Goal: Task Accomplishment & Management: Complete application form

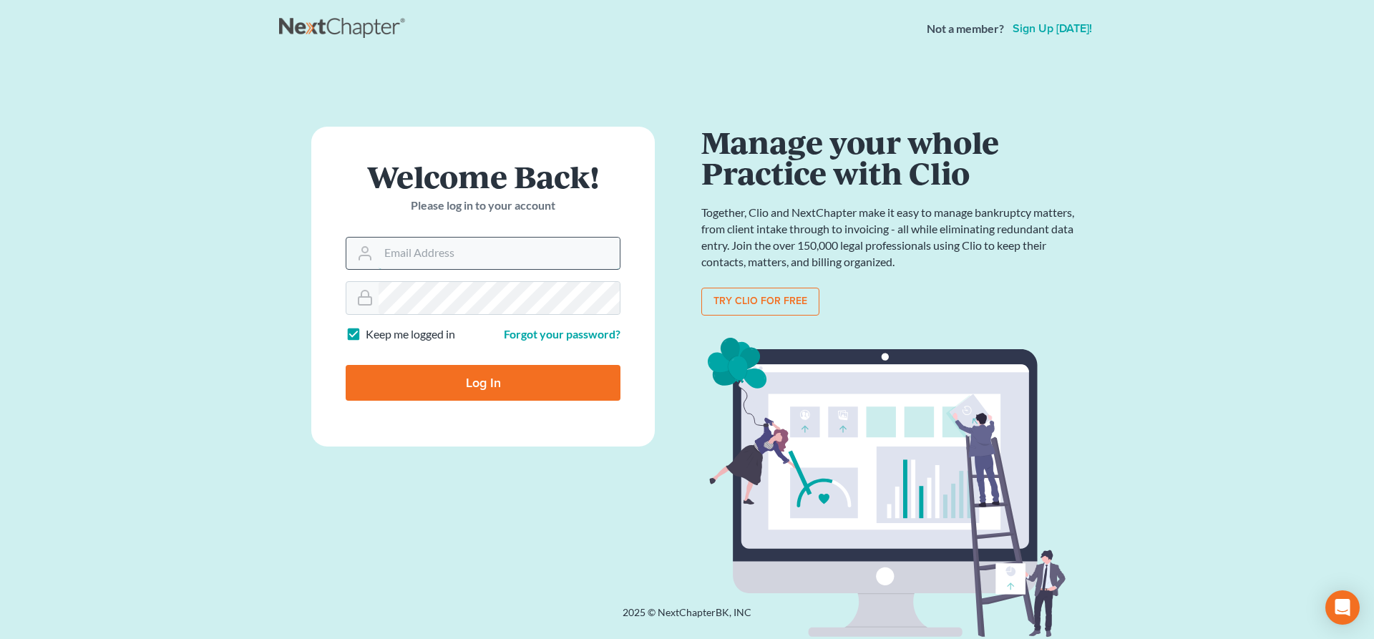
type input "[EMAIL_ADDRESS][DOMAIN_NAME]"
type input "Thinking..."
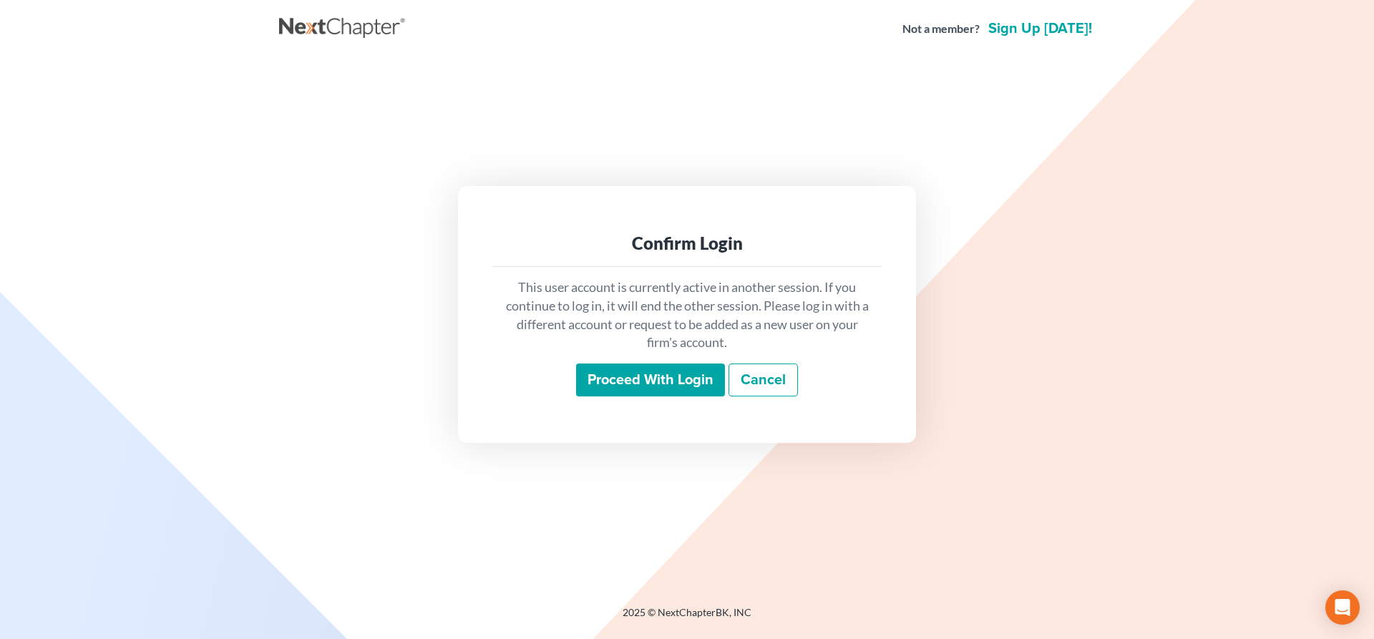
click at [677, 379] on input "Proceed with login" at bounding box center [650, 380] width 149 height 33
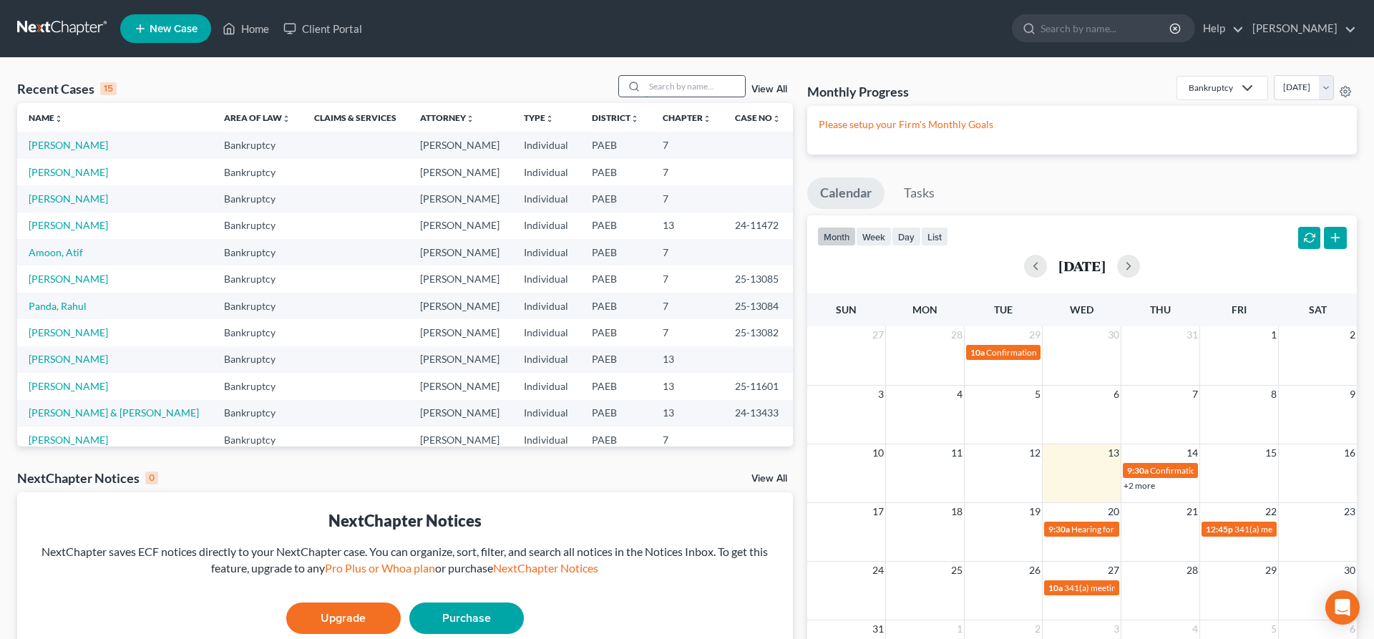
click at [654, 91] on input "search" at bounding box center [695, 86] width 100 height 21
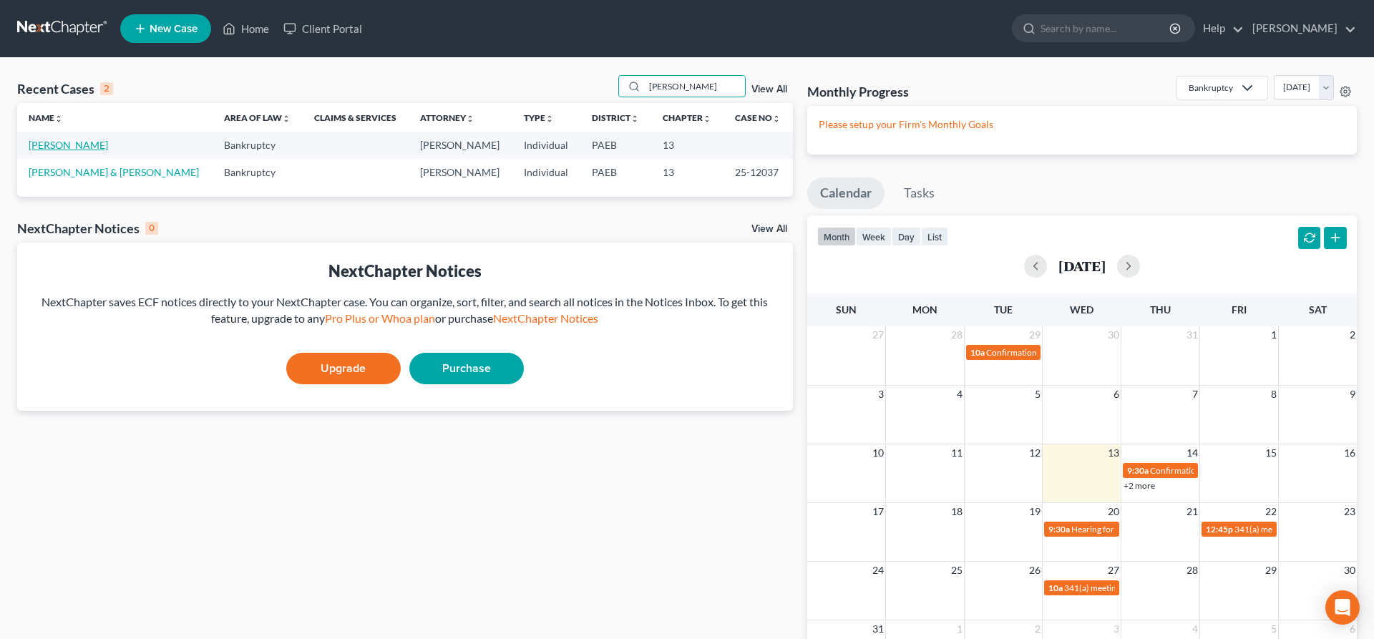
type input "[PERSON_NAME]"
click at [77, 142] on link "[PERSON_NAME]" at bounding box center [68, 145] width 79 height 12
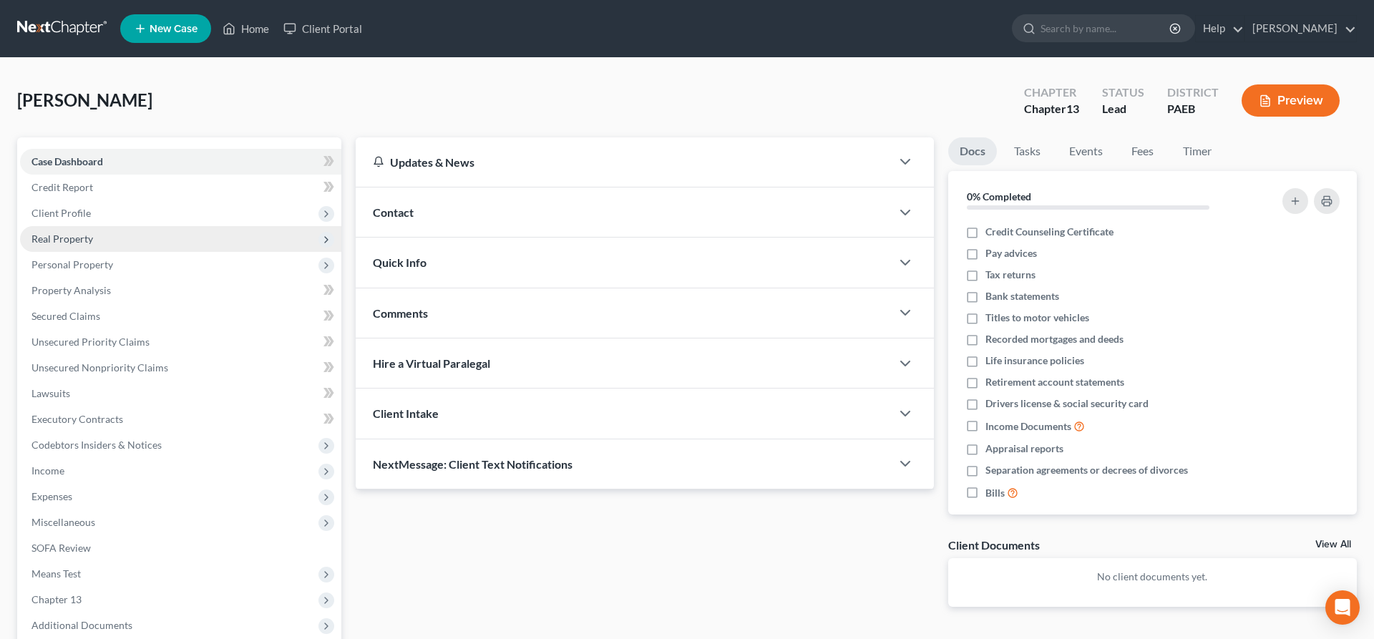
click at [85, 233] on span "Real Property" at bounding box center [62, 239] width 62 height 12
click at [76, 240] on span "Real Property" at bounding box center [62, 239] width 62 height 12
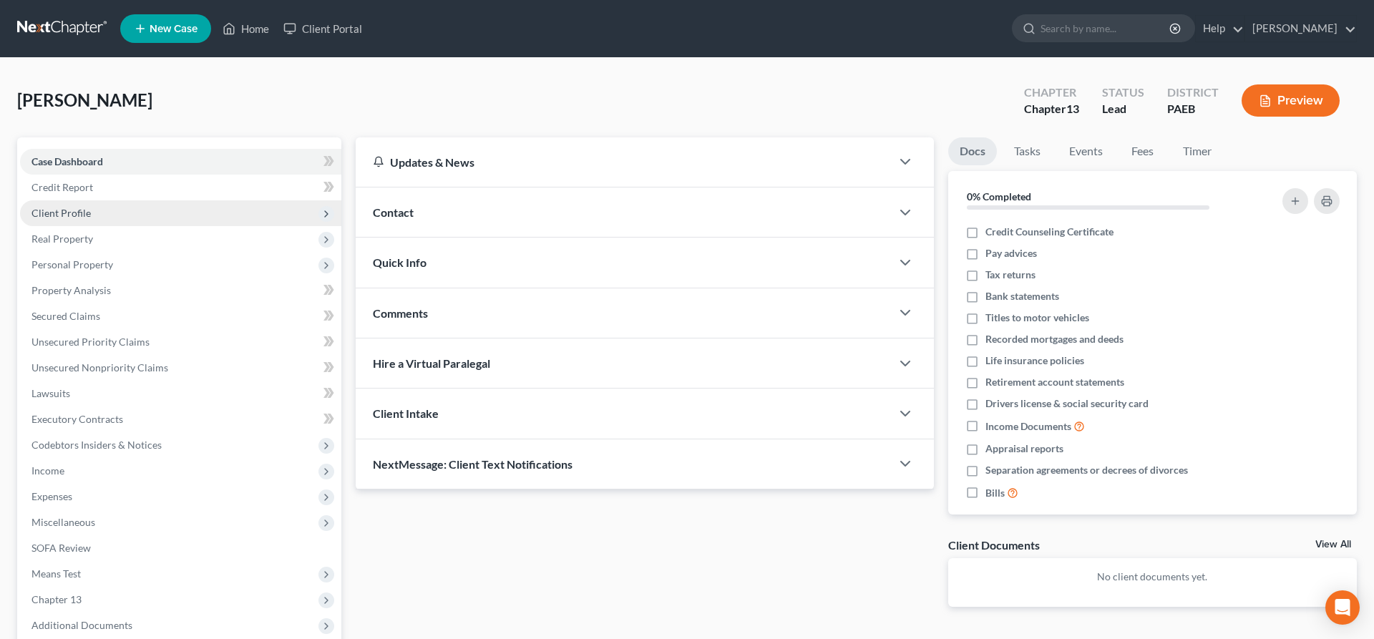
click at [82, 215] on span "Client Profile" at bounding box center [60, 213] width 59 height 12
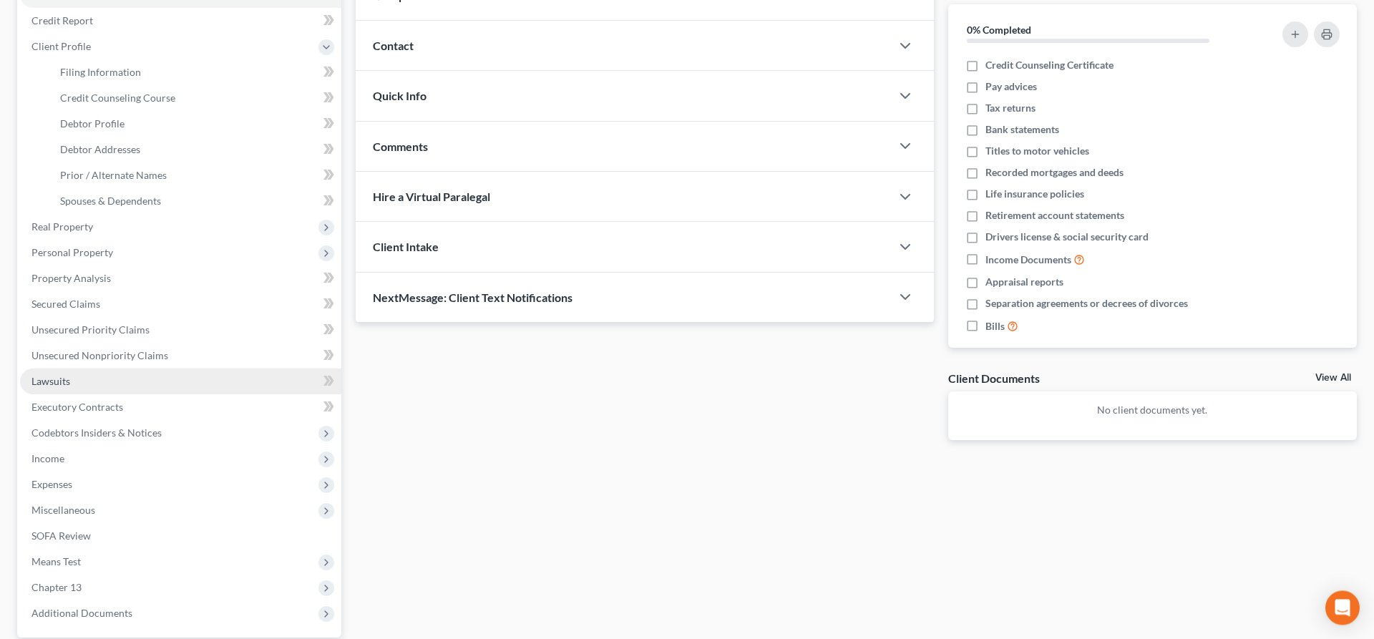
scroll to position [146, 0]
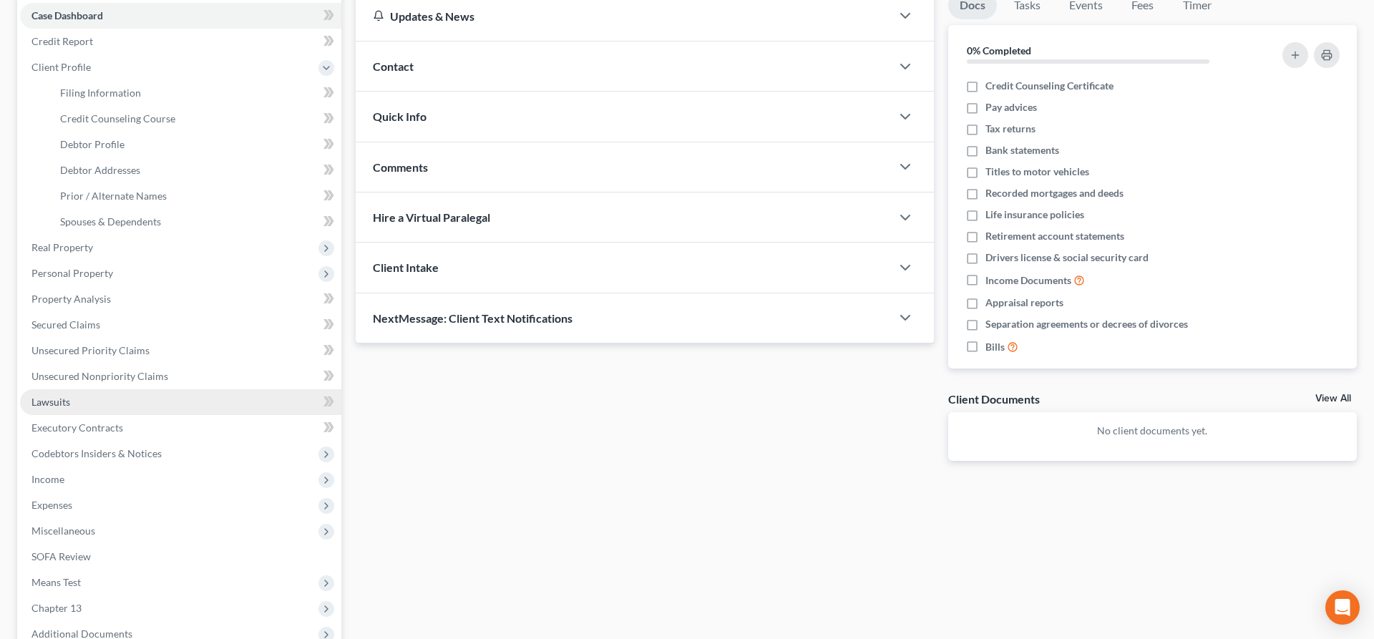
click at [120, 405] on link "Lawsuits" at bounding box center [180, 402] width 321 height 26
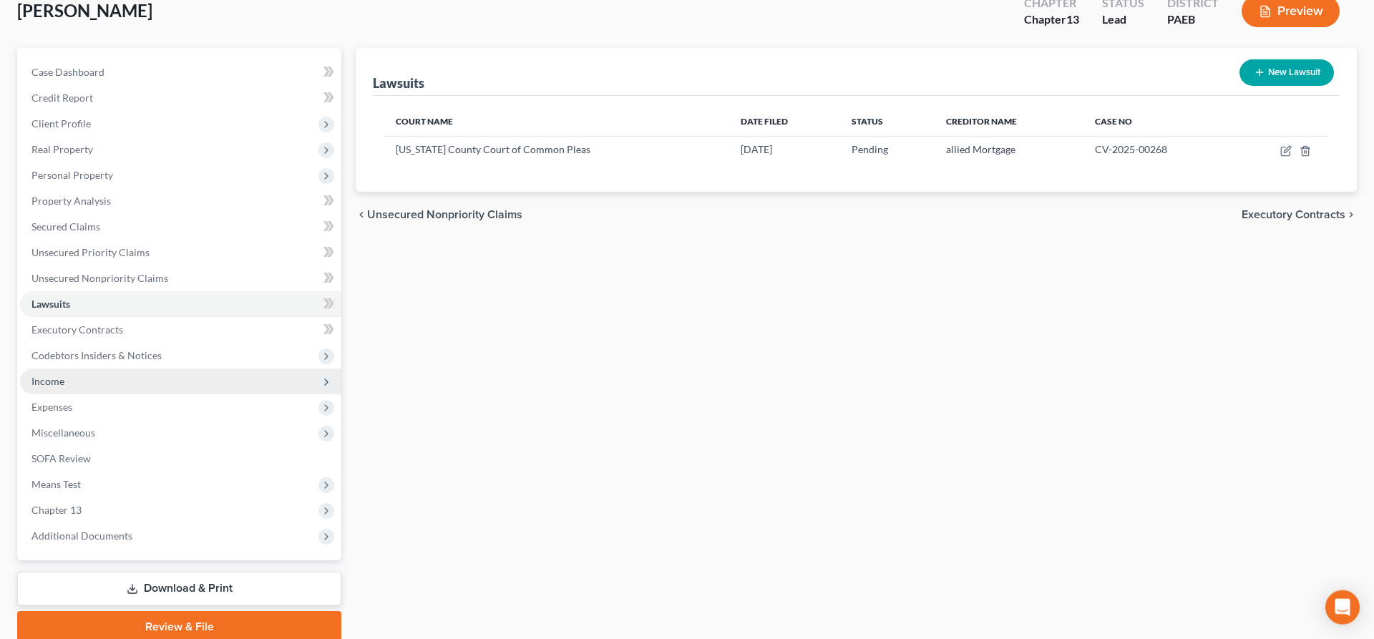
scroll to position [146, 0]
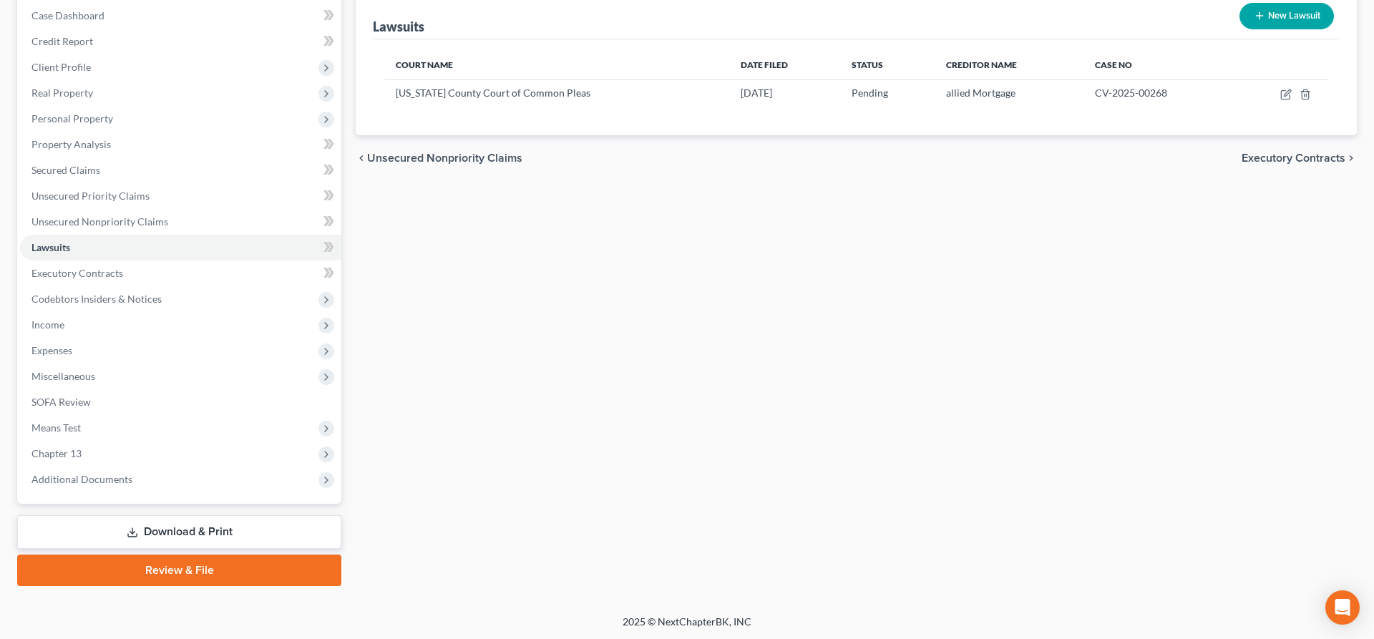
click at [148, 527] on link "Download & Print" at bounding box center [179, 532] width 324 height 34
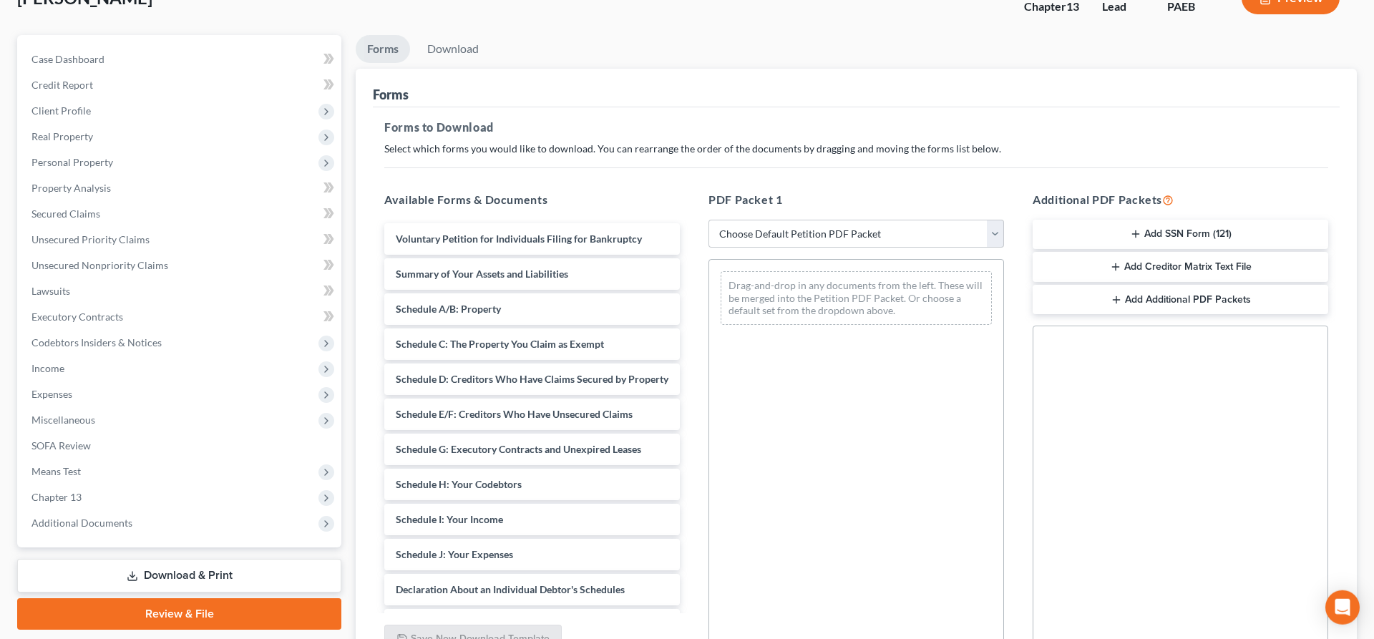
scroll to position [146, 0]
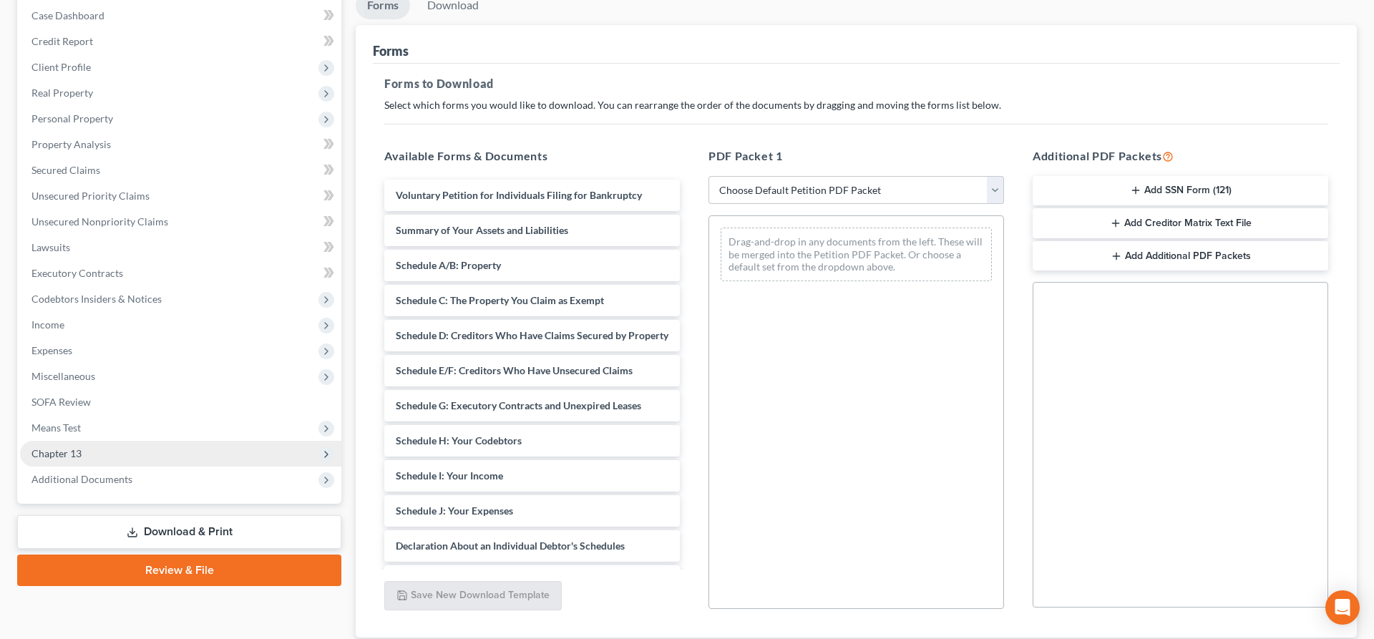
click at [72, 443] on span "Chapter 13" at bounding box center [180, 454] width 321 height 26
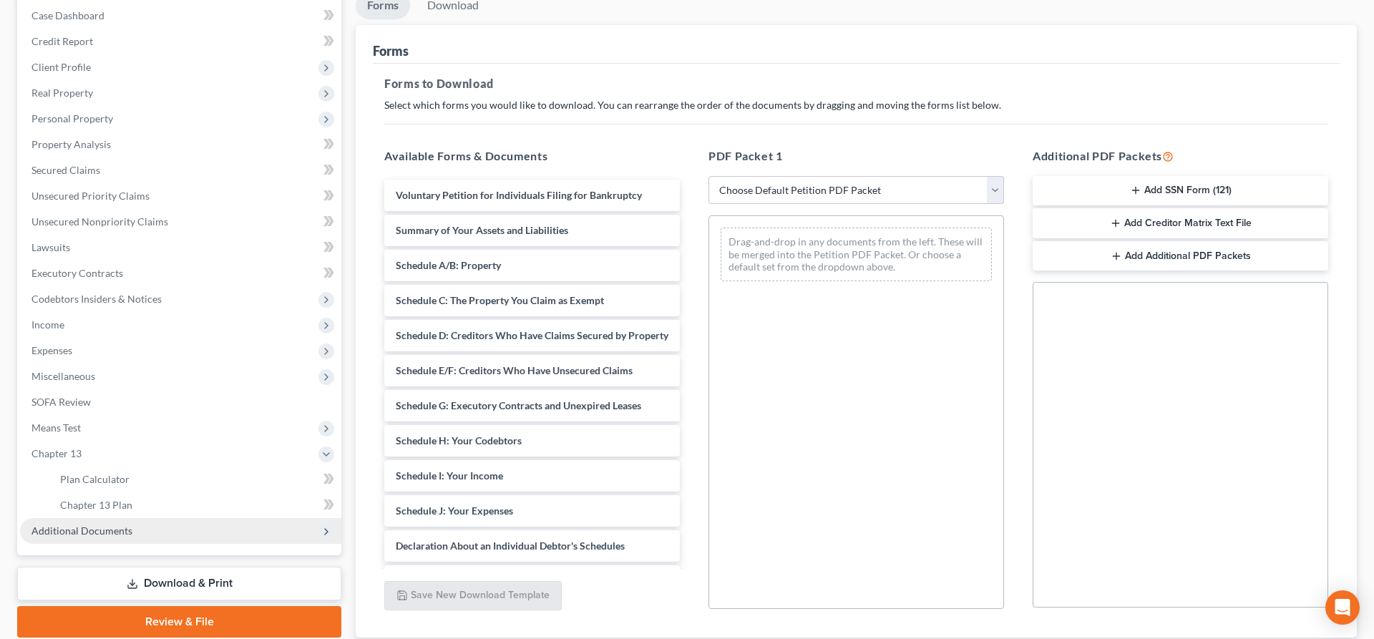
click at [99, 526] on span "Additional Documents" at bounding box center [81, 531] width 101 height 12
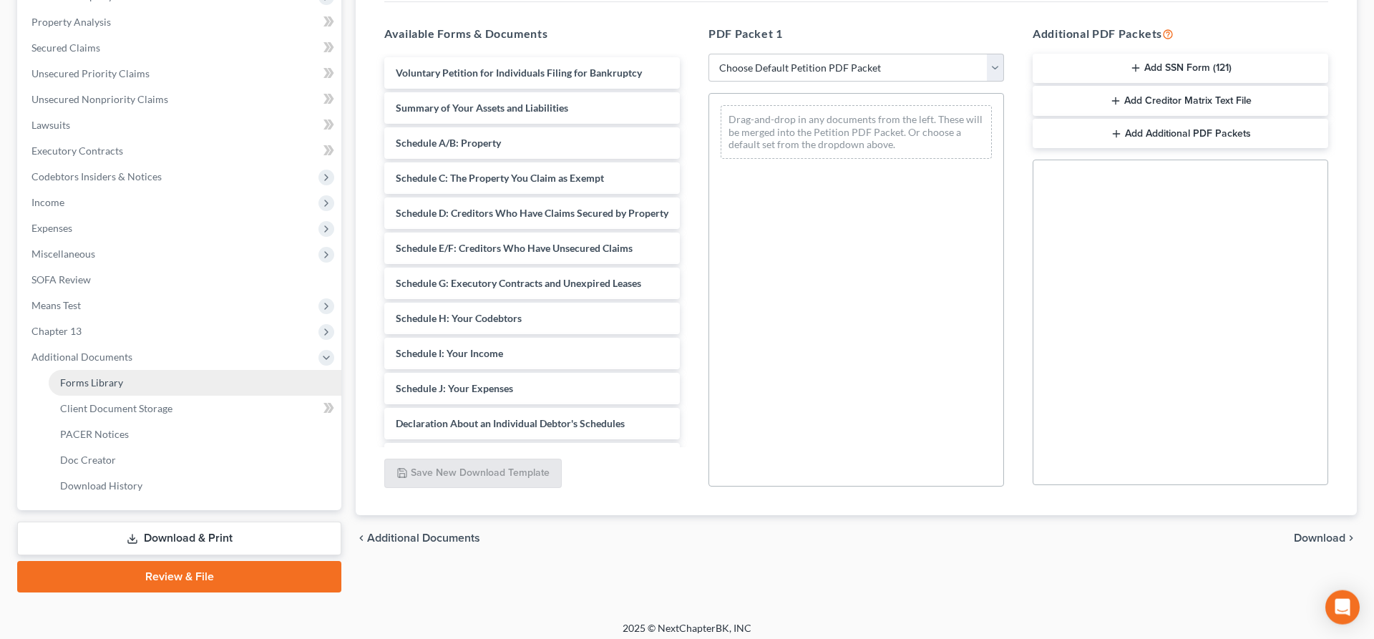
scroll to position [275, 0]
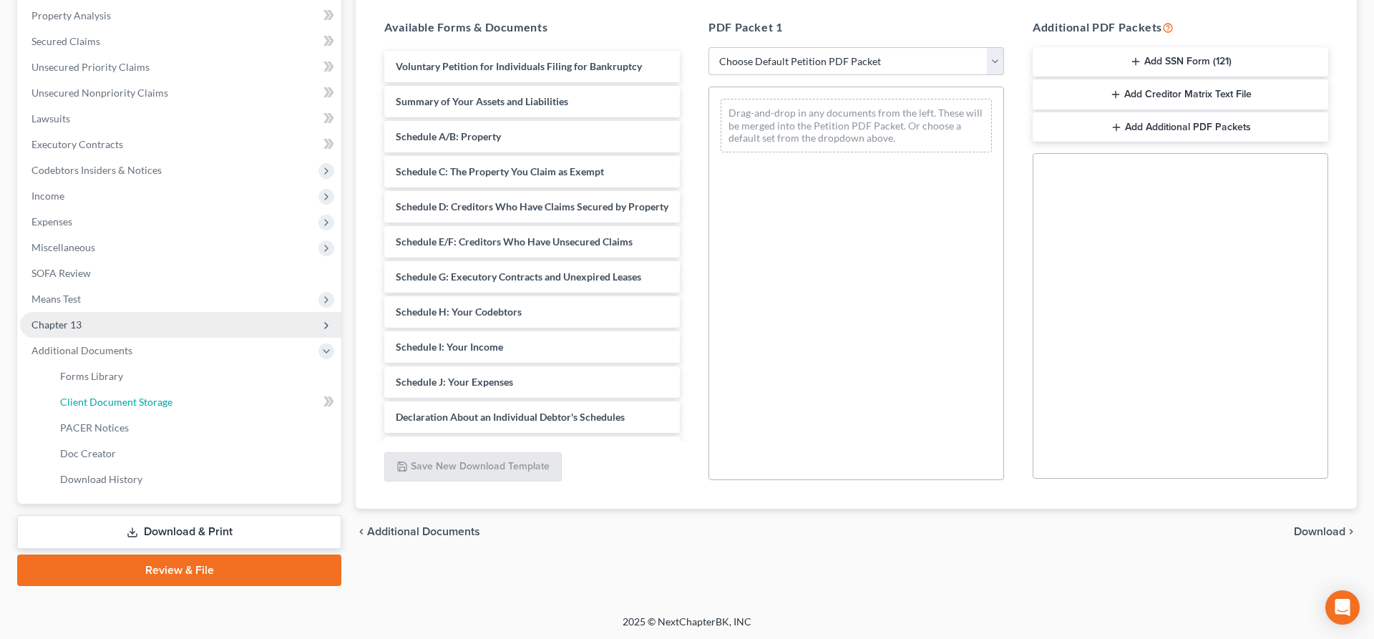
click at [127, 397] on span "Client Document Storage" at bounding box center [116, 402] width 112 height 12
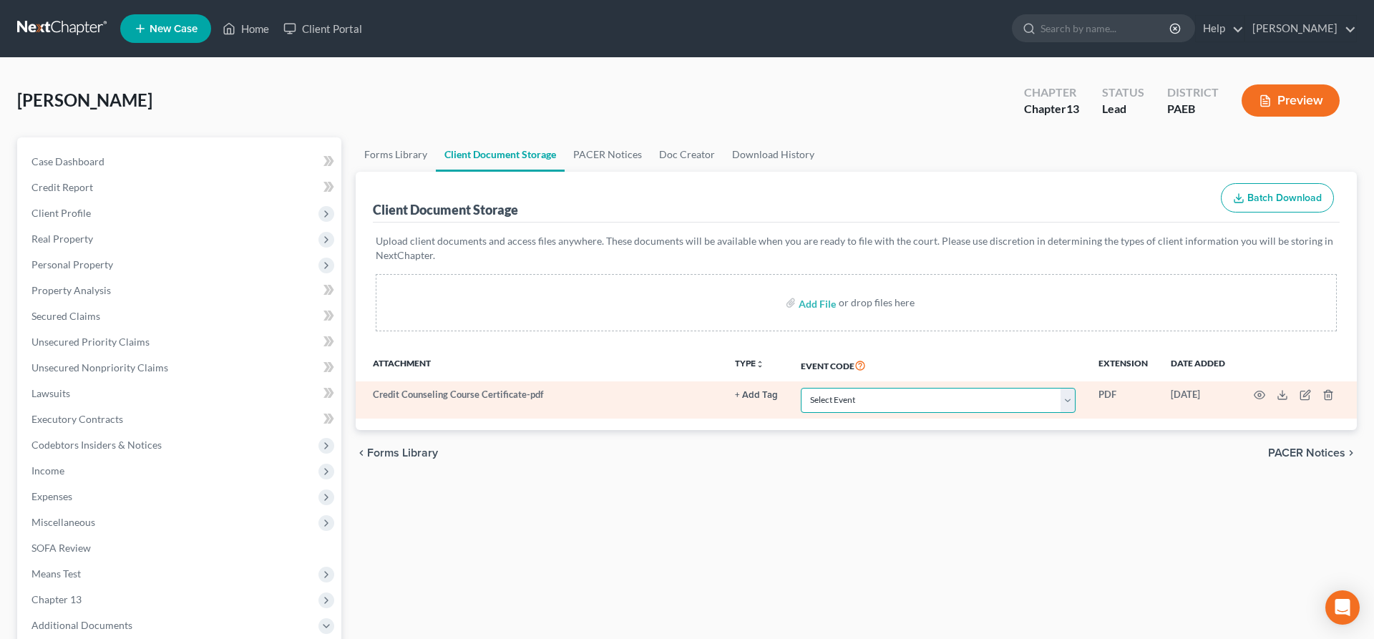
click at [940, 401] on select "Select Event Amended Matrix List of Creditors (Fee) Application to Have the Cha…" at bounding box center [938, 400] width 275 height 25
select select "2"
click option "Certificate of Credit Counseling" at bounding box center [0, 0] width 0 height 0
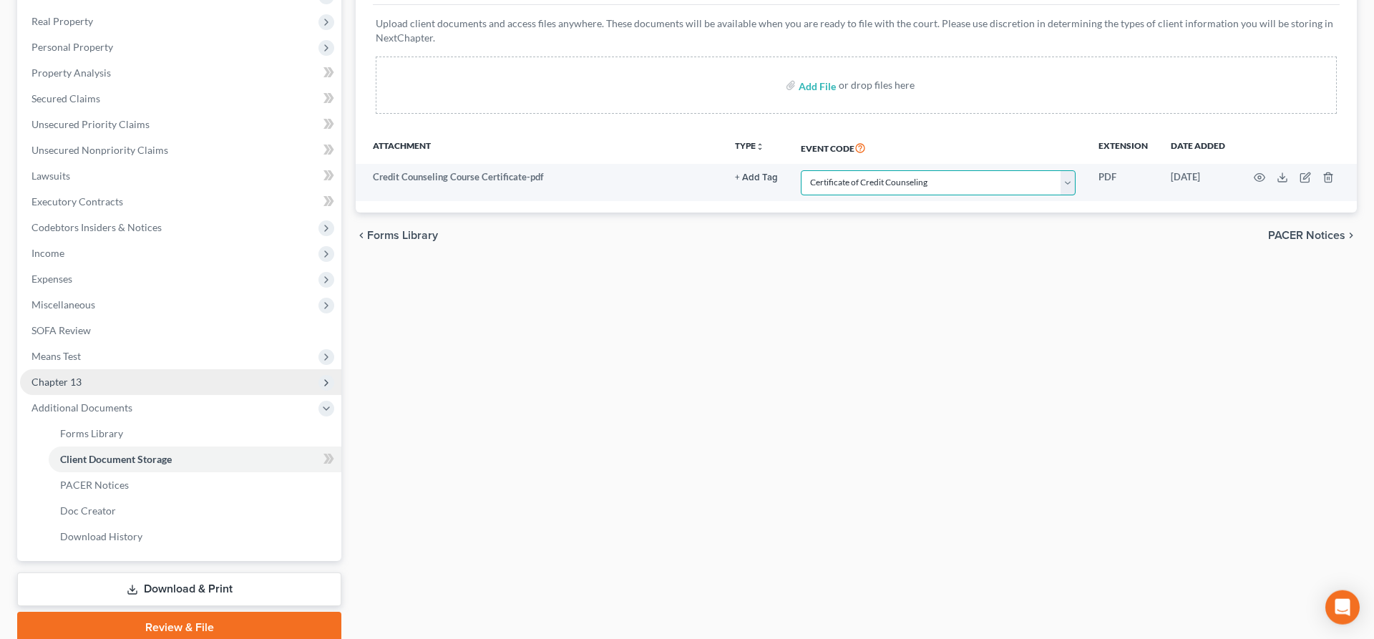
scroll to position [129, 0]
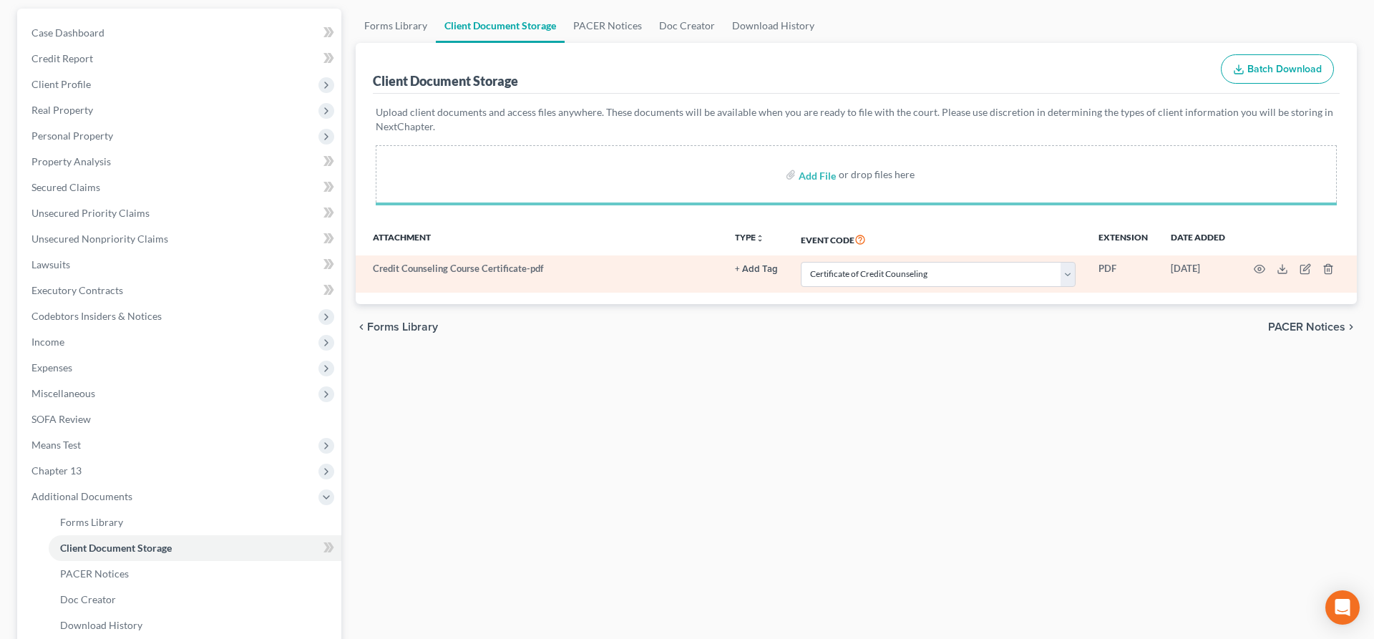
select select "2"
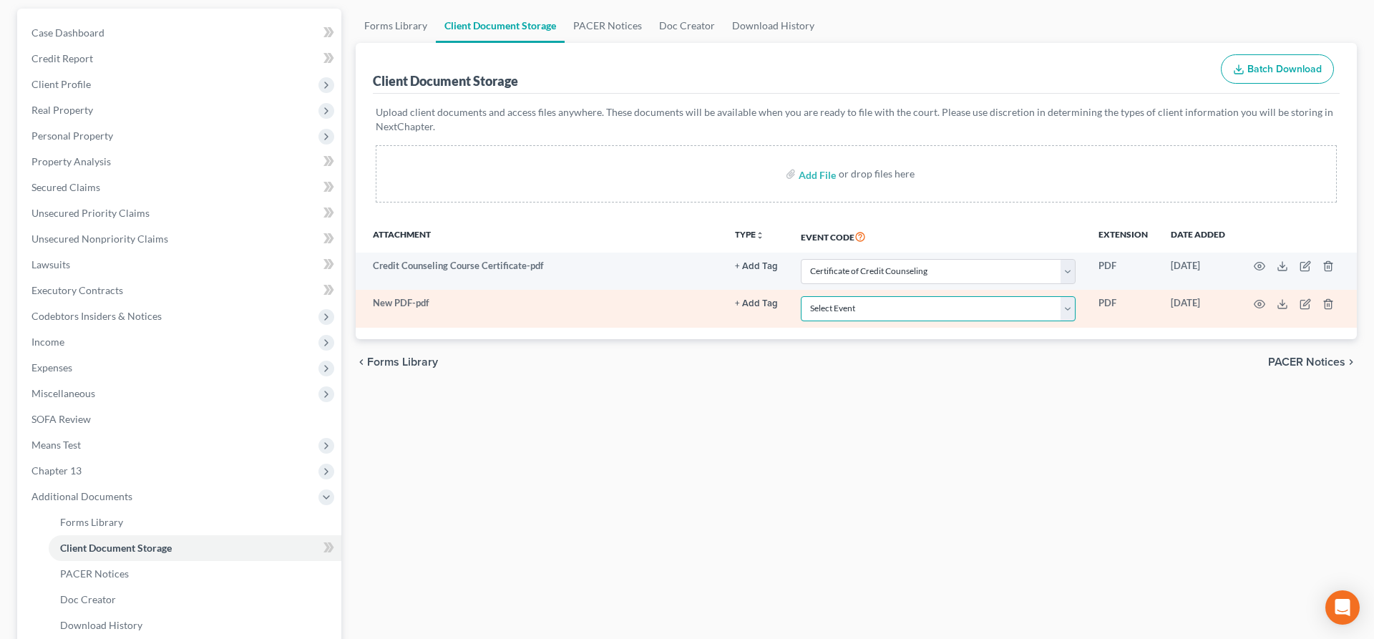
click at [900, 306] on select "Select Event Amended Matrix List of Creditors (Fee) Application to Have the Cha…" at bounding box center [938, 308] width 275 height 25
select select "16"
click option "Employee Income Records" at bounding box center [0, 0] width 0 height 0
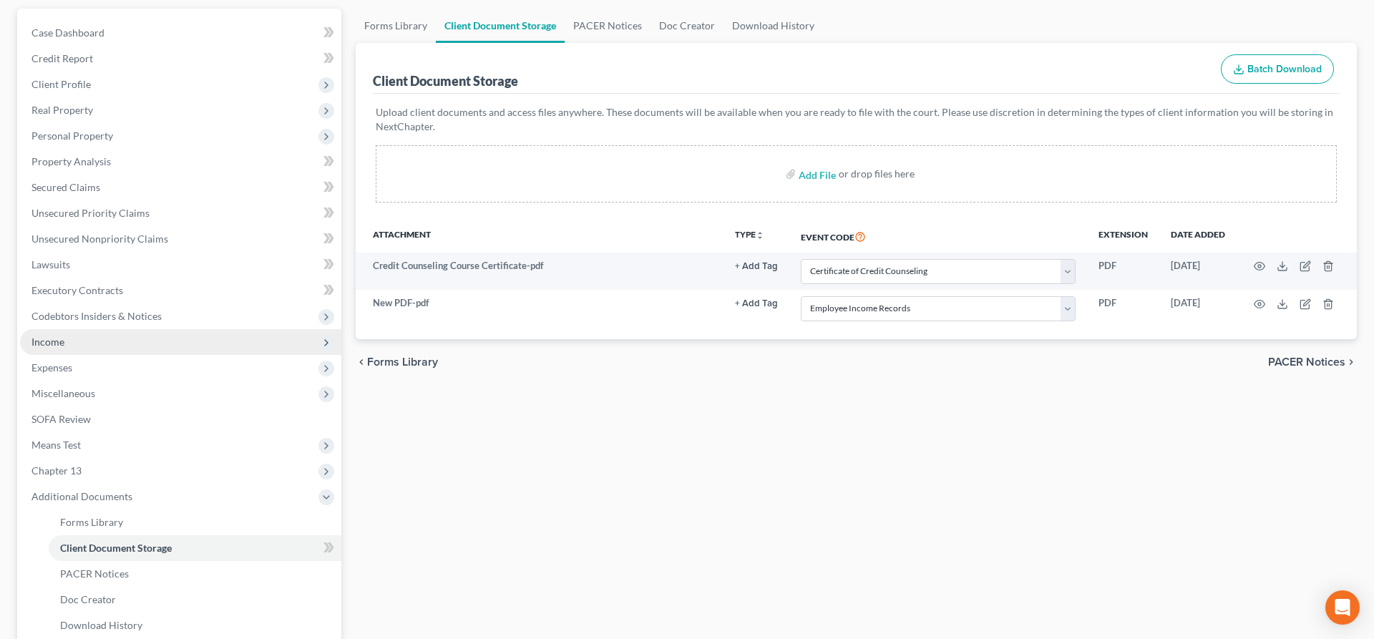
click at [98, 344] on span "Income" at bounding box center [180, 342] width 321 height 26
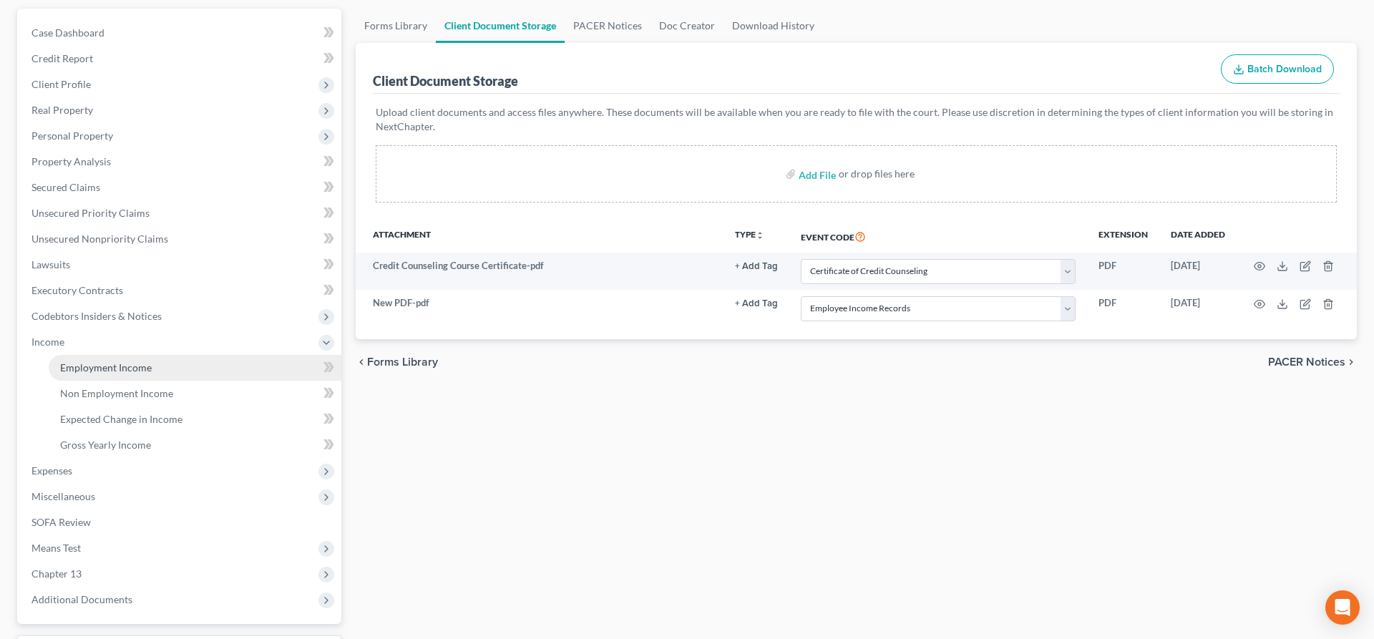
click at [124, 359] on link "Employment Income" at bounding box center [195, 368] width 293 height 26
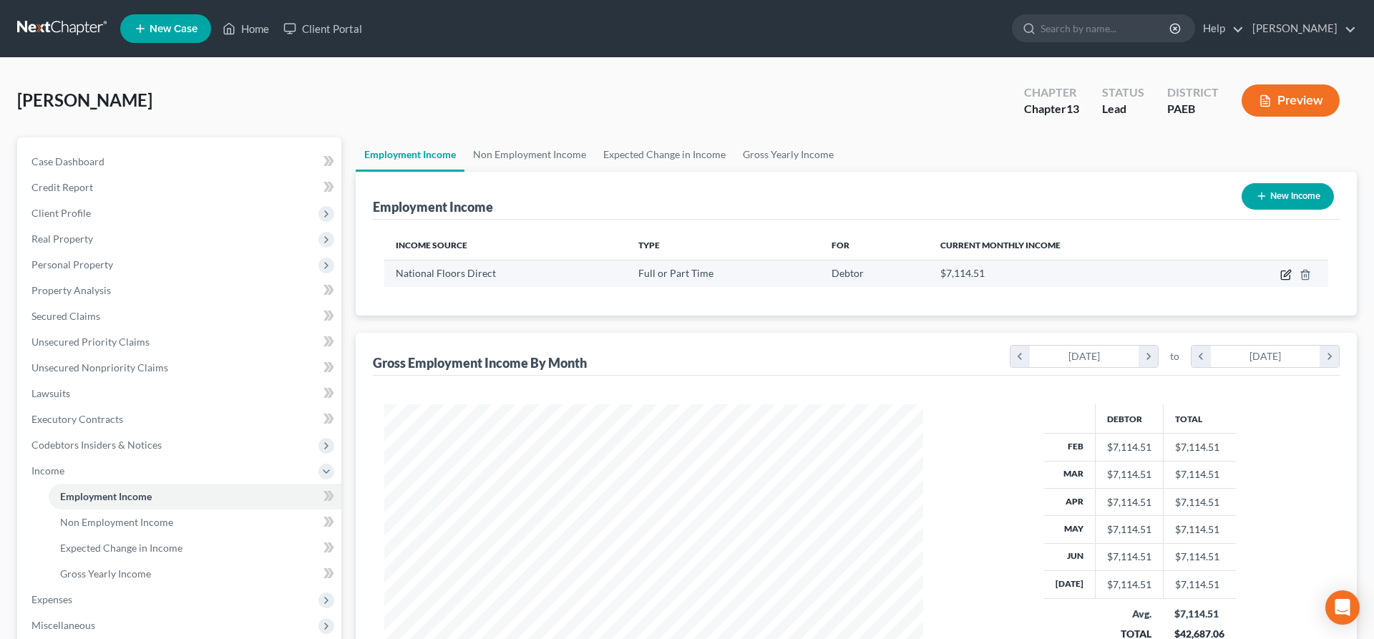
click at [1285, 274] on icon "button" at bounding box center [1285, 274] width 11 height 11
select select "0"
select select "22"
select select "3"
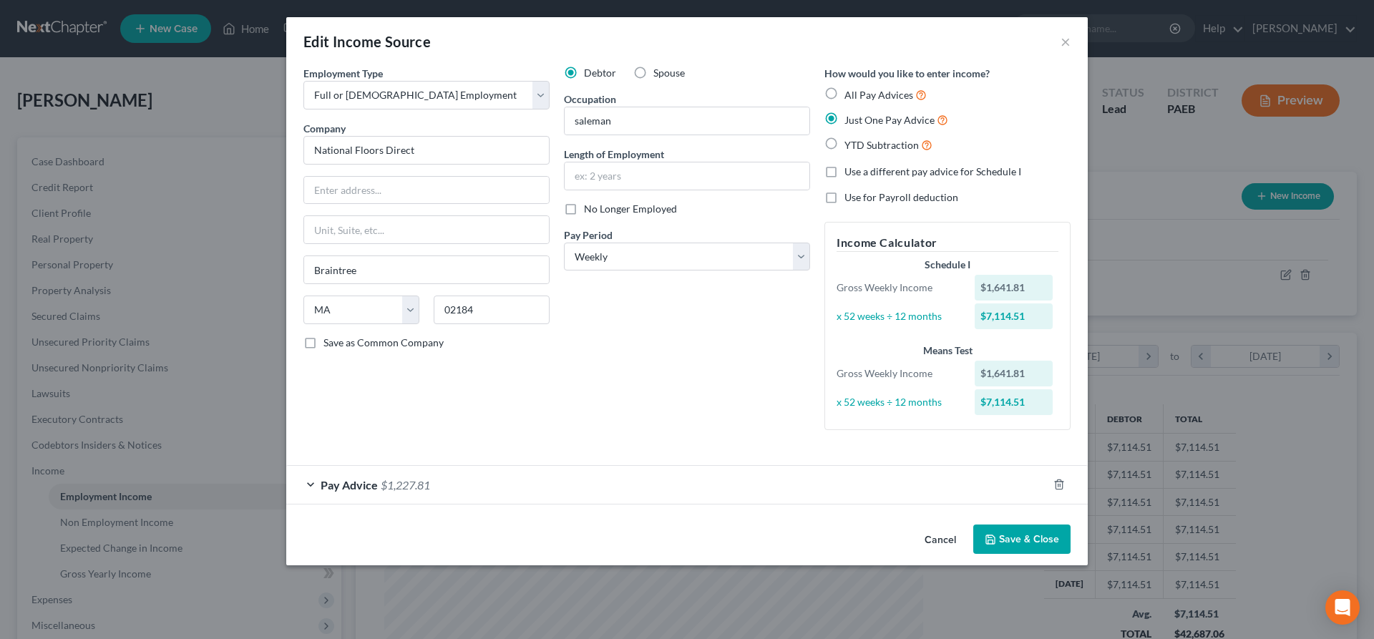
click at [862, 96] on span "All Pay Advices" at bounding box center [879, 95] width 69 height 12
click at [860, 96] on input "All Pay Advices" at bounding box center [854, 91] width 9 height 9
radio input "true"
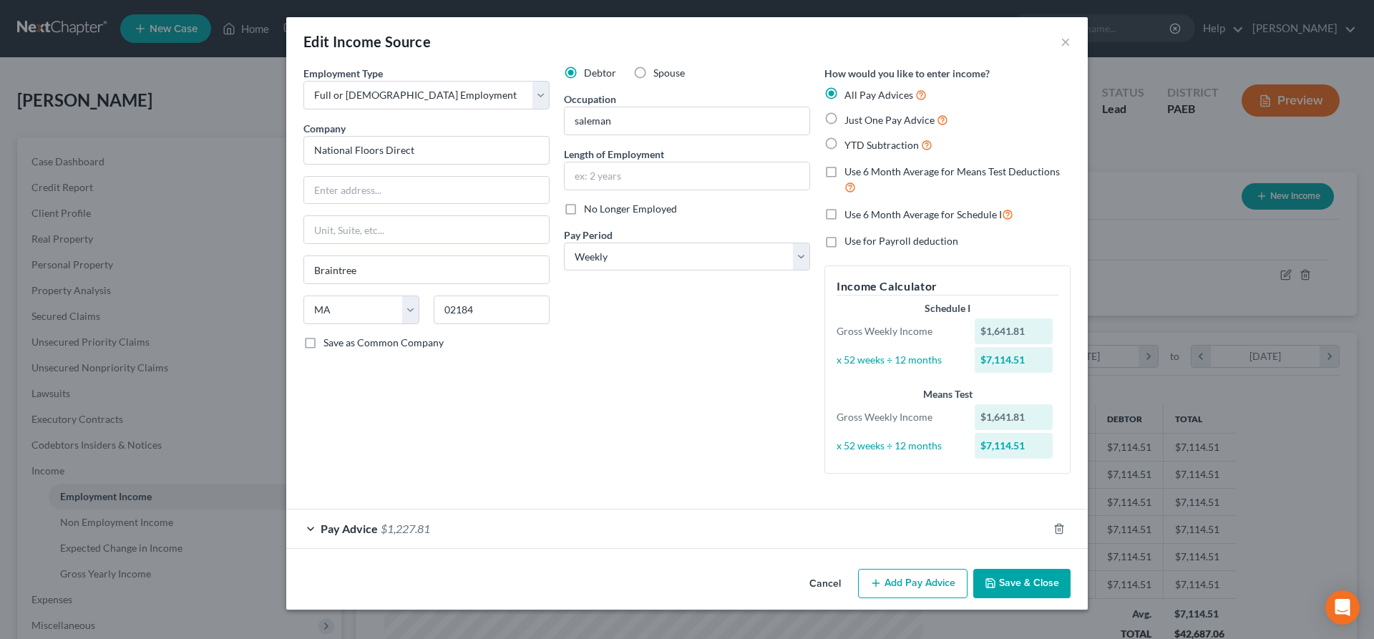
click at [429, 404] on div "Employment Type * Select Full or Part Time Employment Self Employment Company *…" at bounding box center [426, 275] width 261 height 419
click at [377, 528] on div "Pay Advice $1,227.81" at bounding box center [667, 529] width 762 height 38
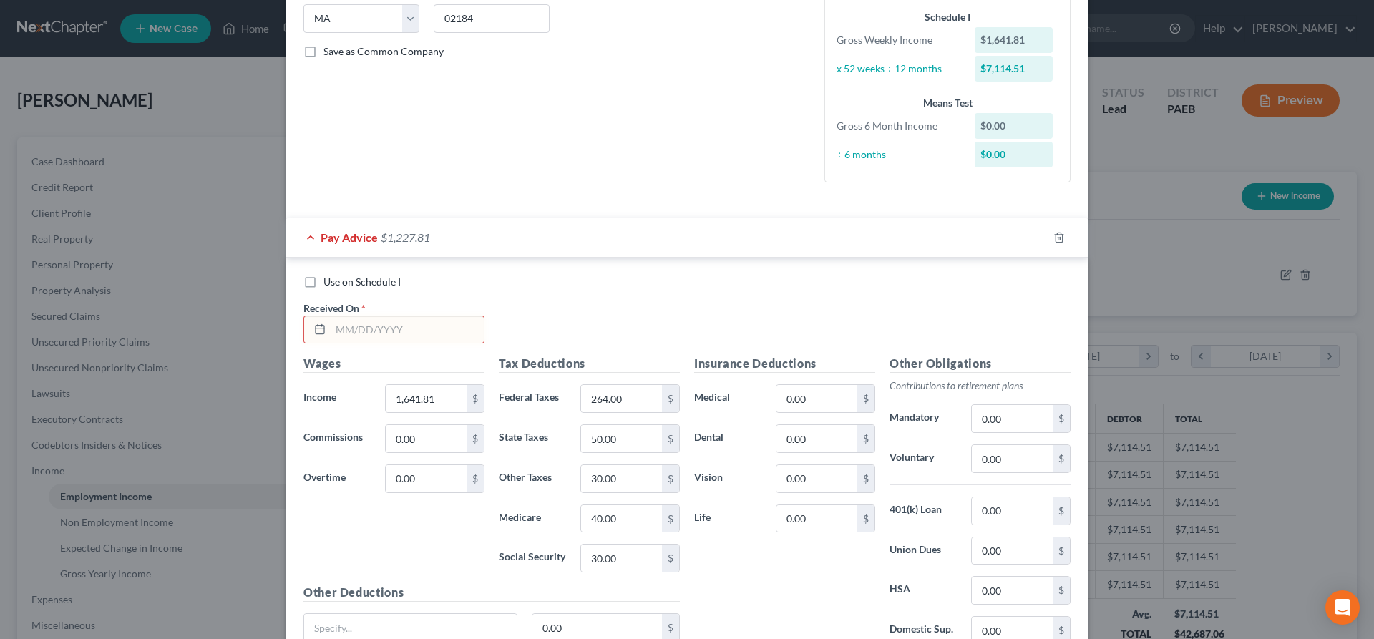
scroll to position [292, 0]
click at [414, 329] on input "text" at bounding box center [407, 329] width 153 height 27
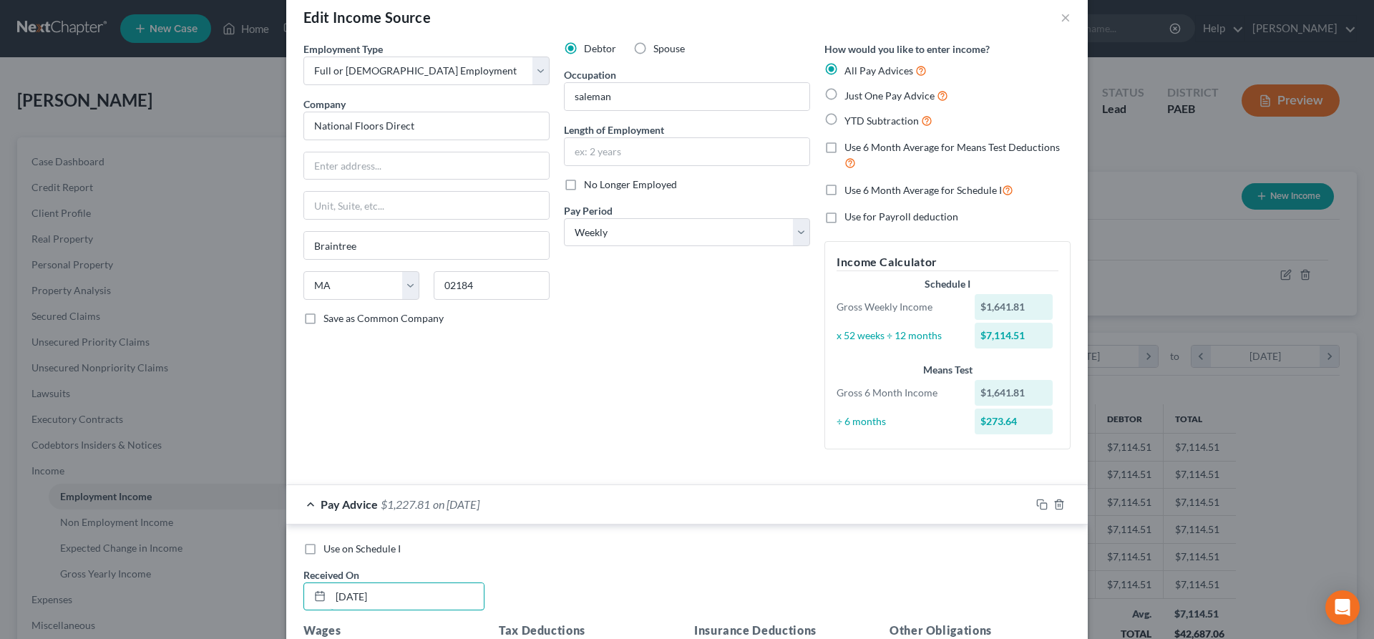
scroll to position [0, 0]
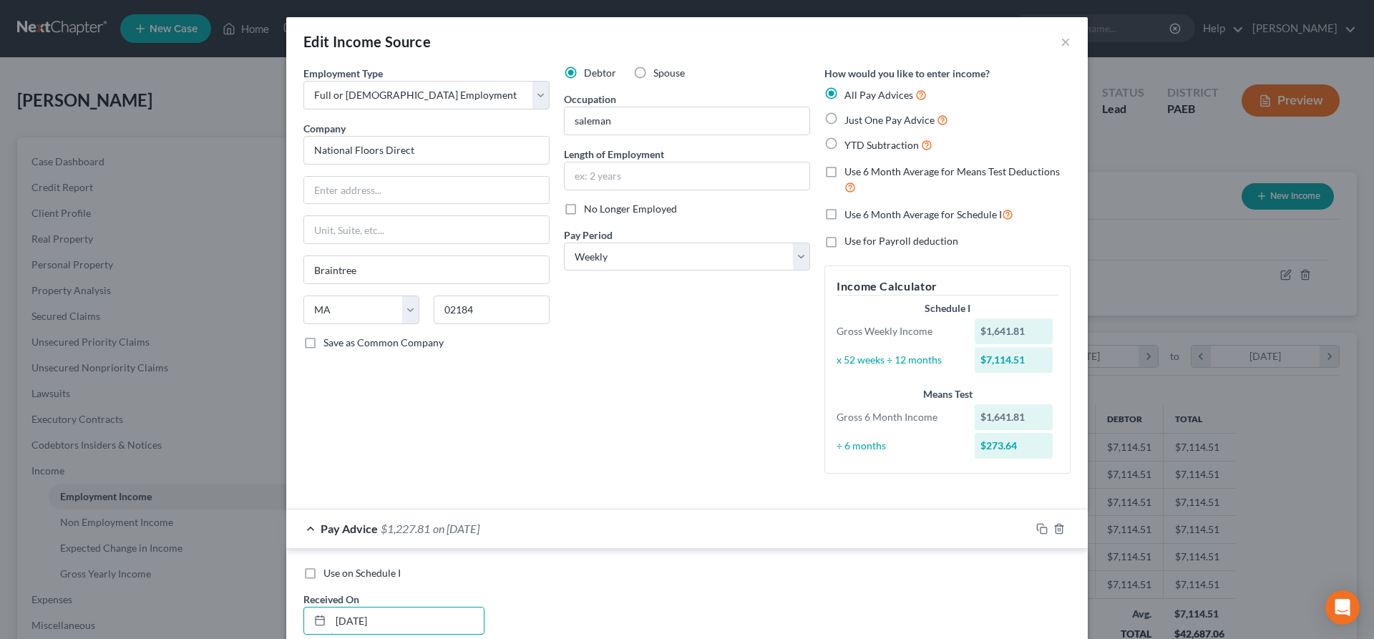
type input "07/26/25"
click at [845, 120] on label "Just One Pay Advice" at bounding box center [897, 120] width 104 height 16
click at [850, 120] on input "Just One Pay Advice" at bounding box center [854, 116] width 9 height 9
radio input "true"
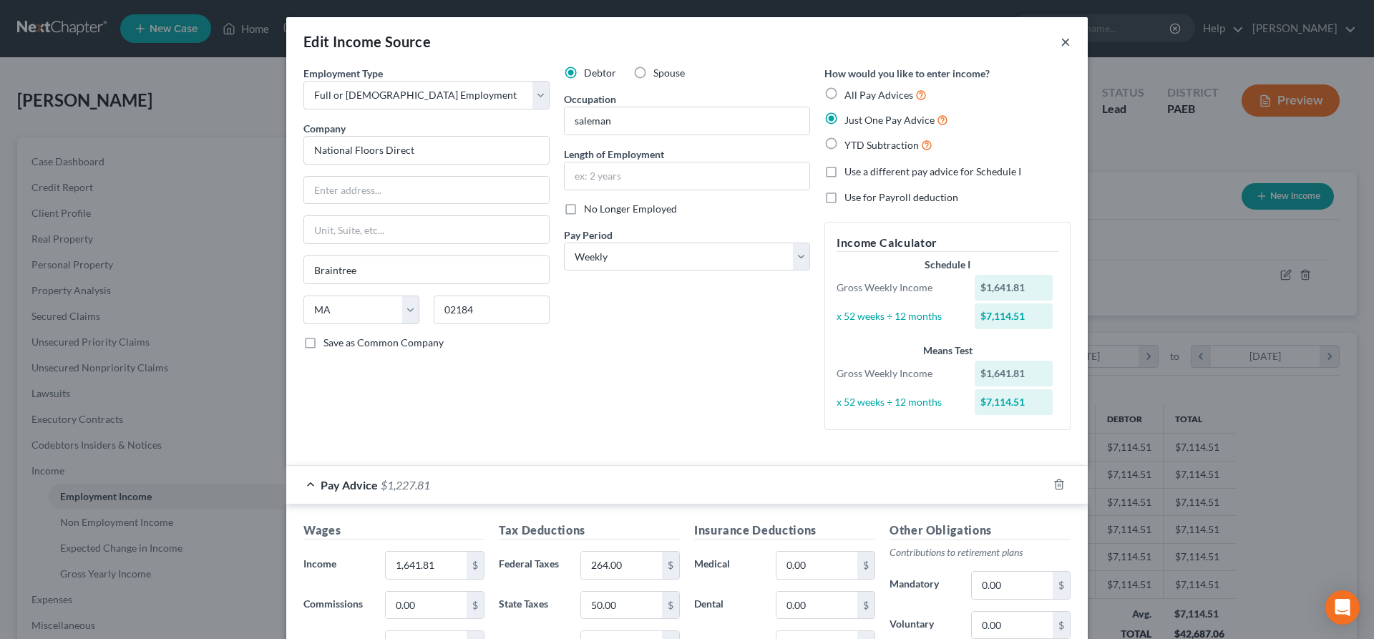
click at [1065, 45] on button "×" at bounding box center [1066, 41] width 10 height 17
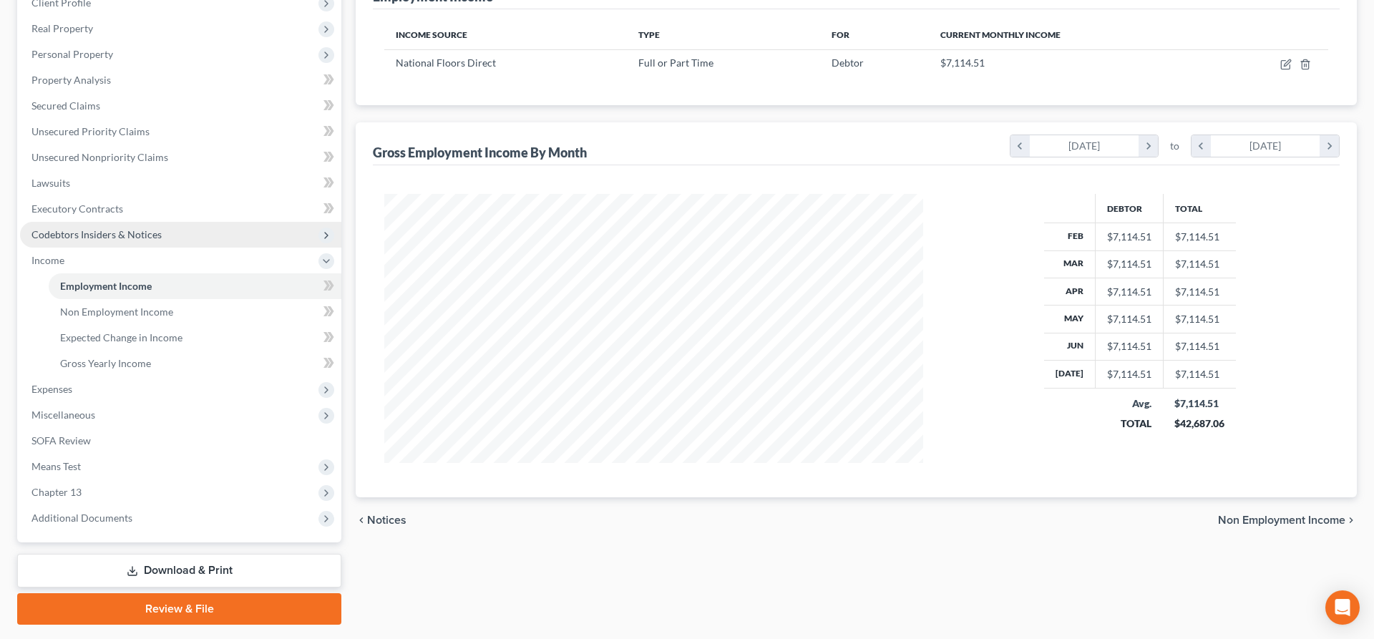
scroll to position [219, 0]
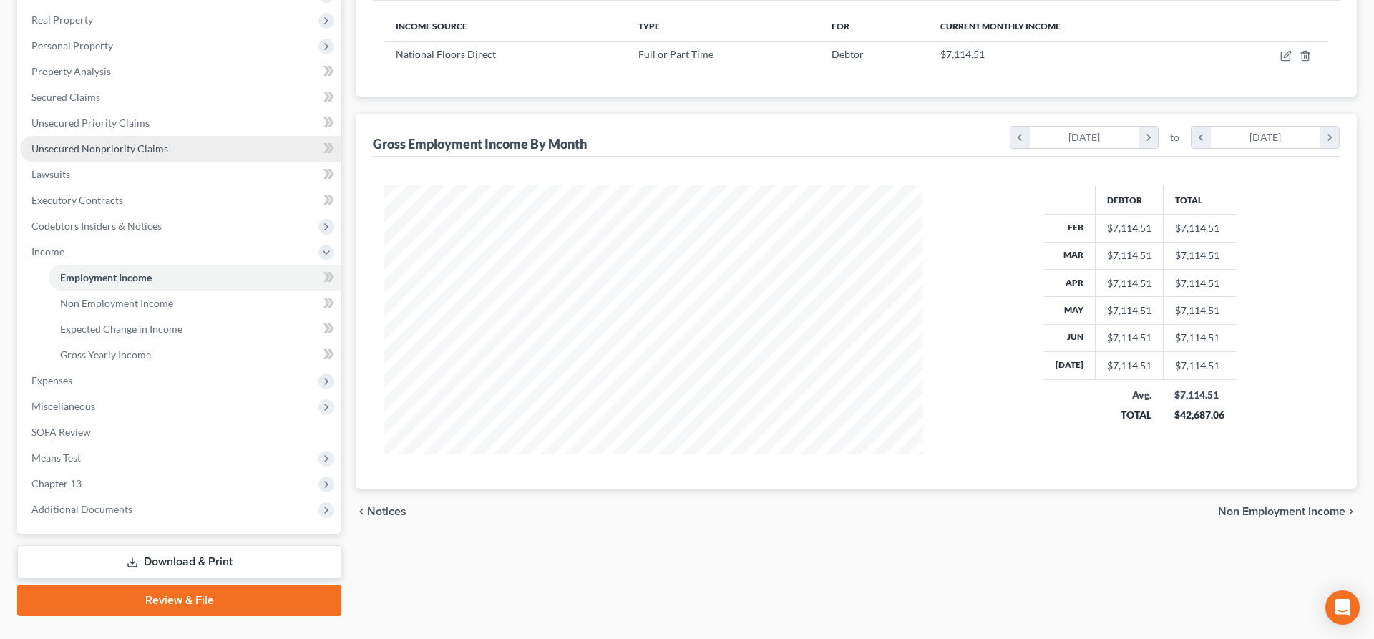
click at [129, 145] on span "Unsecured Nonpriority Claims" at bounding box center [99, 148] width 137 height 12
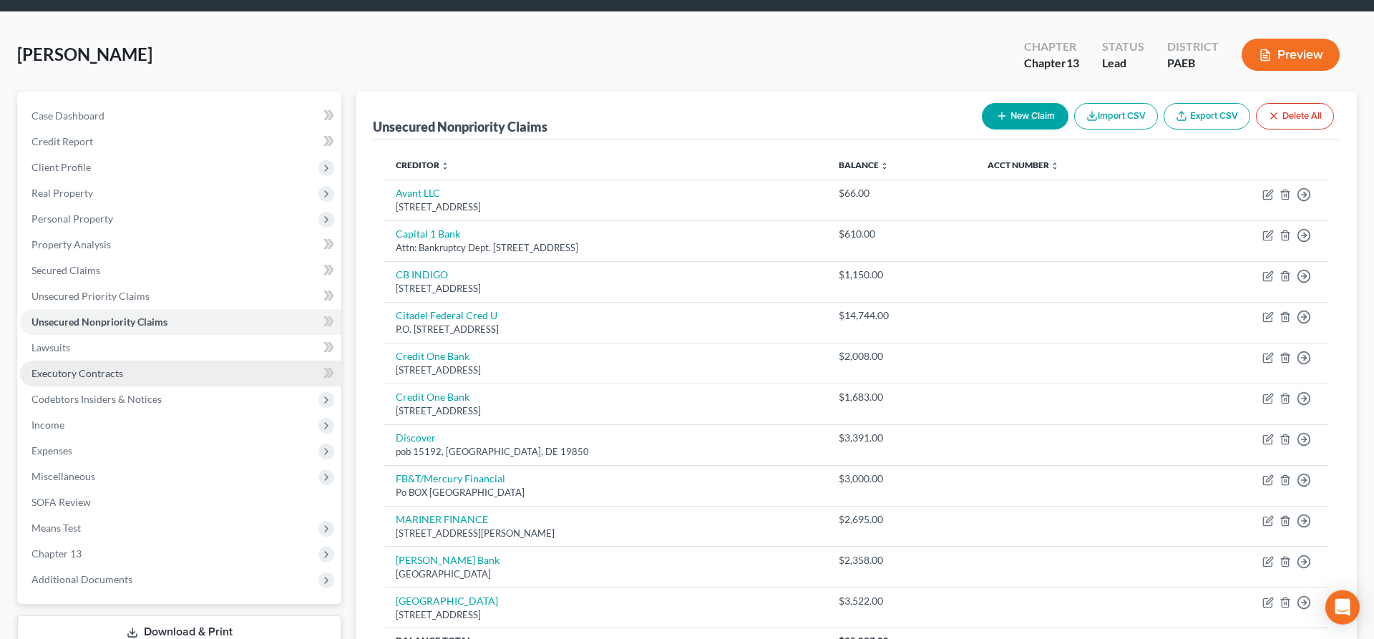
scroll to position [44, 0]
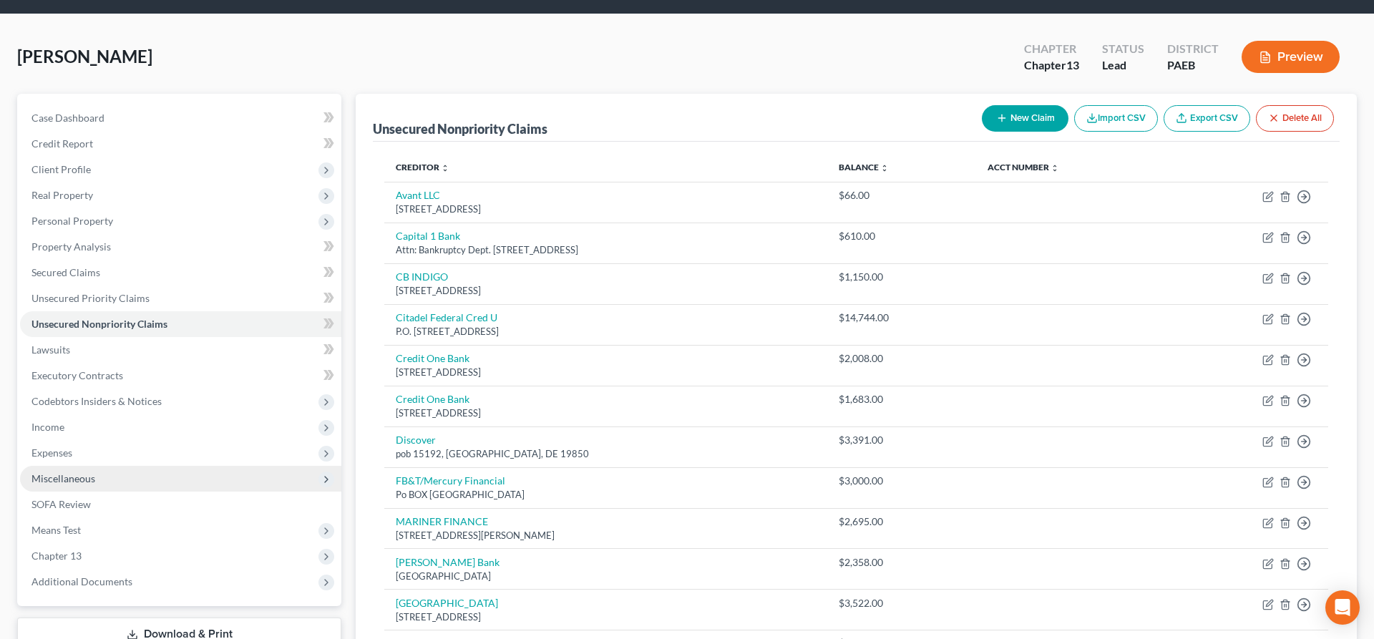
click at [83, 475] on span "Miscellaneous" at bounding box center [63, 478] width 64 height 12
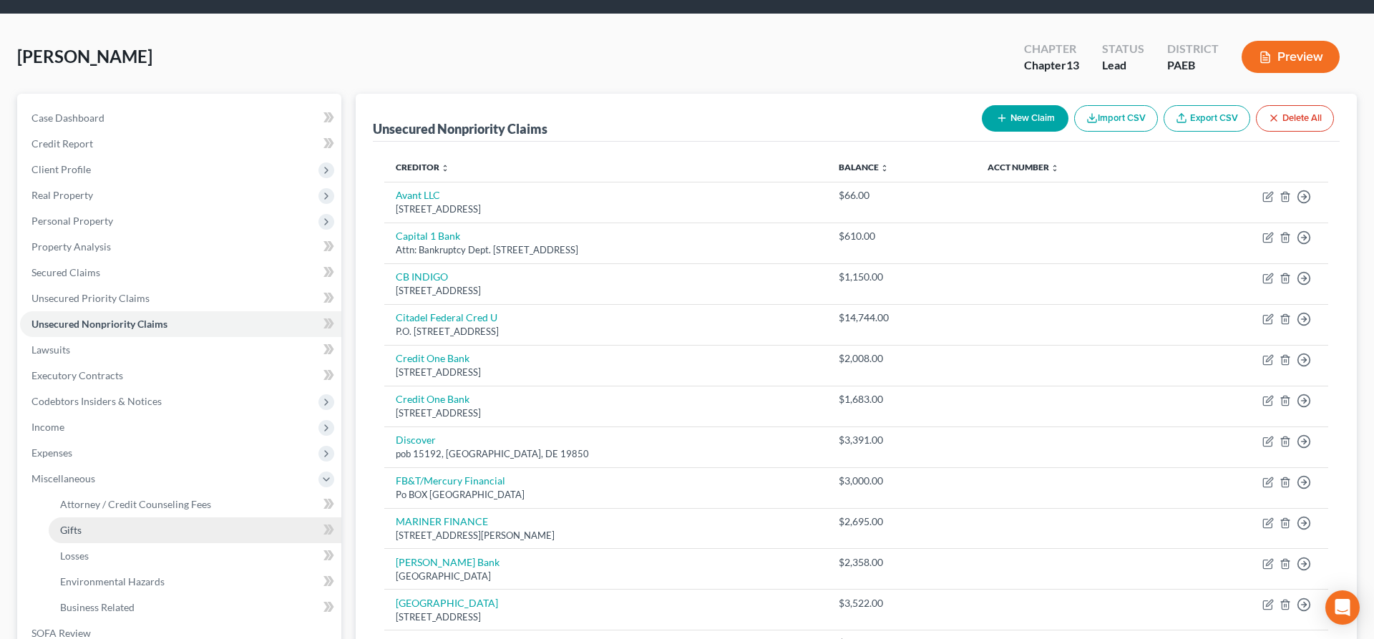
scroll to position [190, 0]
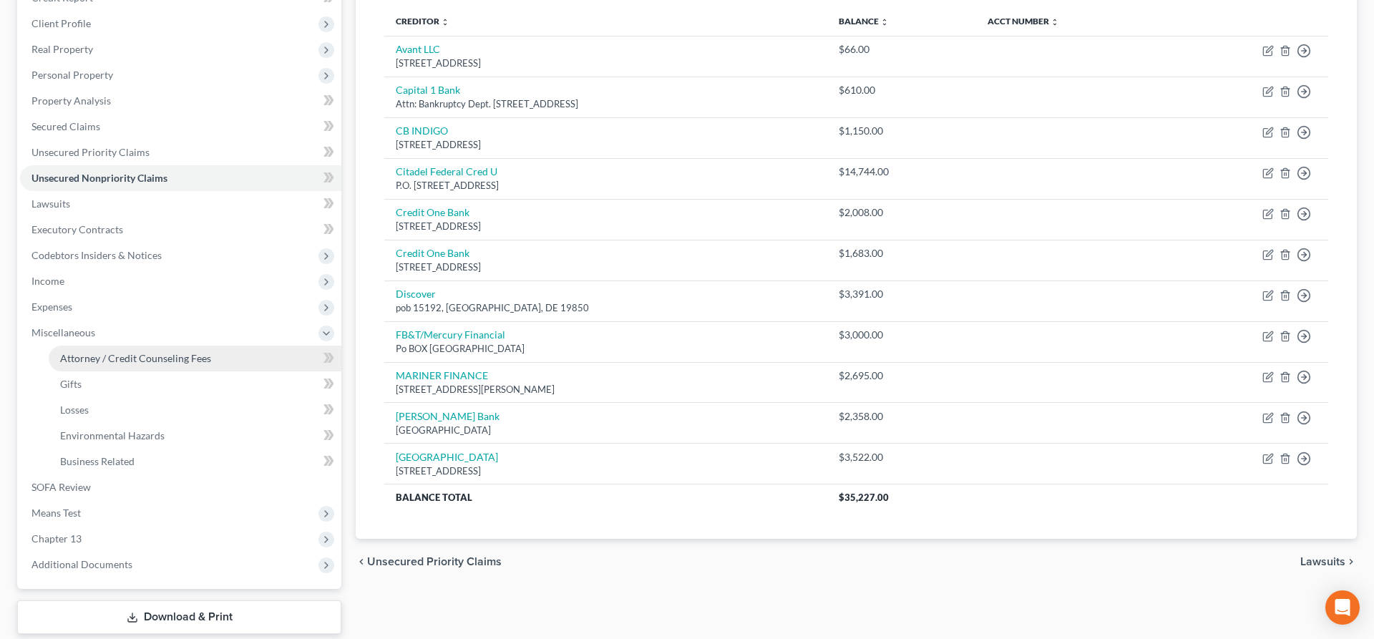
click at [172, 351] on link "Attorney / Credit Counseling Fees" at bounding box center [195, 359] width 293 height 26
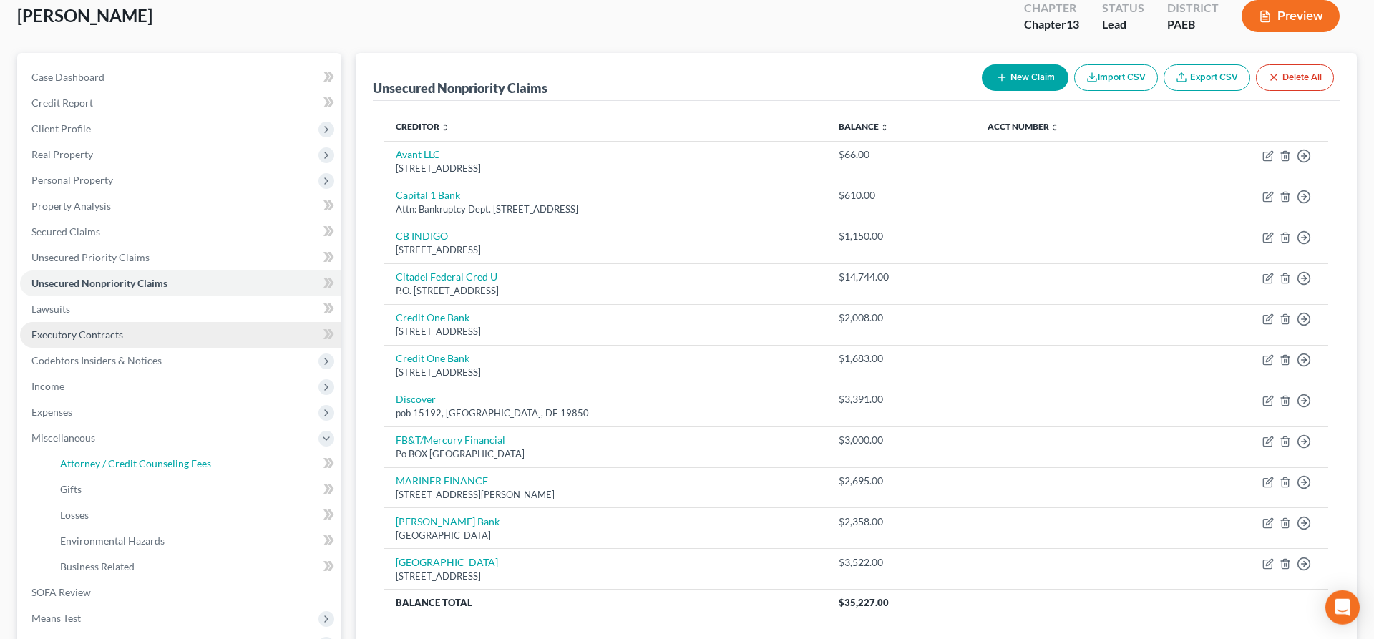
select select "0"
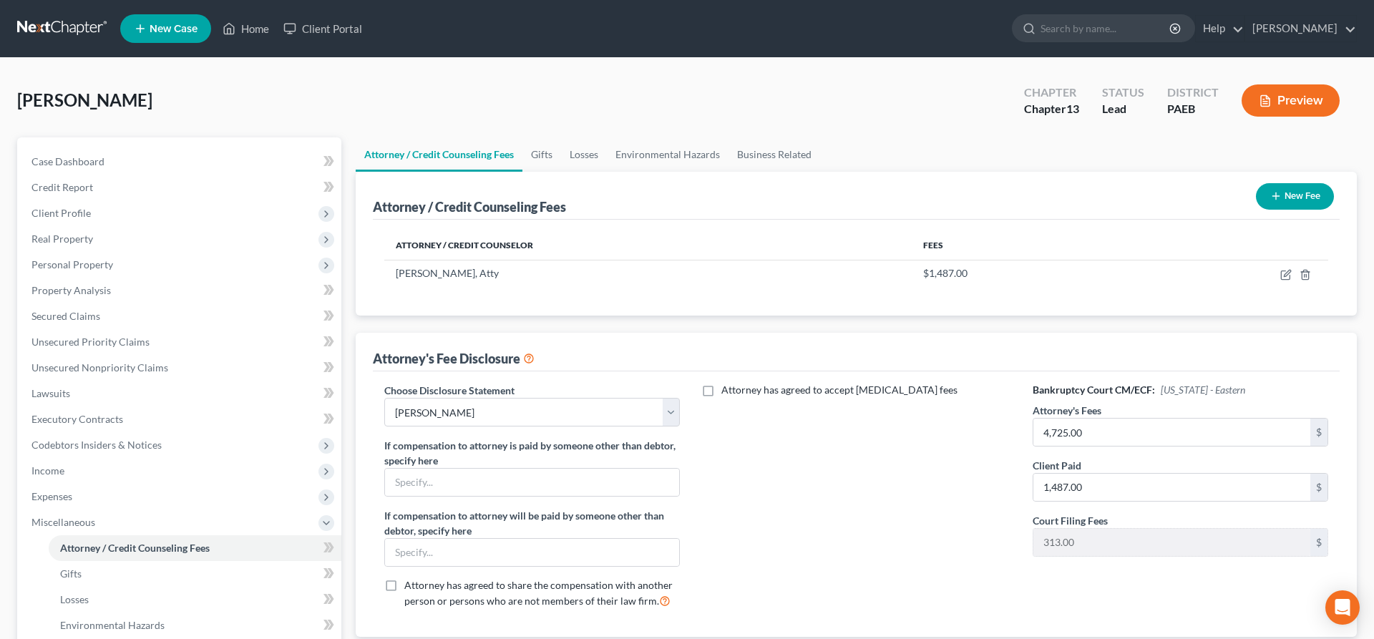
scroll to position [146, 0]
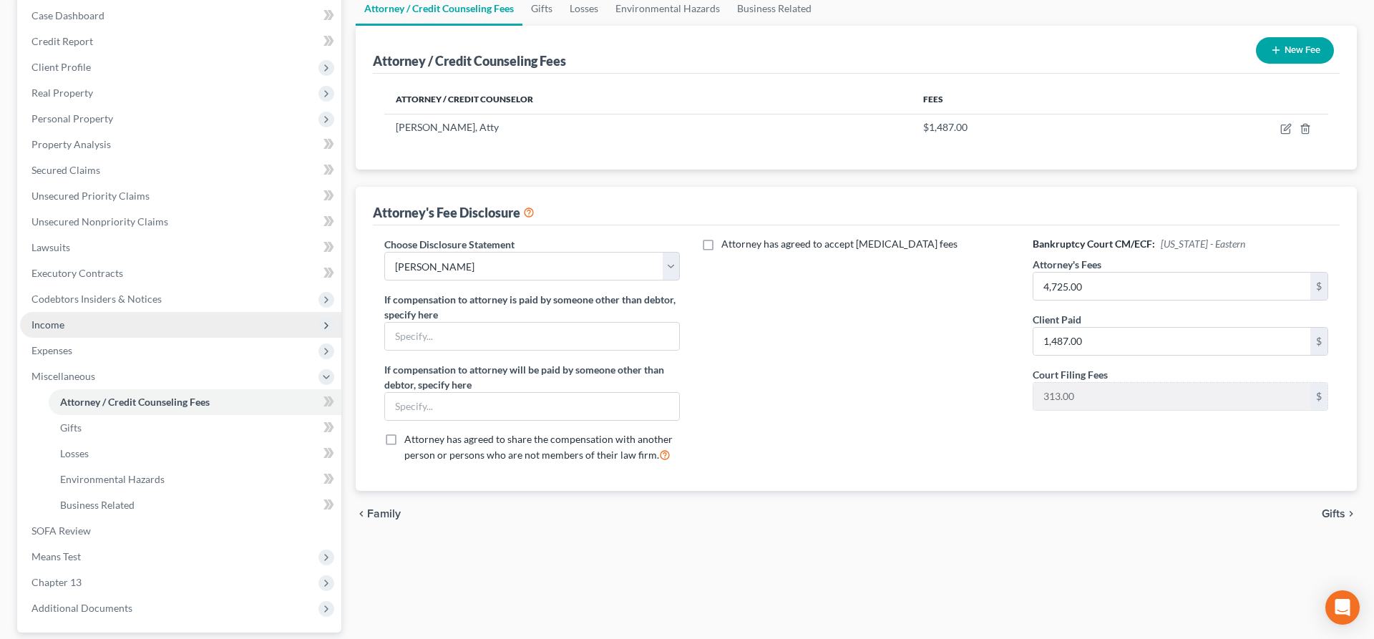
click at [81, 323] on span "Income" at bounding box center [180, 325] width 321 height 26
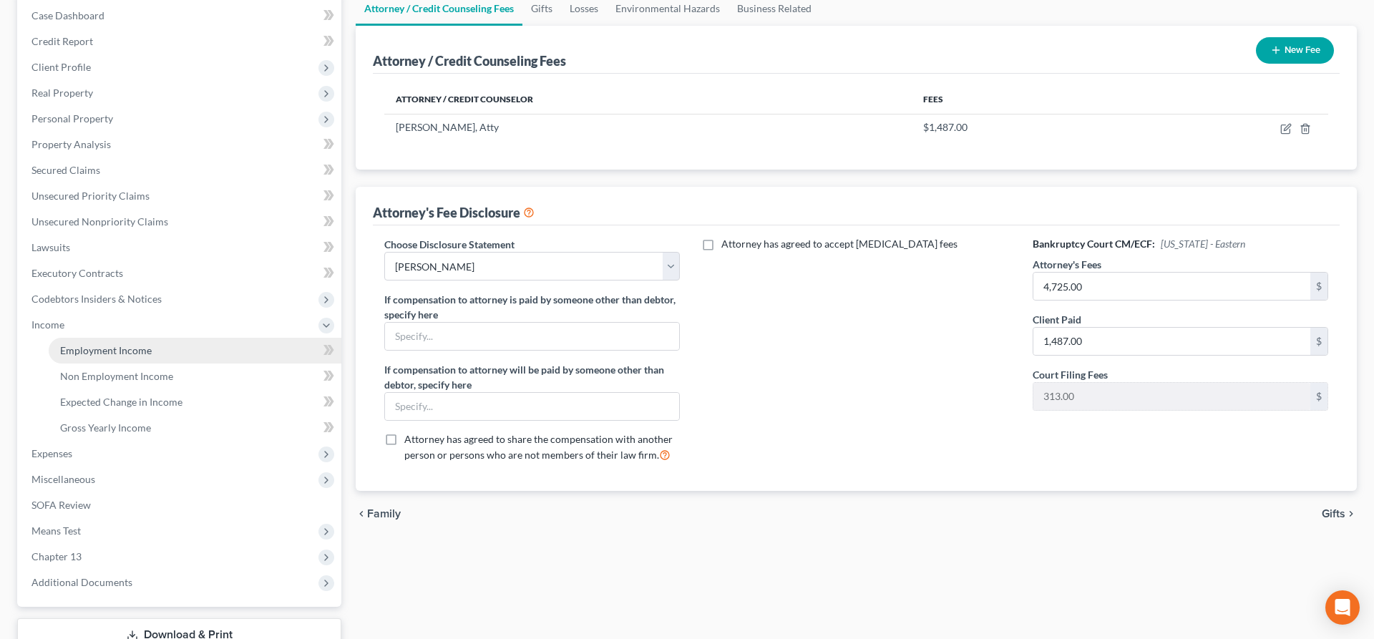
click at [128, 349] on span "Employment Income" at bounding box center [106, 350] width 92 height 12
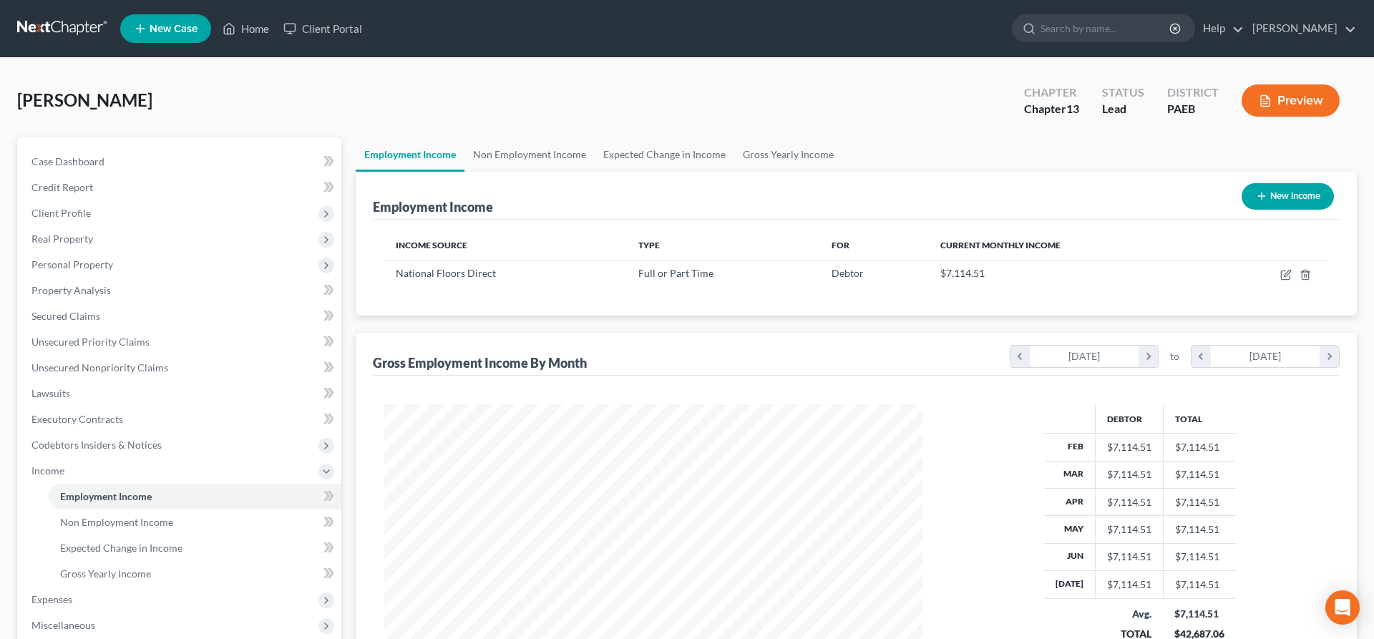
scroll to position [269, 568]
click at [1290, 274] on icon "button" at bounding box center [1285, 274] width 11 height 11
select select "0"
select select "22"
select select "3"
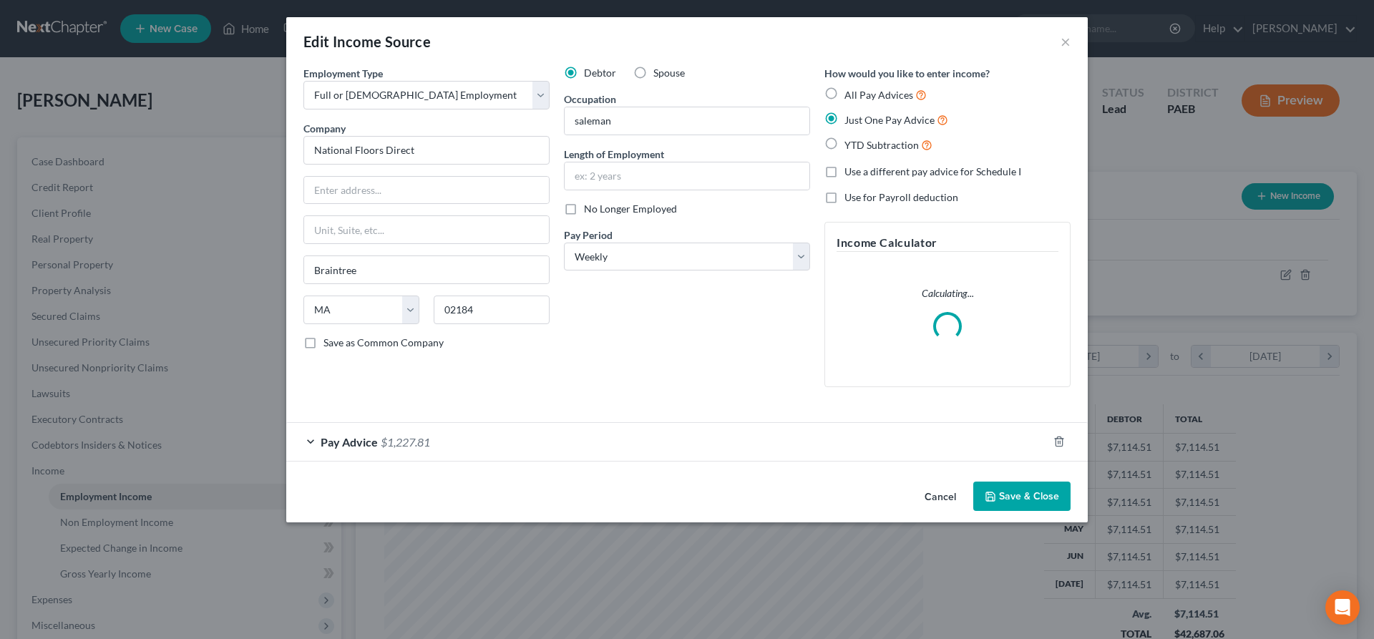
click at [406, 439] on span "$1,227.81" at bounding box center [405, 442] width 49 height 14
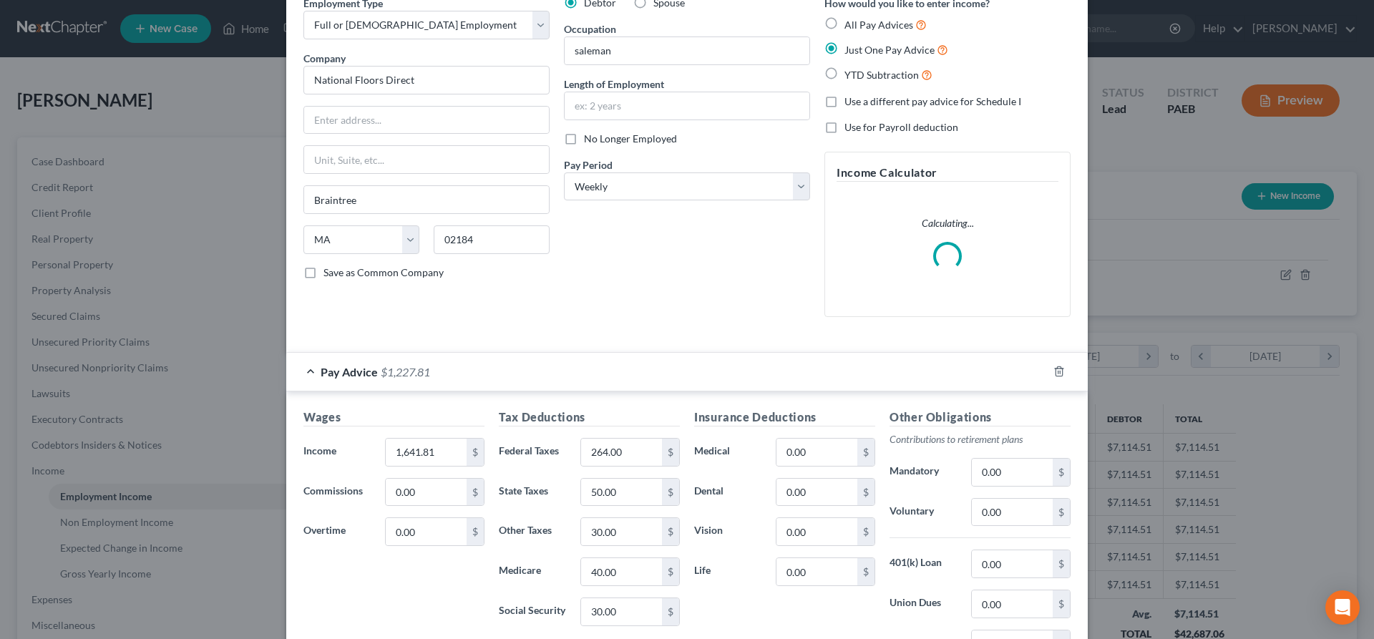
scroll to position [146, 0]
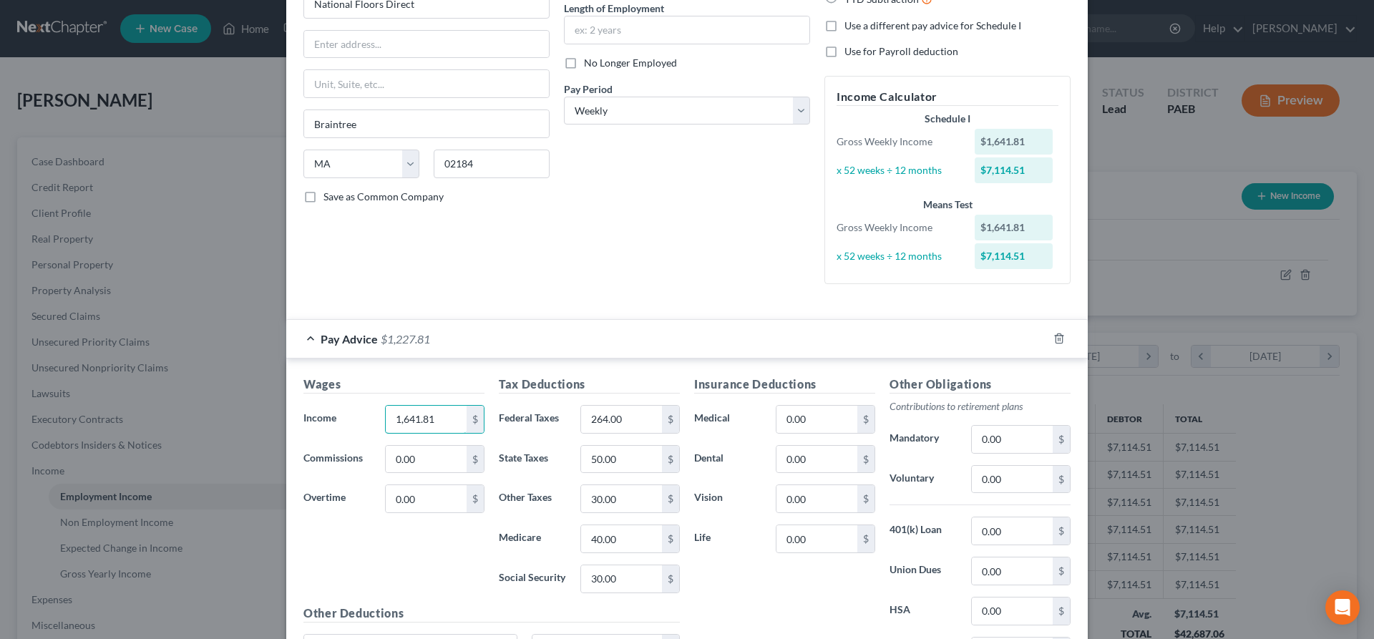
drag, startPoint x: 444, startPoint y: 416, endPoint x: 494, endPoint y: 395, distance: 54.2
click at [467, 406] on input "1,641.81" at bounding box center [426, 419] width 81 height 27
type input "1,655"
click at [618, 354] on div "Pay Advice $1,241.00" at bounding box center [667, 339] width 762 height 38
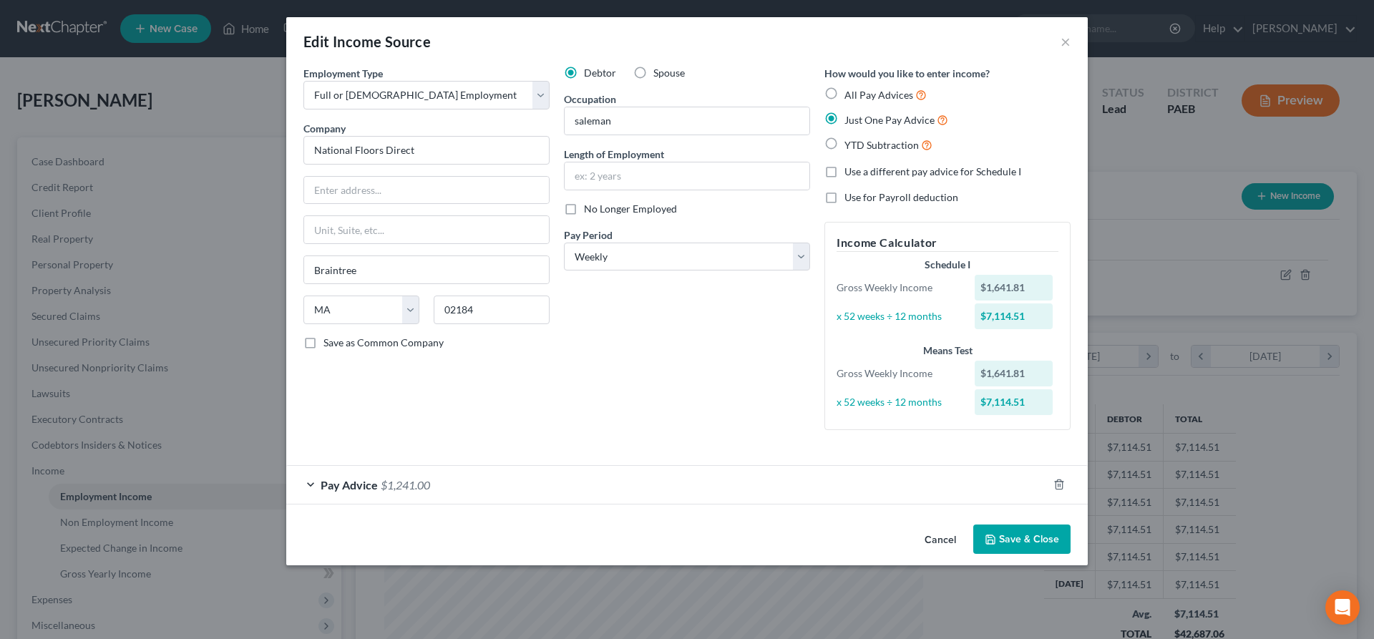
scroll to position [0, 0]
click at [379, 484] on div "Pay Advice $1,241.00" at bounding box center [667, 485] width 762 height 38
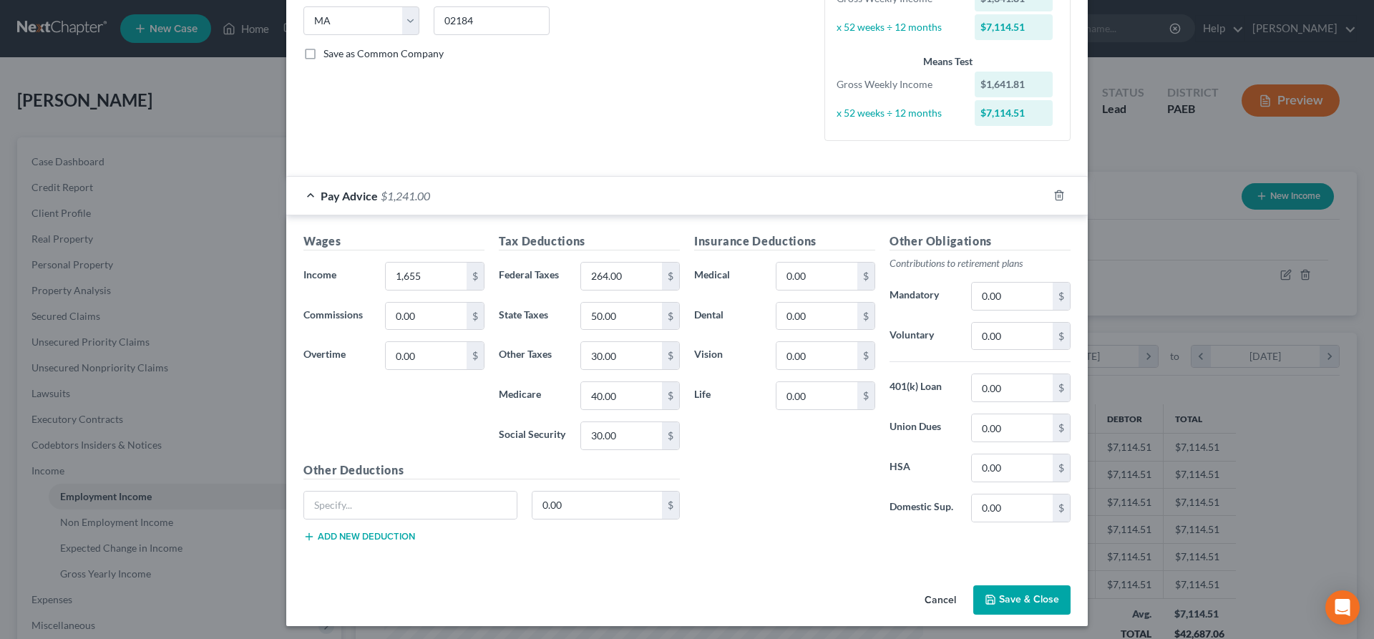
scroll to position [292, 0]
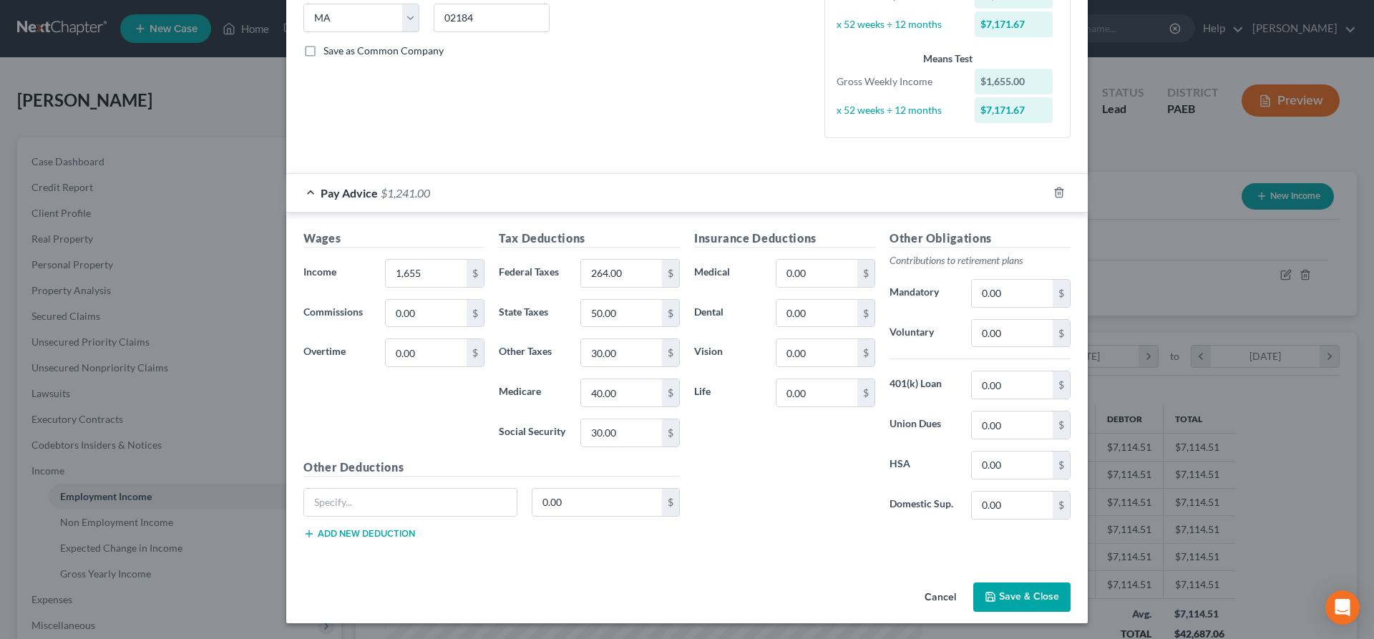
click at [1003, 583] on button "Save & Close" at bounding box center [1021, 598] width 97 height 30
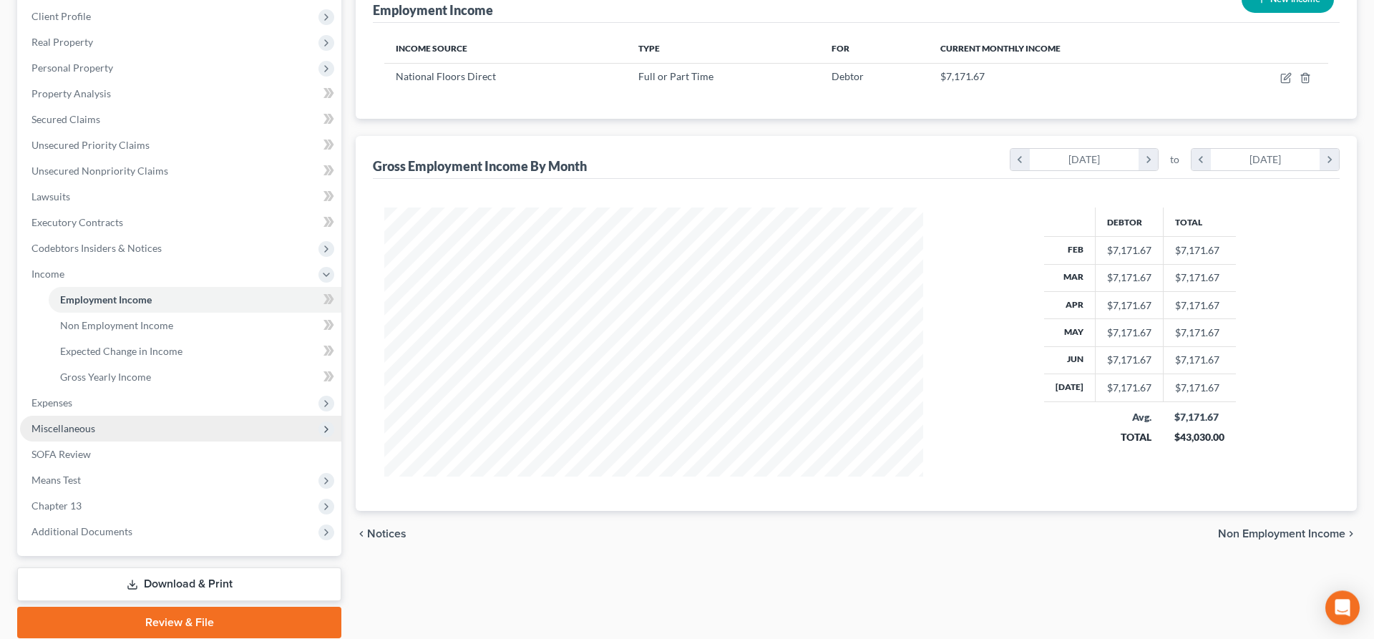
scroll to position [249, 0]
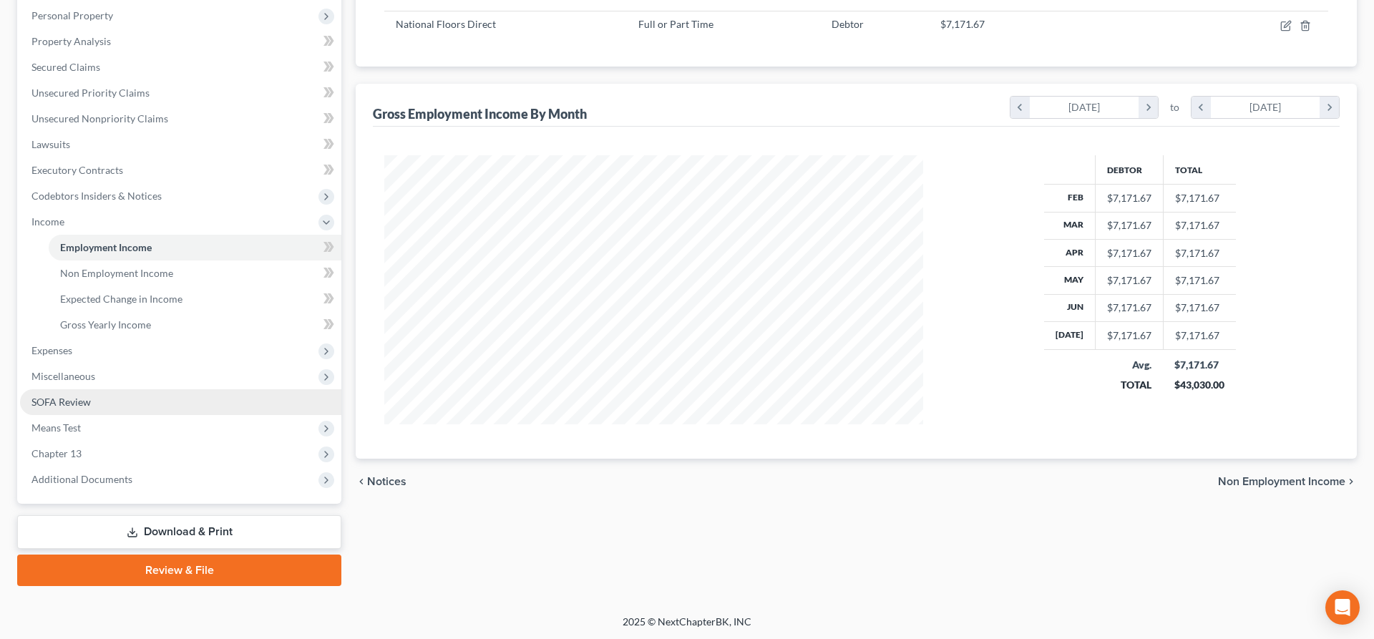
click at [85, 400] on span "SOFA Review" at bounding box center [60, 402] width 59 height 12
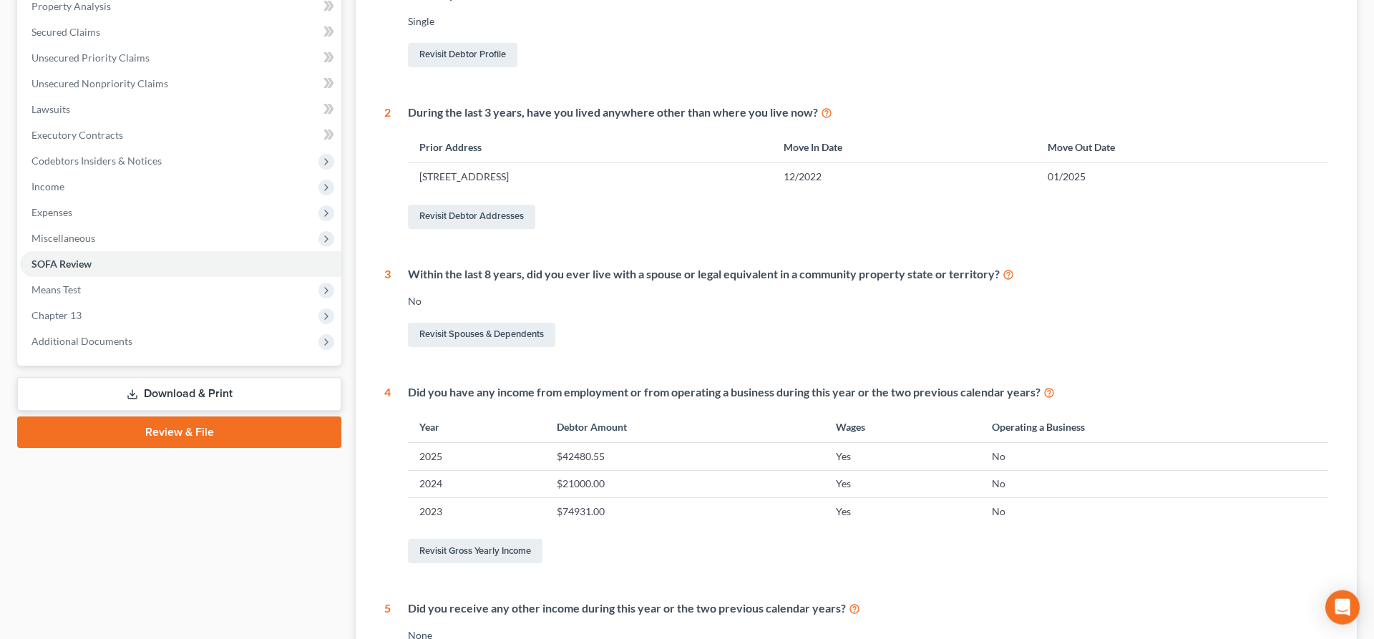
scroll to position [292, 0]
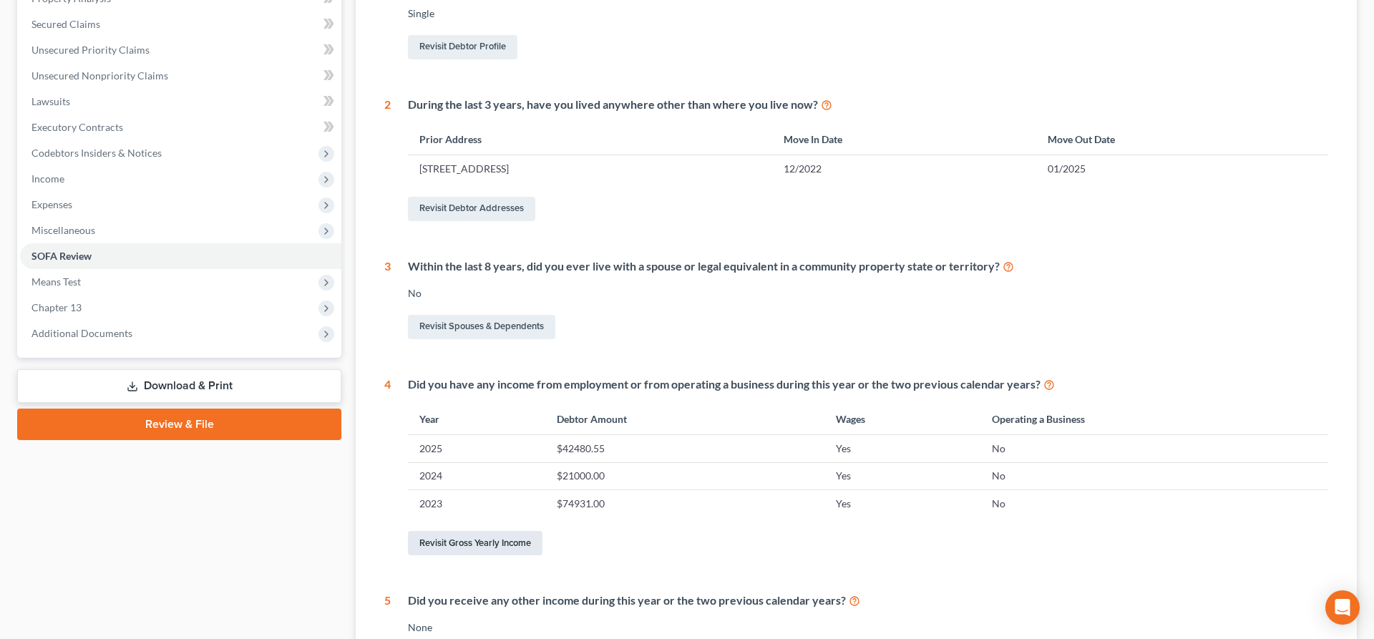
click at [454, 535] on link "Revisit Gross Yearly Income" at bounding box center [475, 543] width 135 height 24
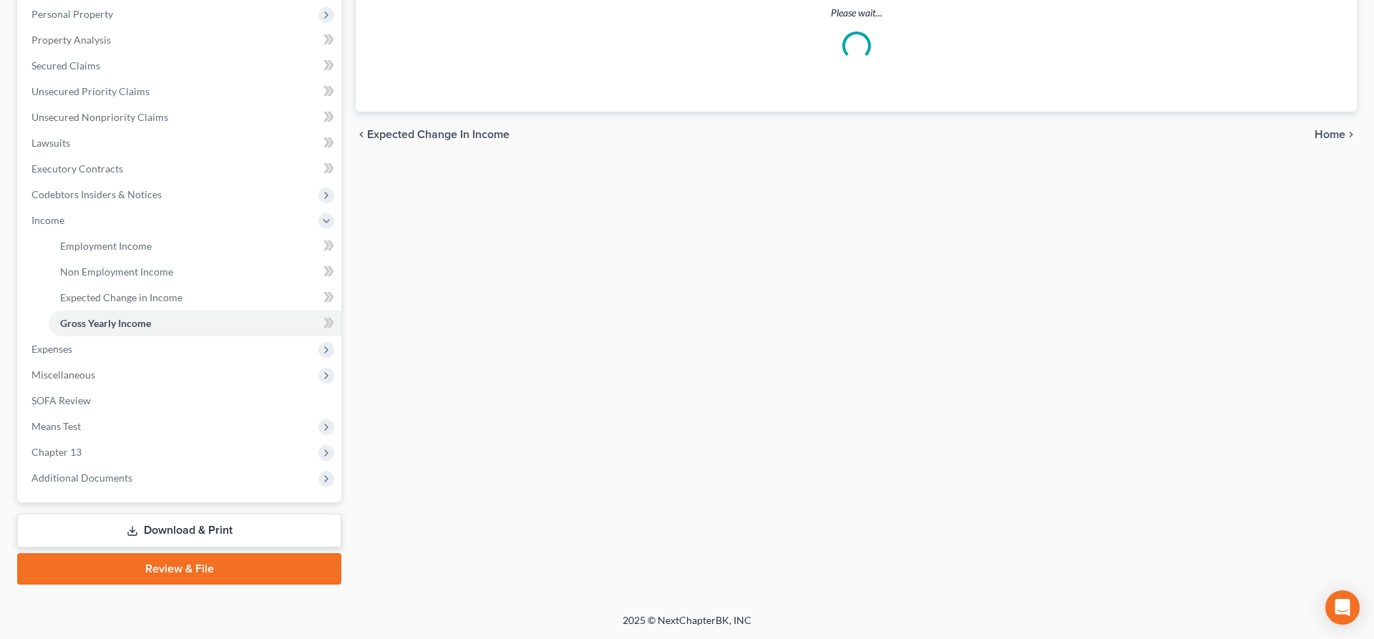
scroll to position [146, 0]
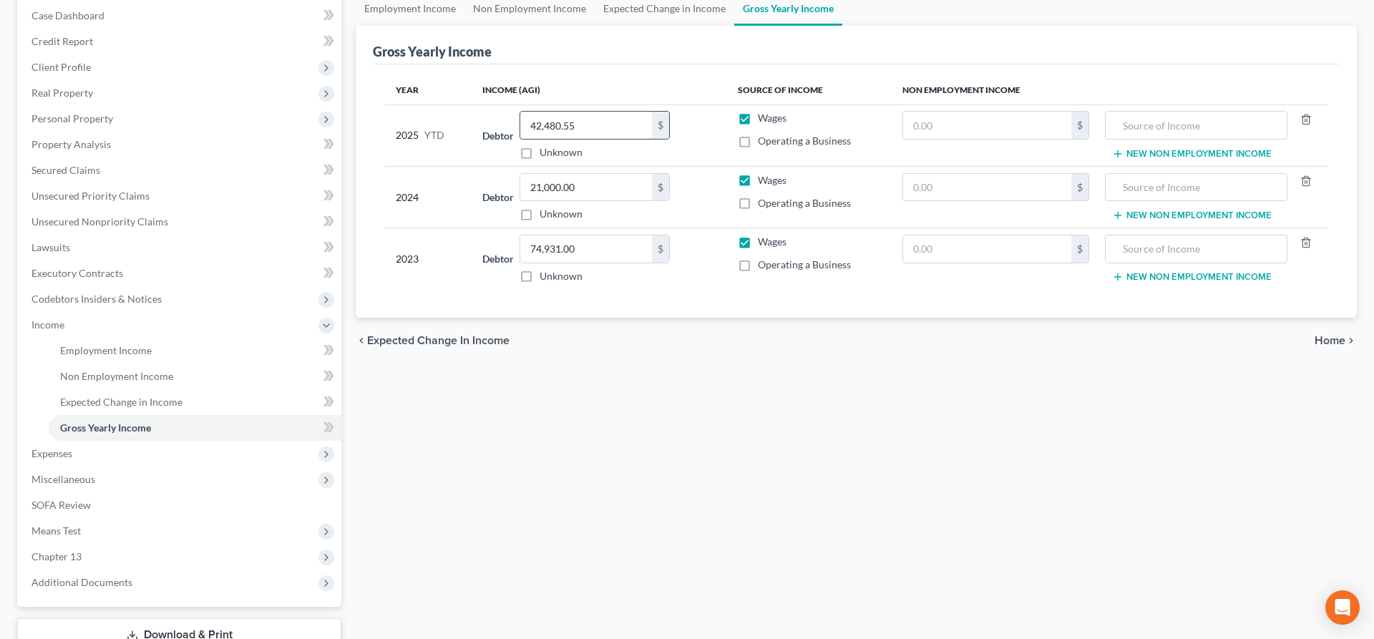
drag, startPoint x: 580, startPoint y: 122, endPoint x: 749, endPoint y: 127, distance: 169.7
click at [652, 127] on input "42,480.55" at bounding box center [586, 125] width 132 height 27
type input "62,000"
click at [881, 319] on div "chevron_left Expected Change in Income Home chevron_right" at bounding box center [856, 341] width 1001 height 46
click at [94, 482] on span "Miscellaneous" at bounding box center [180, 480] width 321 height 26
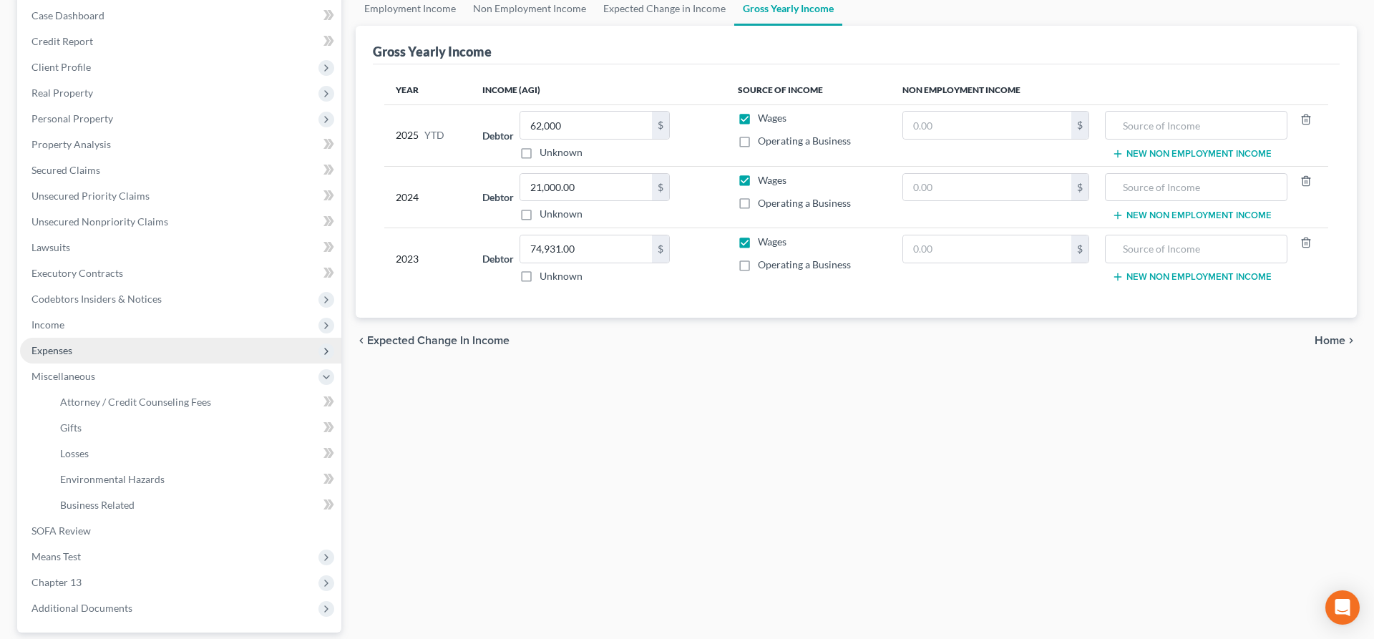
click at [79, 356] on span "Expenses" at bounding box center [180, 351] width 321 height 26
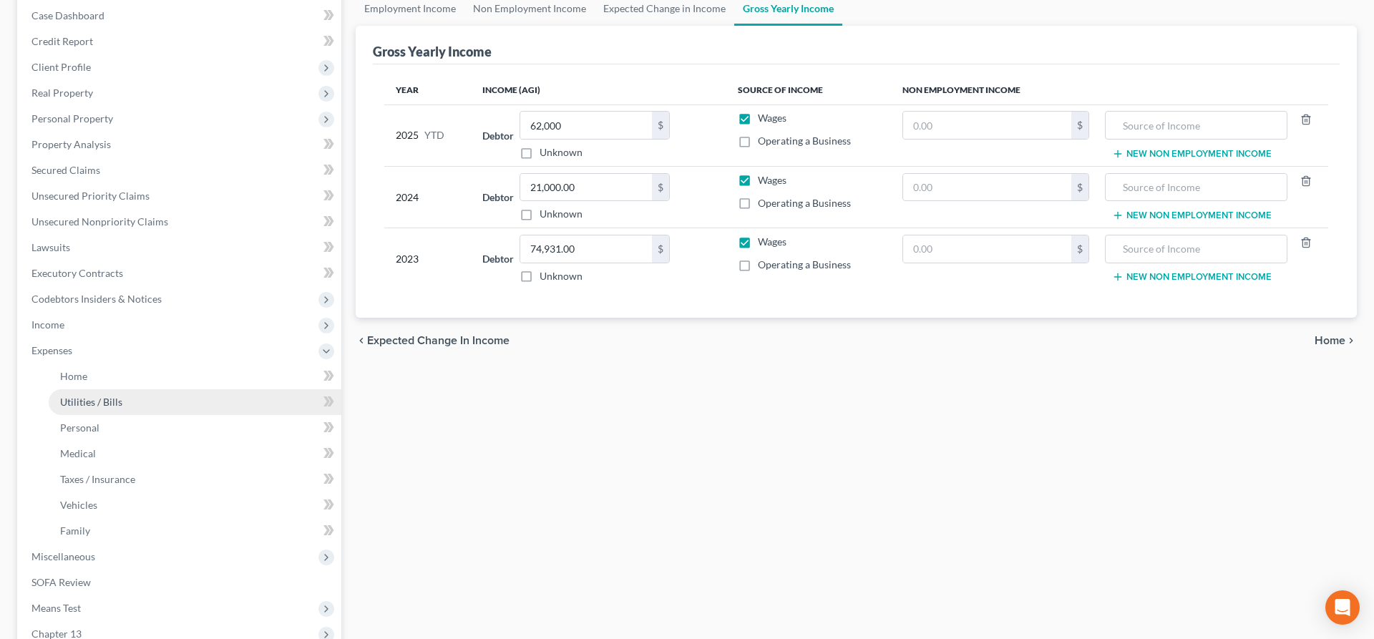
click at [140, 403] on link "Utilities / Bills" at bounding box center [195, 402] width 293 height 26
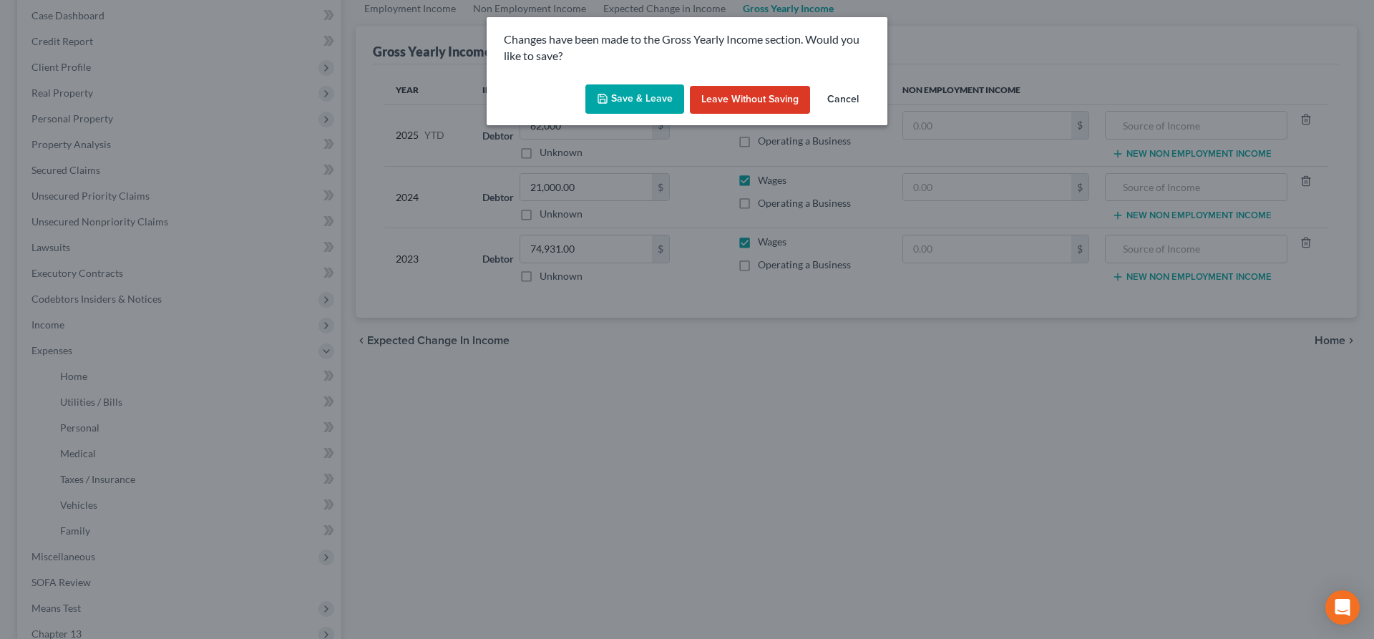
click at [621, 98] on button "Save & Leave" at bounding box center [634, 99] width 99 height 30
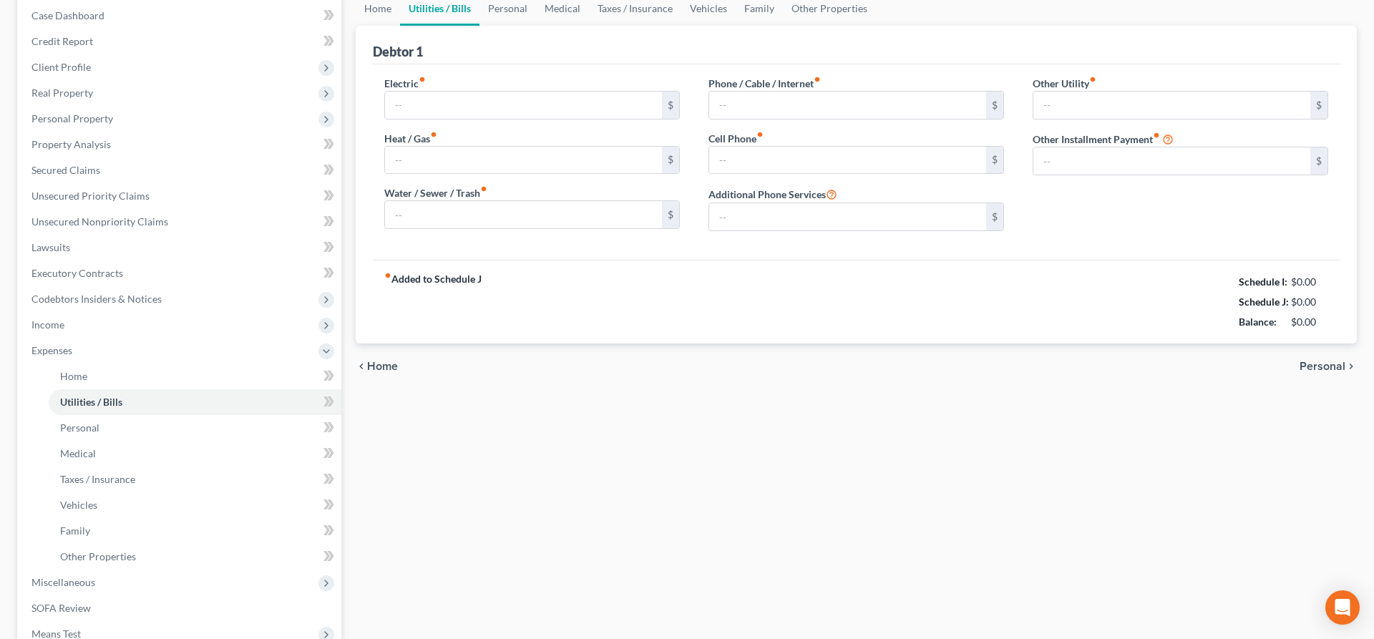
type input "272.00"
type input "0.00"
type input "90.00"
type input "230.00"
type input "0.00"
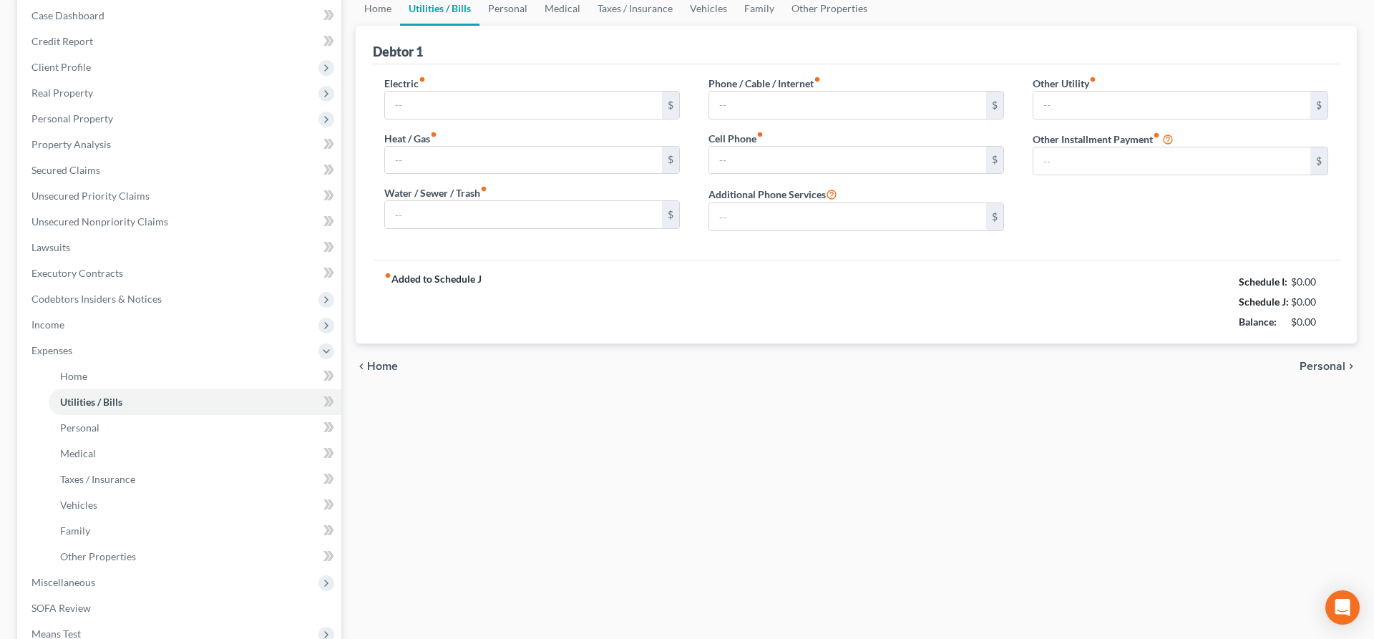
type input "0.00"
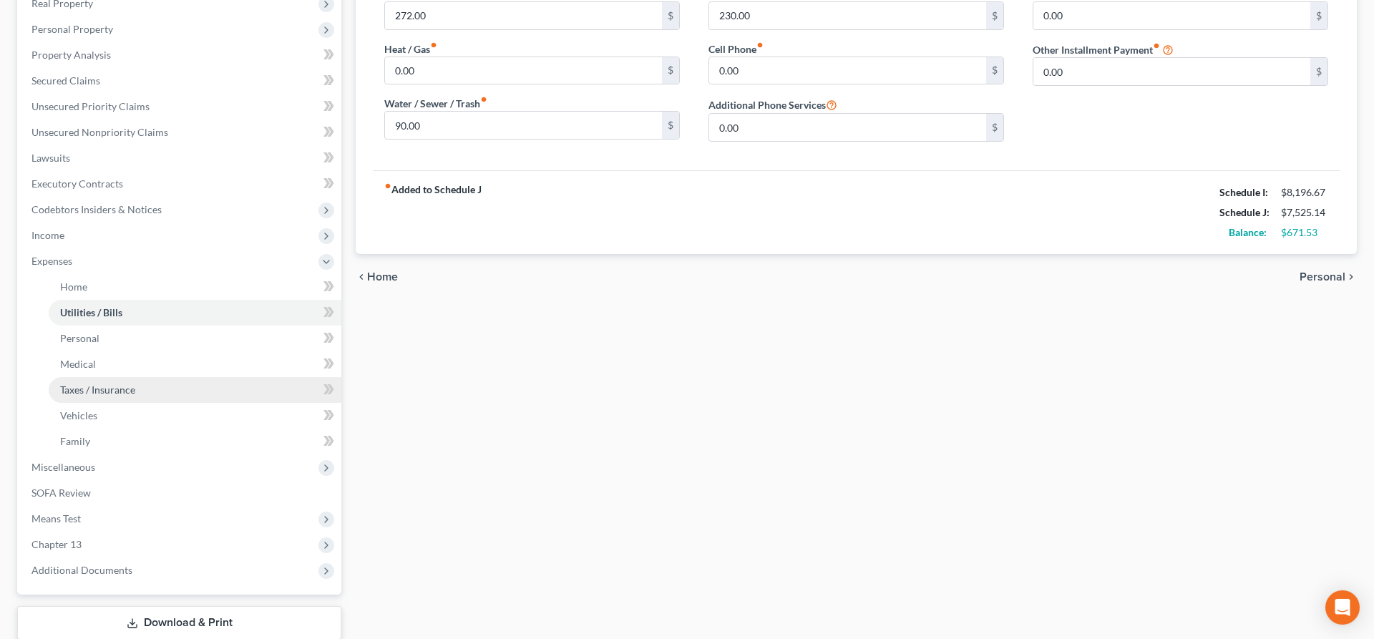
scroll to position [292, 0]
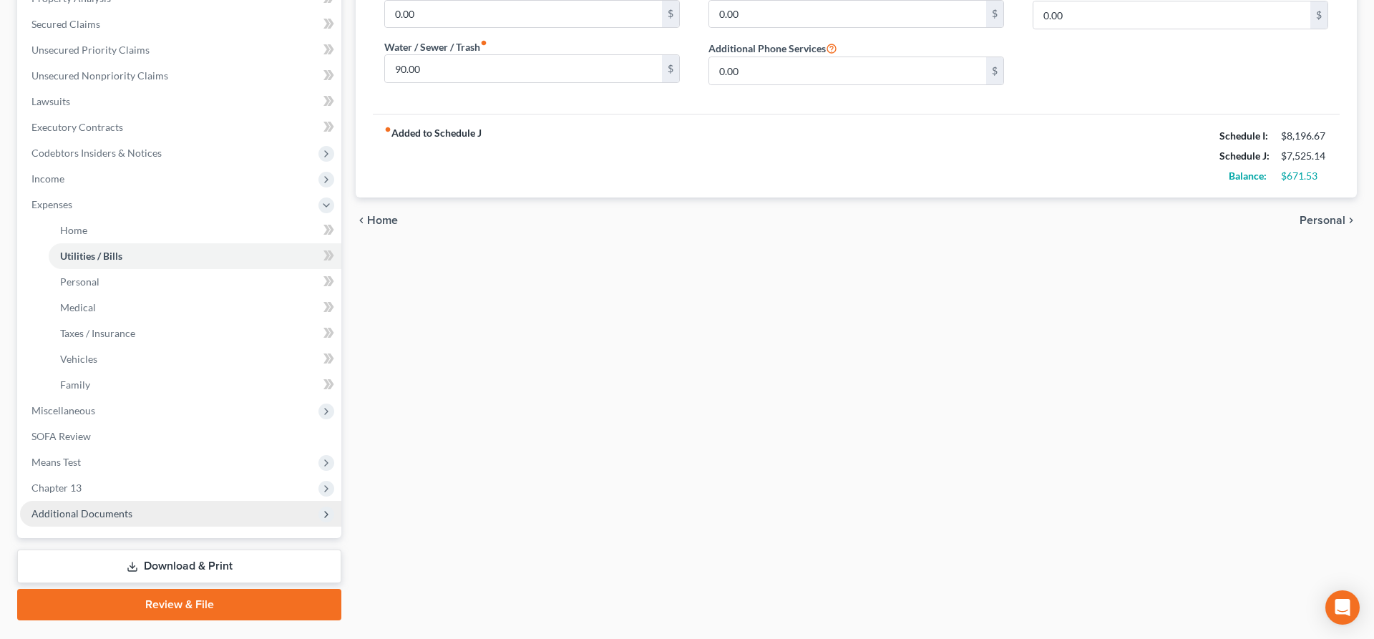
click at [91, 509] on span "Additional Documents" at bounding box center [81, 513] width 101 height 12
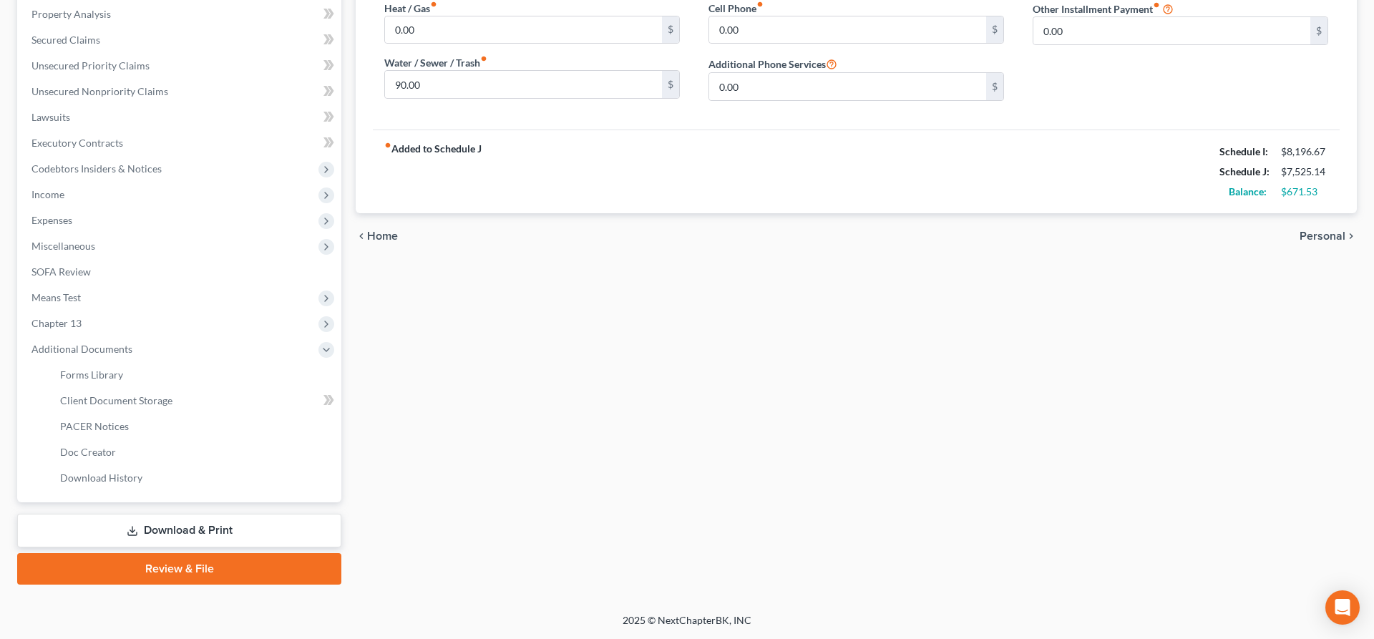
scroll to position [275, 0]
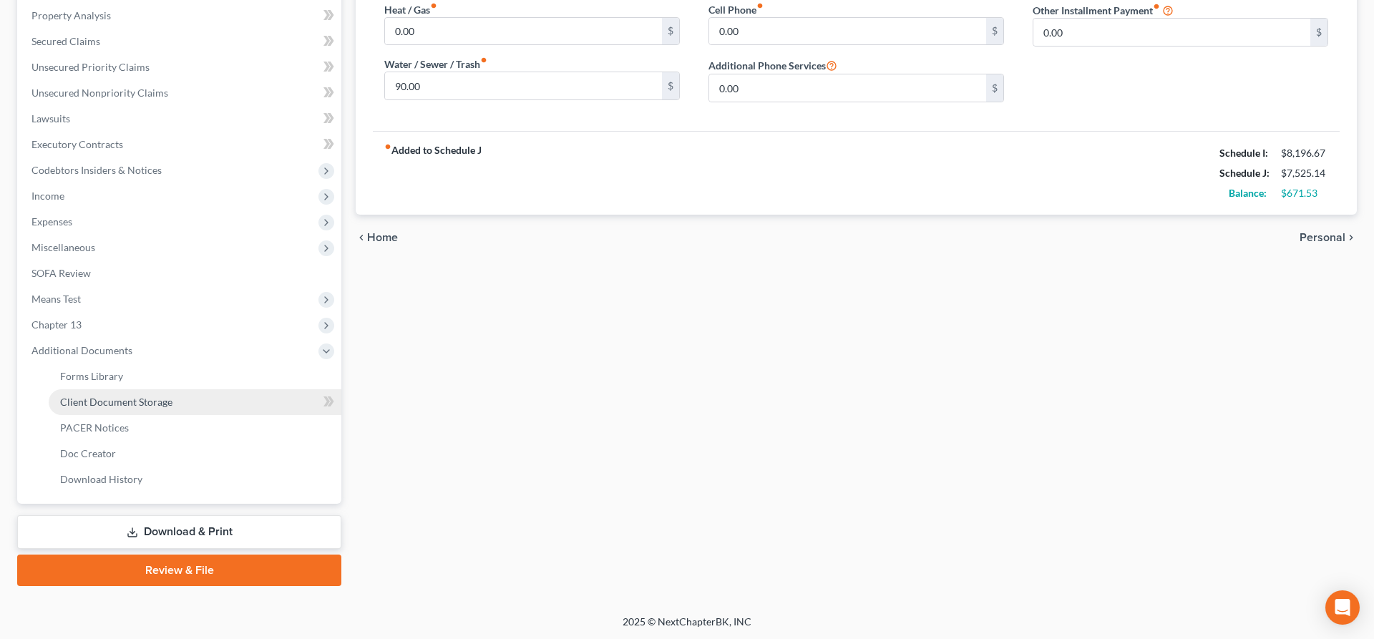
click at [107, 399] on span "Client Document Storage" at bounding box center [116, 402] width 112 height 12
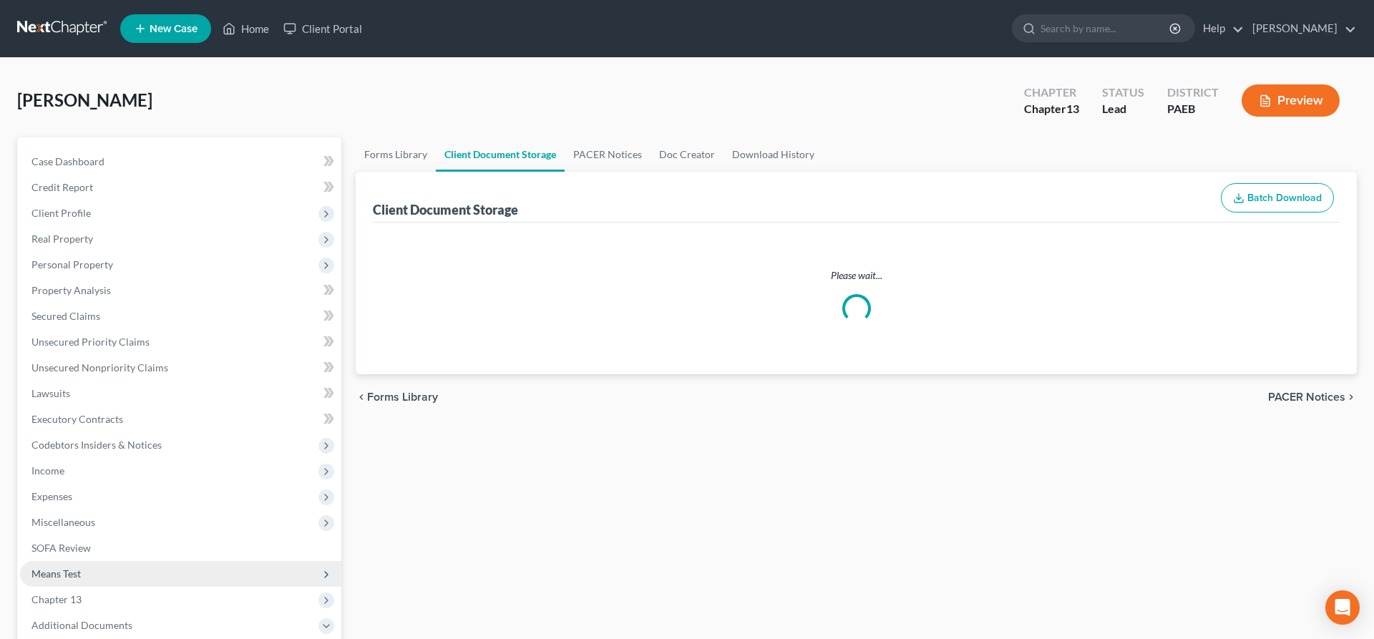
select select "2"
select select "16"
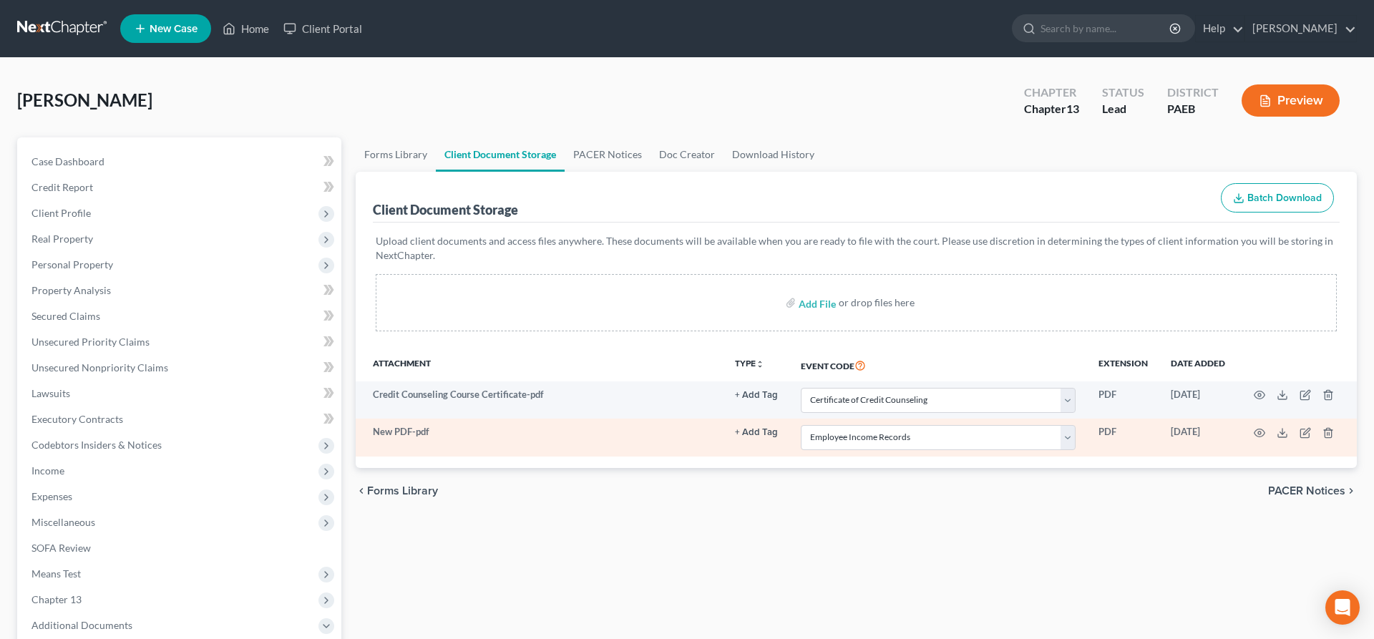
select select "2"
select select "16"
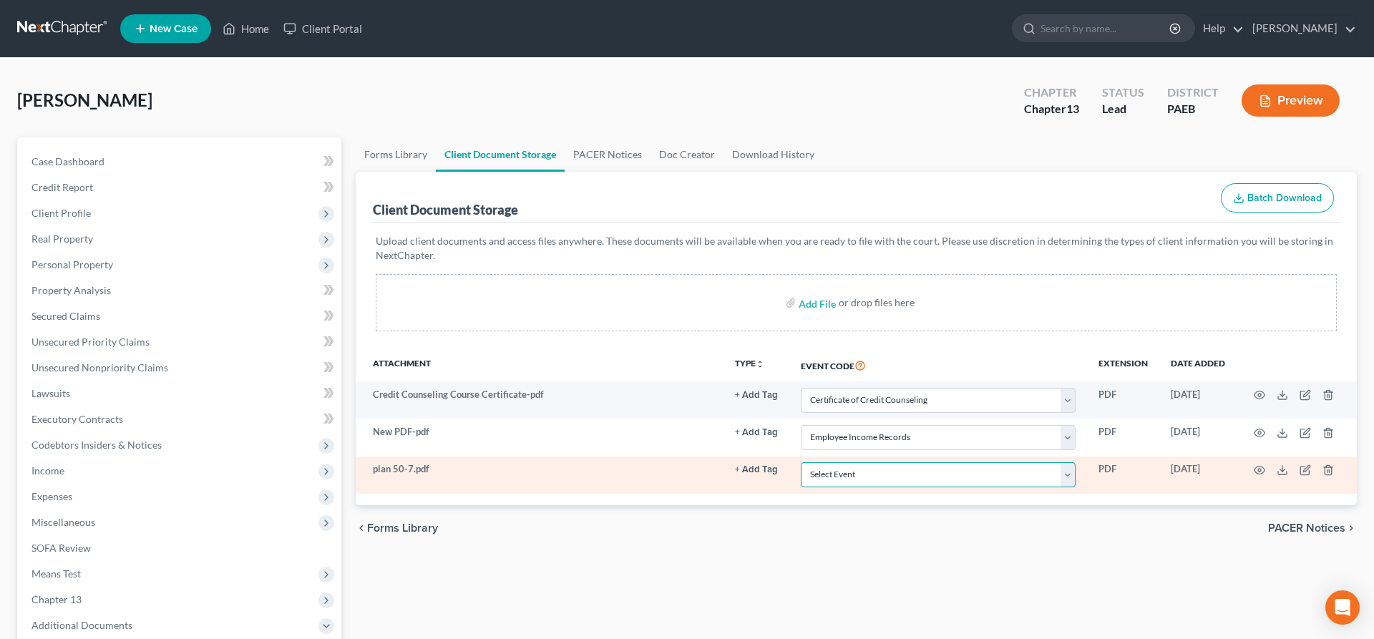
click at [842, 473] on select "Select Event Amended Matrix List of Creditors (Fee) Application to Have the Cha…" at bounding box center [938, 474] width 275 height 25
select select "8"
click option "Chapter 13 Plan" at bounding box center [0, 0] width 0 height 0
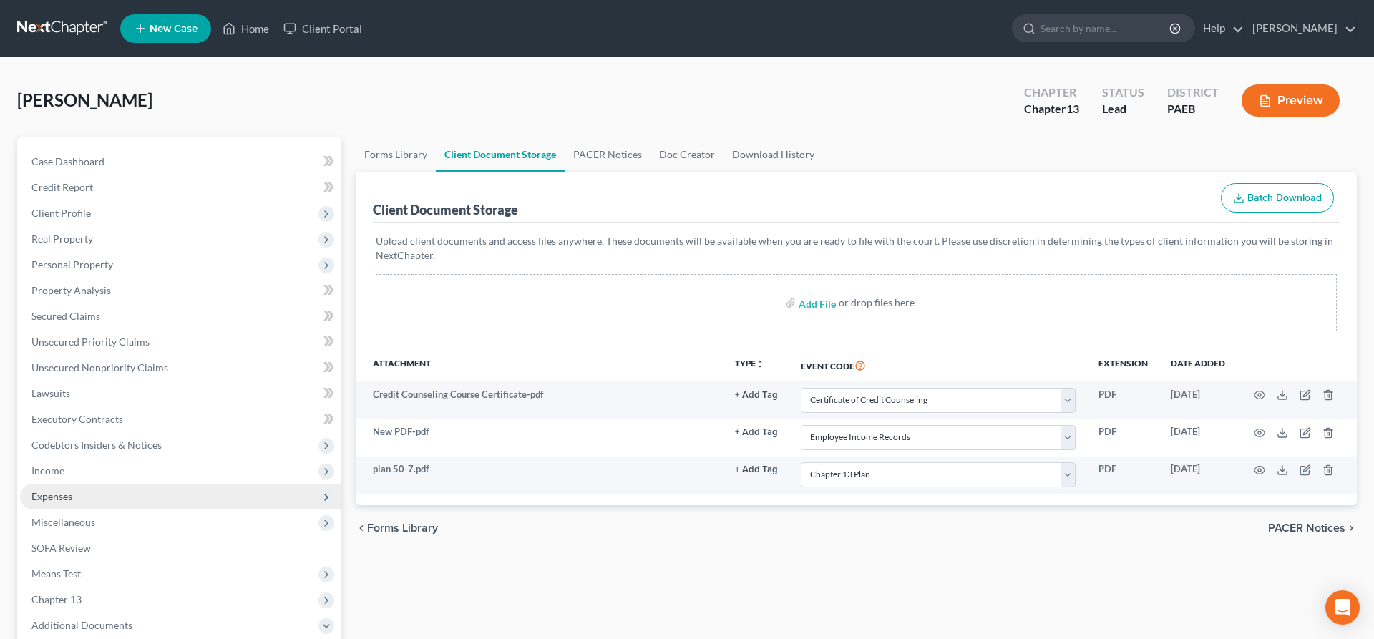
click at [50, 495] on span "Expenses" at bounding box center [51, 496] width 41 height 12
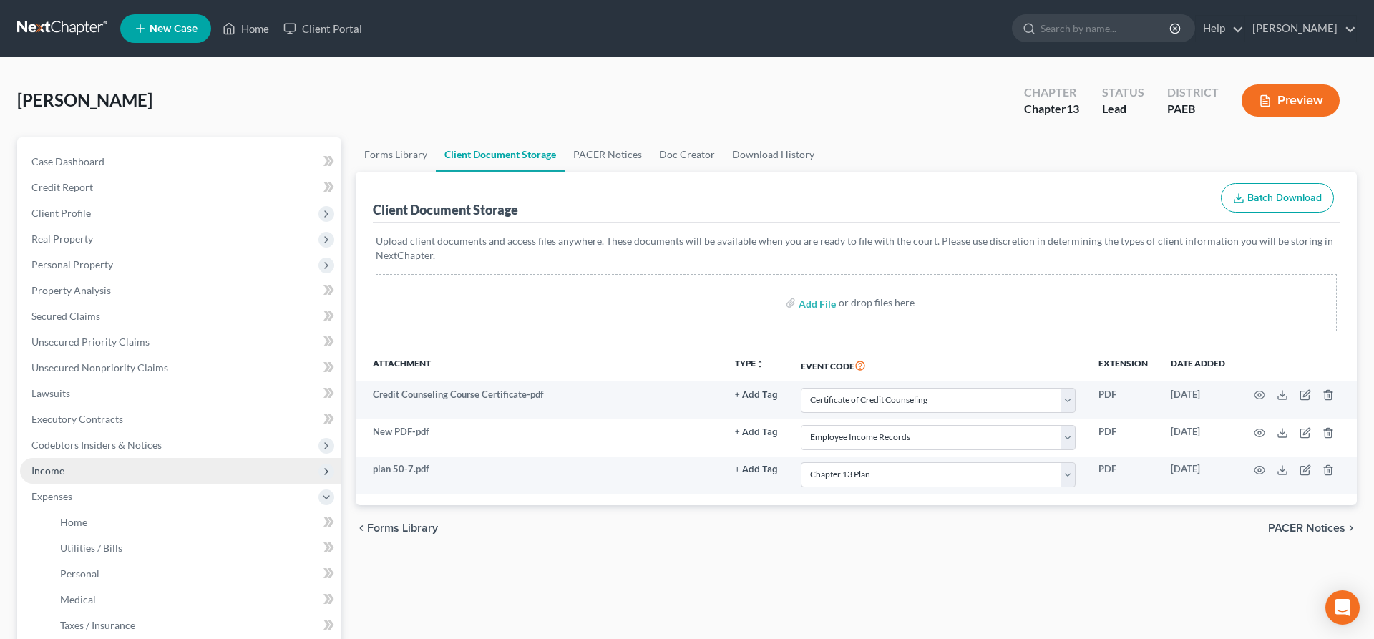
click at [53, 467] on span "Income" at bounding box center [47, 471] width 33 height 12
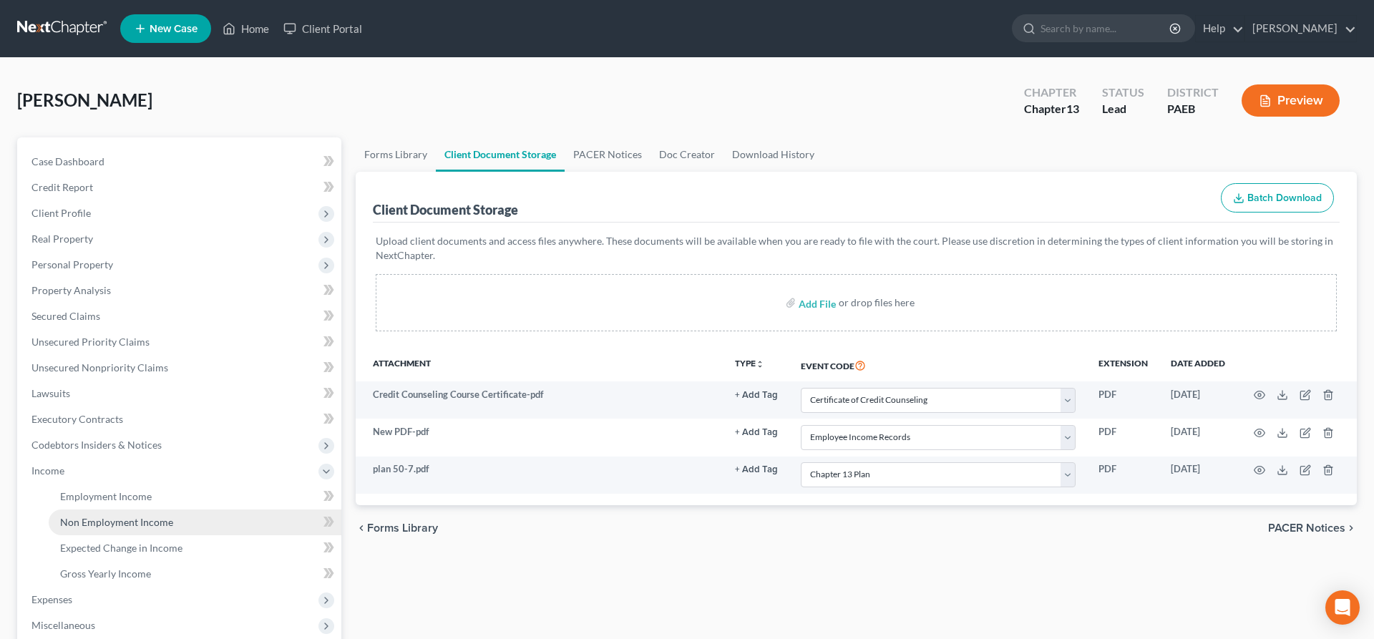
scroll to position [146, 0]
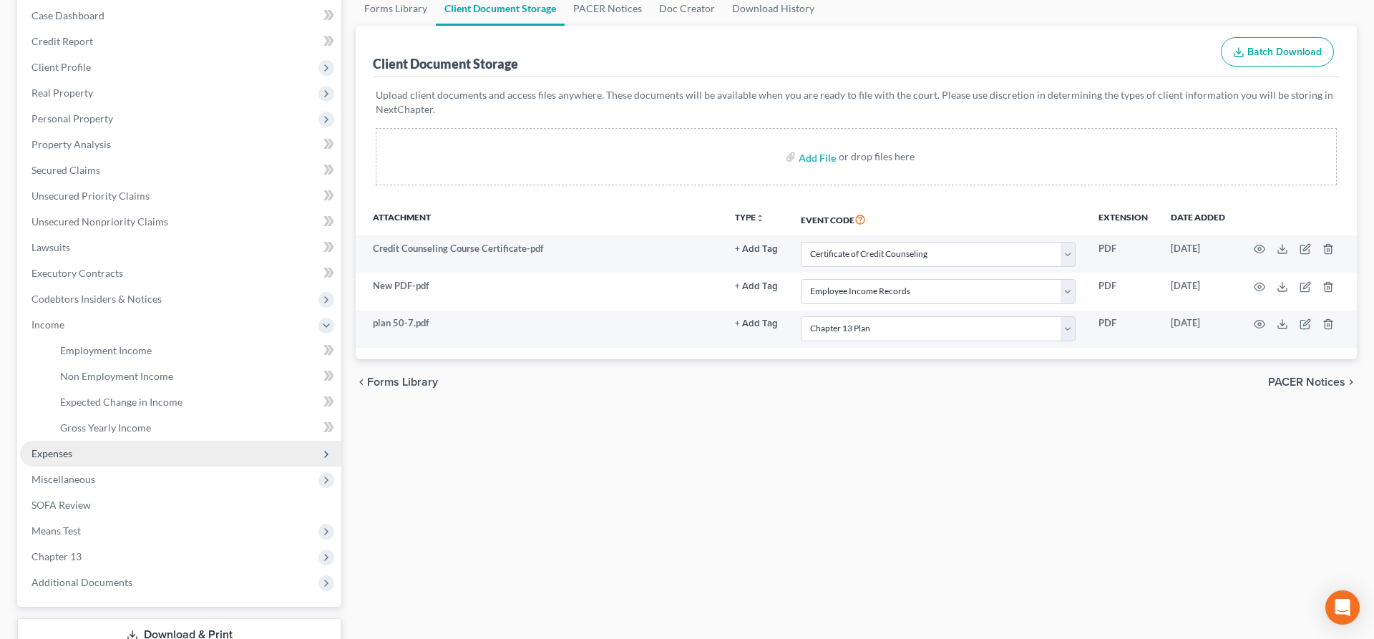
click at [78, 448] on span "Expenses" at bounding box center [180, 454] width 321 height 26
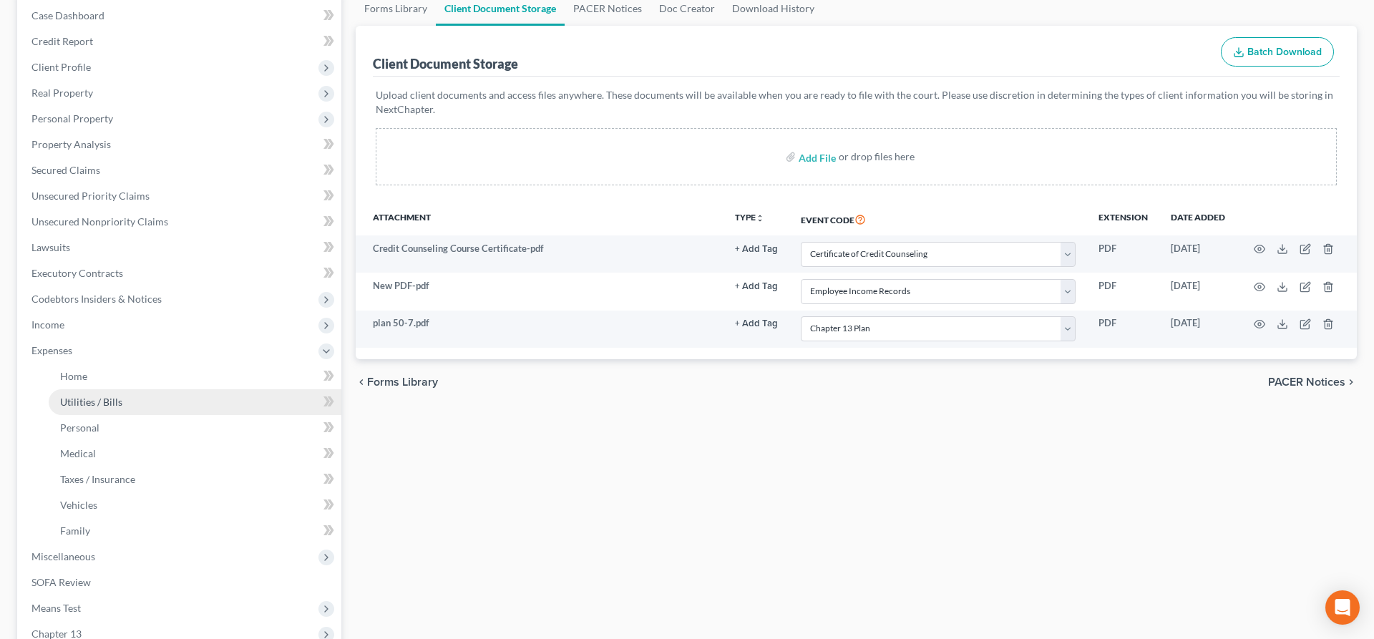
click at [98, 399] on span "Utilities / Bills" at bounding box center [91, 402] width 62 height 12
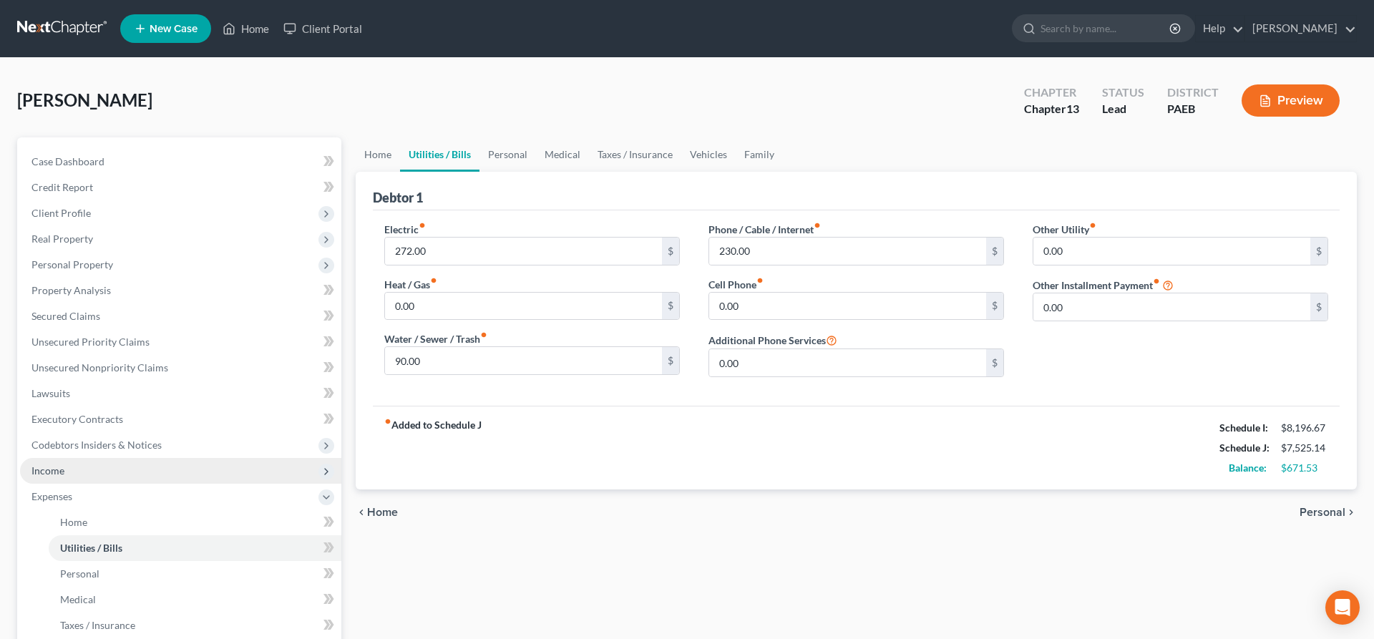
click at [54, 467] on span "Income" at bounding box center [47, 471] width 33 height 12
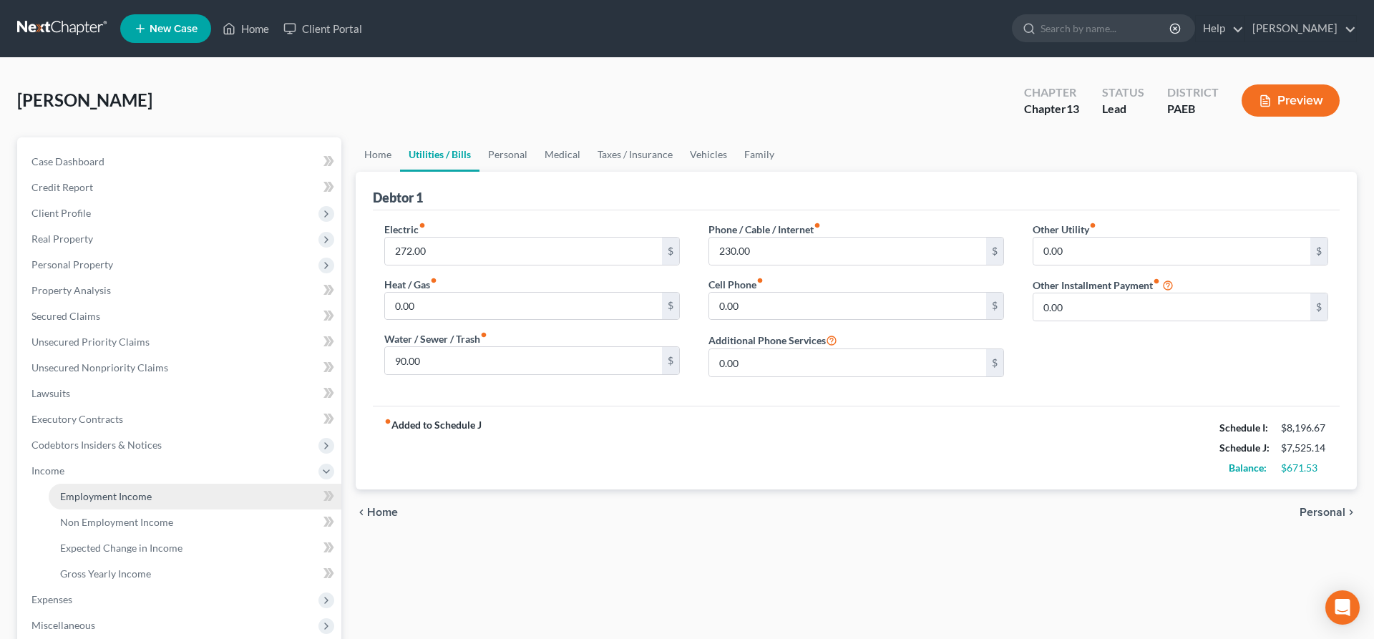
click at [102, 497] on span "Employment Income" at bounding box center [106, 496] width 92 height 12
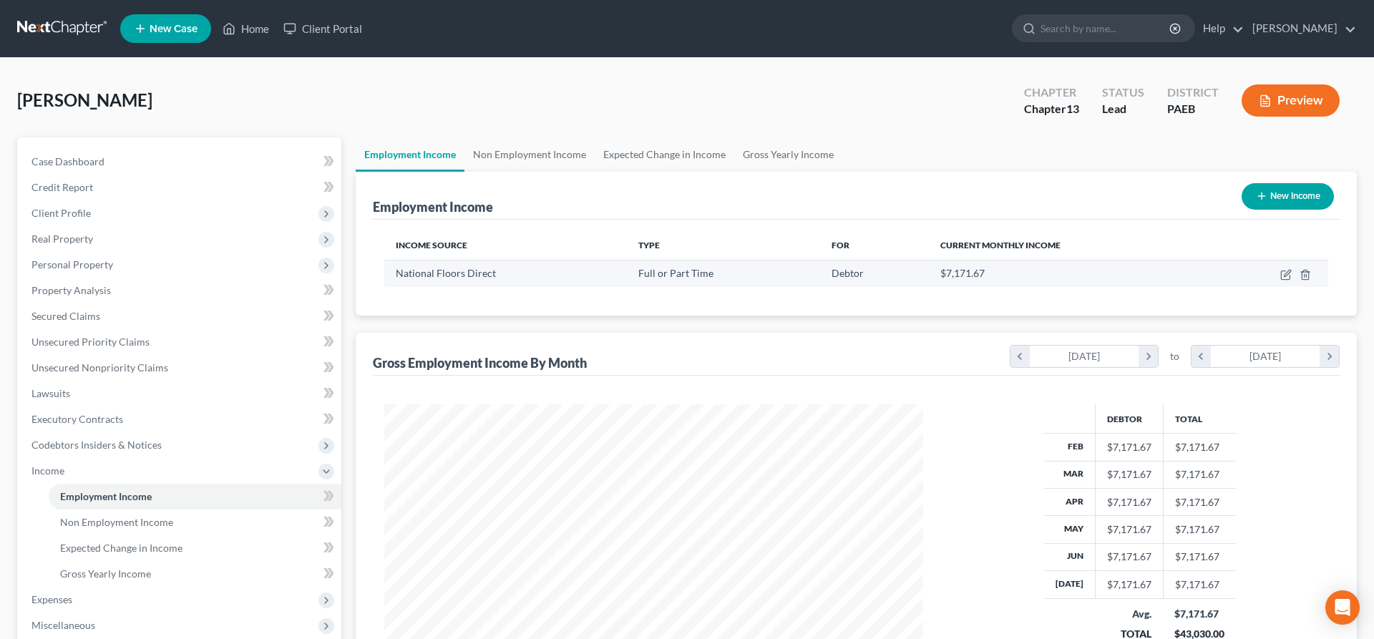
scroll to position [269, 568]
click at [1293, 268] on td at bounding box center [1269, 273] width 117 height 27
click at [1284, 271] on icon "button" at bounding box center [1285, 275] width 9 height 9
select select "0"
select select "22"
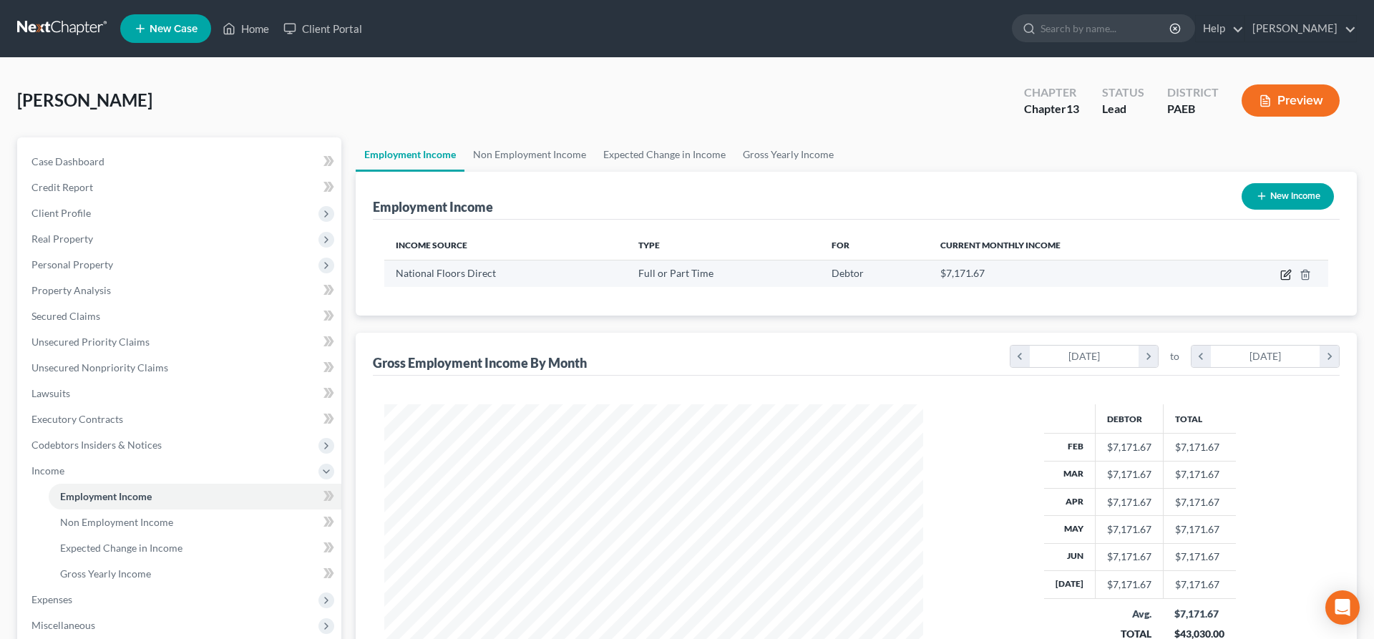
select select "3"
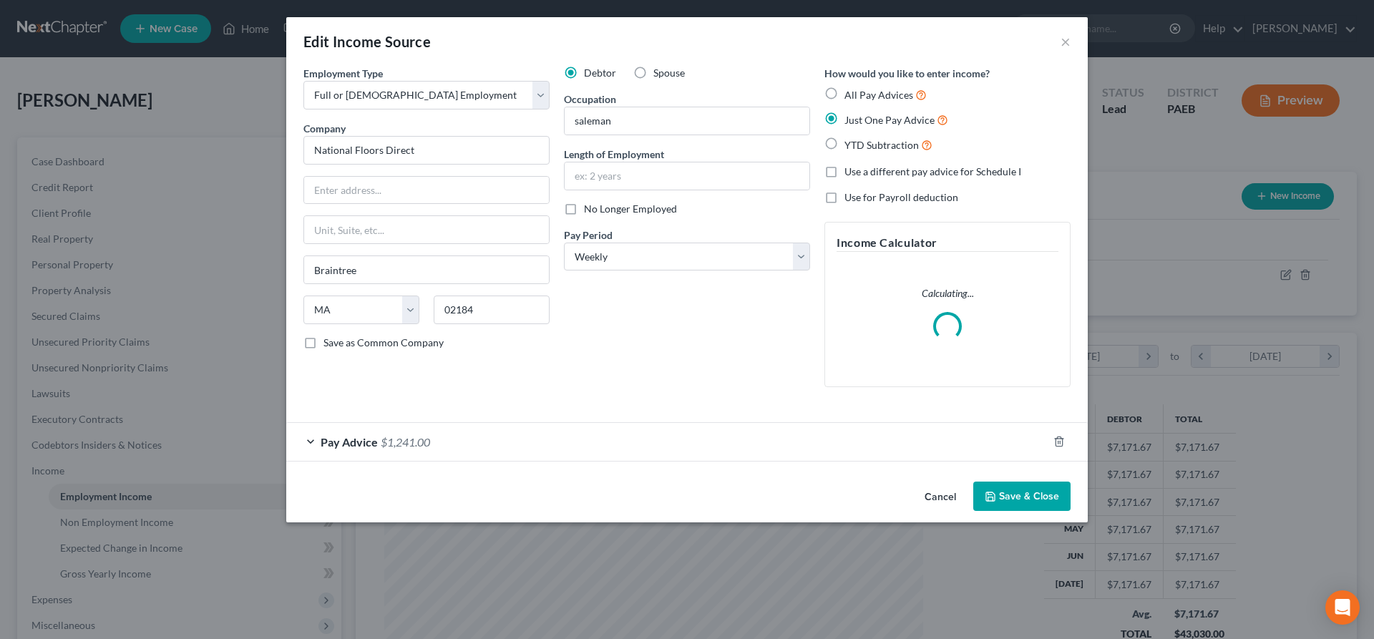
click at [393, 439] on span "$1,241.00" at bounding box center [405, 442] width 49 height 14
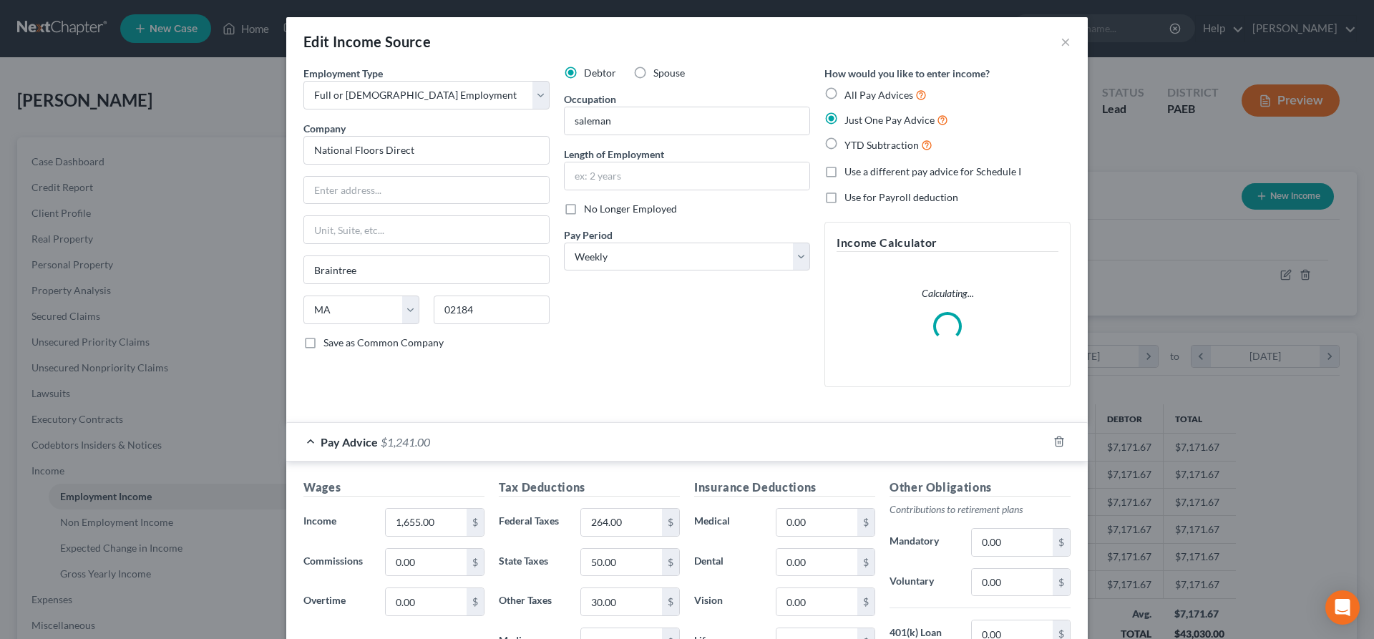
scroll to position [73, 0]
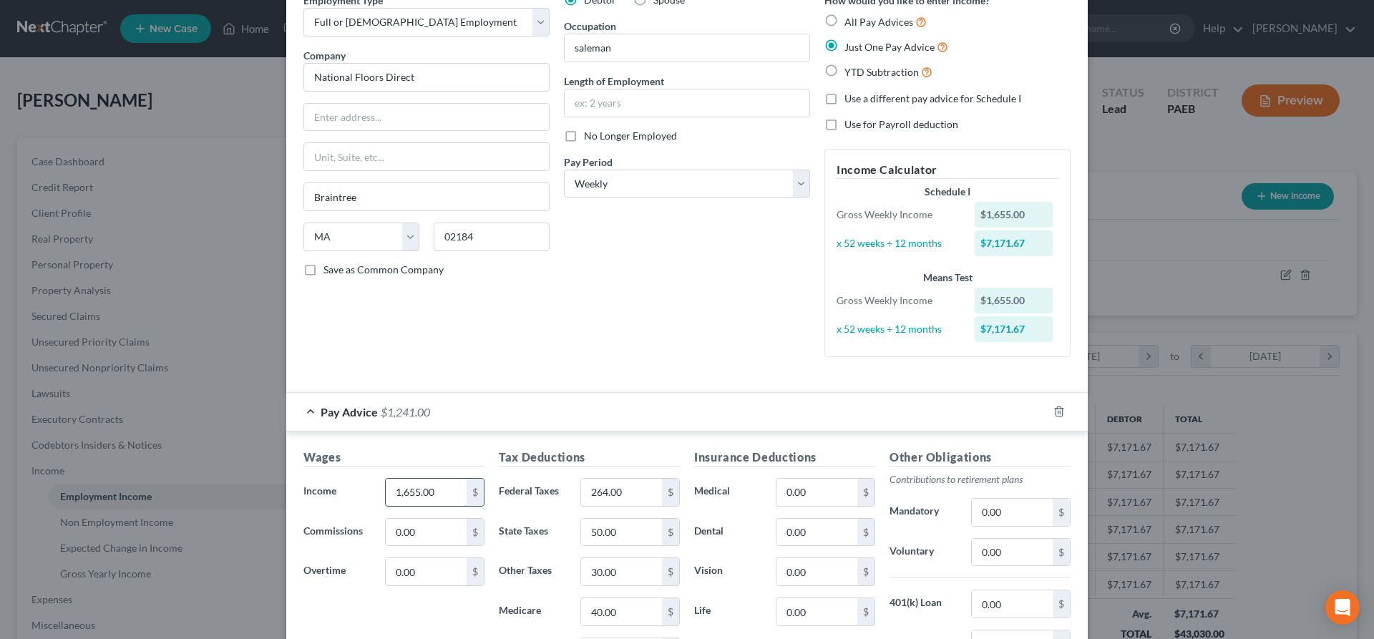
drag, startPoint x: 441, startPoint y: 449, endPoint x: 467, endPoint y: 457, distance: 27.6
click at [467, 479] on input "1,655.00" at bounding box center [426, 492] width 81 height 27
type input "1,720"
click at [546, 362] on div "Employment Type * Select Full or Part Time Employment Self Employment Company *…" at bounding box center [426, 181] width 261 height 376
click at [638, 495] on input "264.00" at bounding box center [621, 492] width 81 height 27
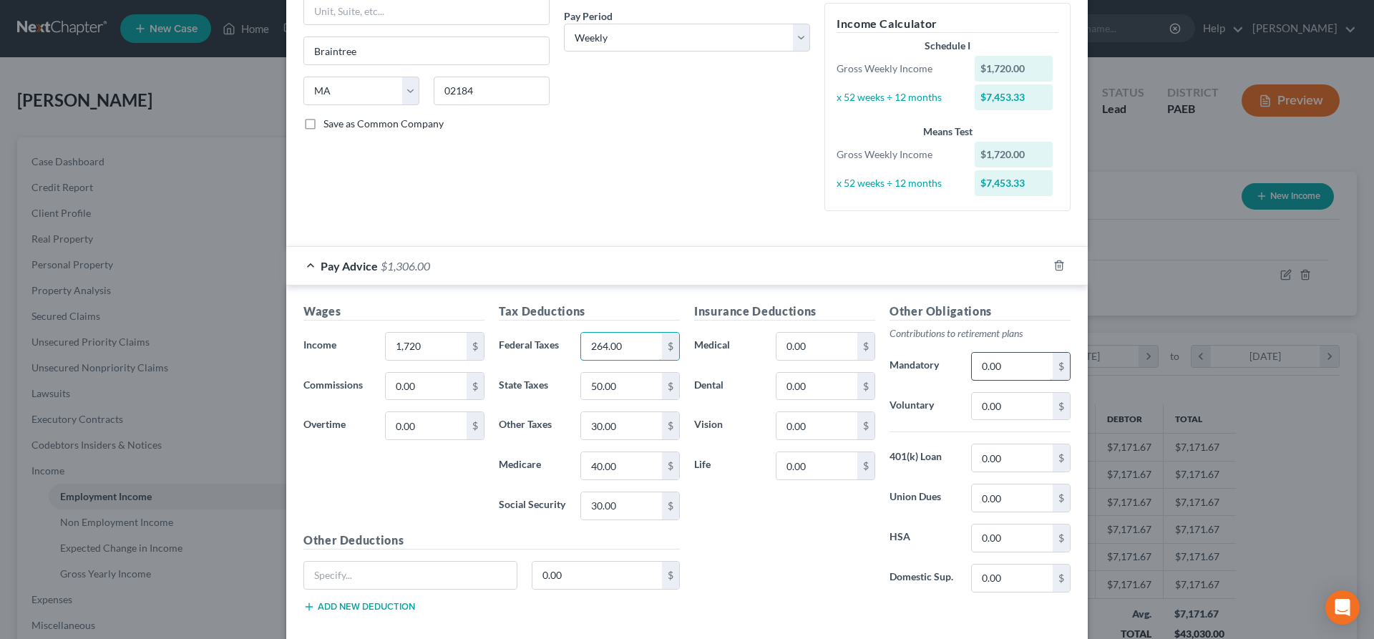
scroll to position [293, 0]
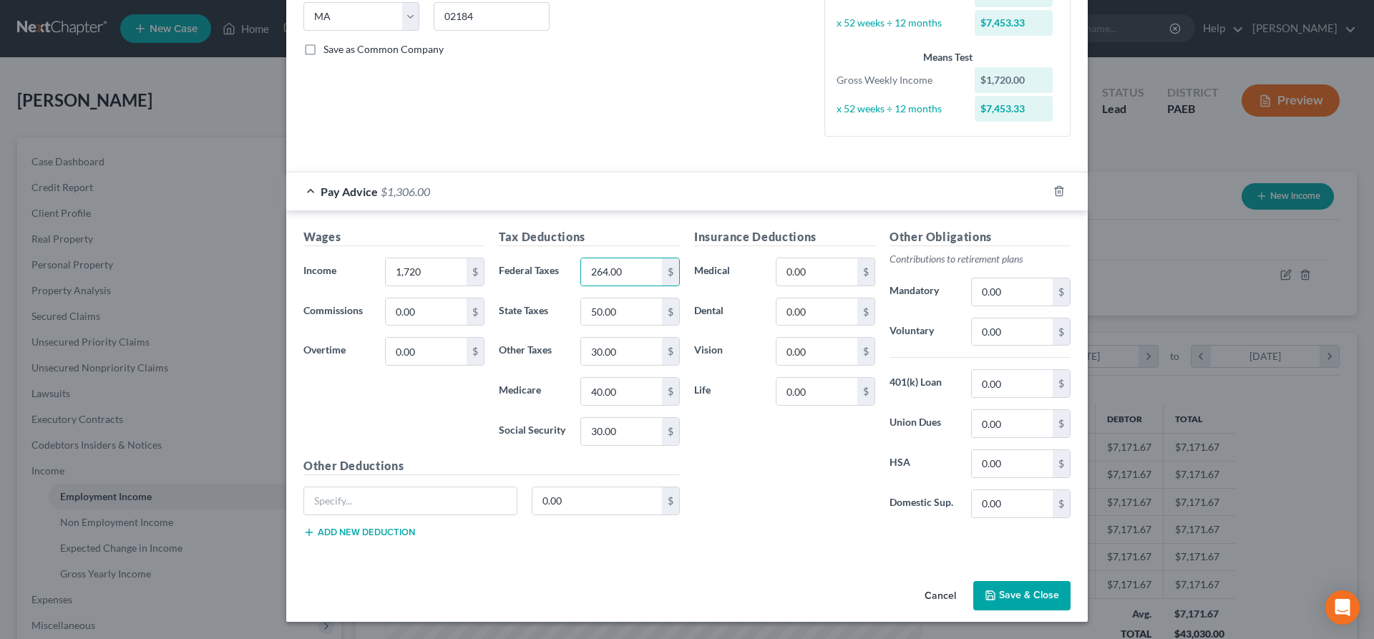
click at [1023, 597] on button "Save & Close" at bounding box center [1021, 596] width 97 height 30
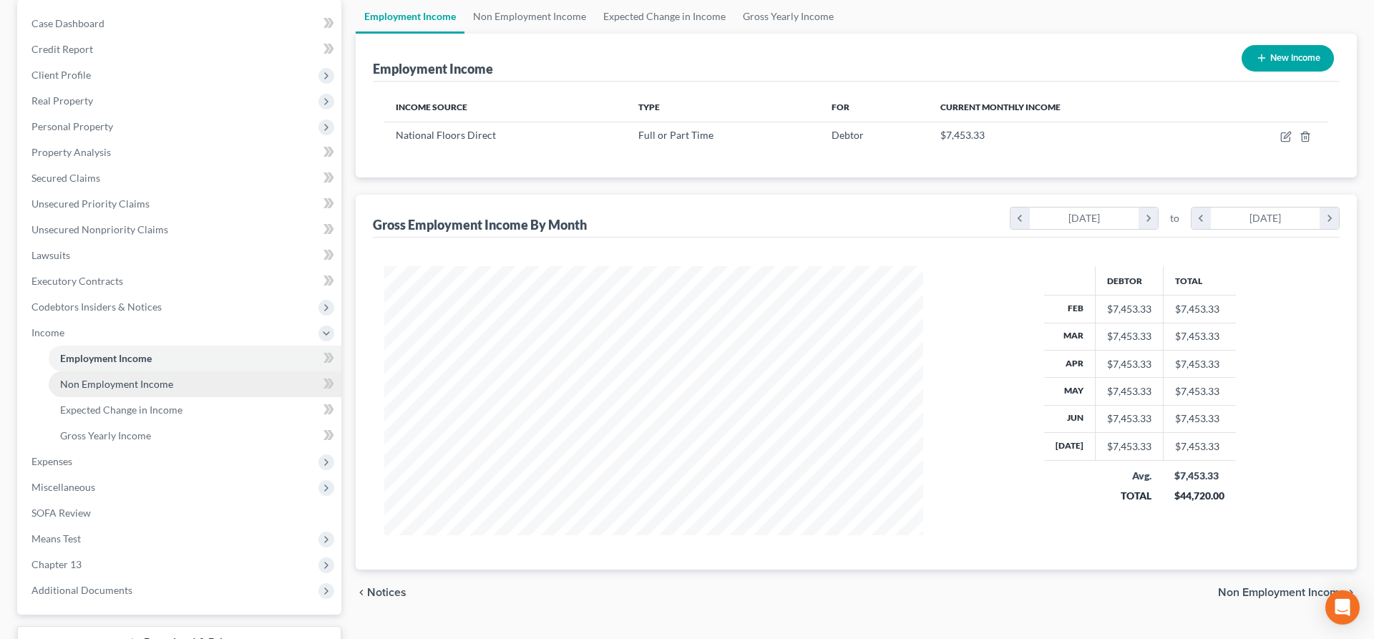
scroll to position [146, 0]
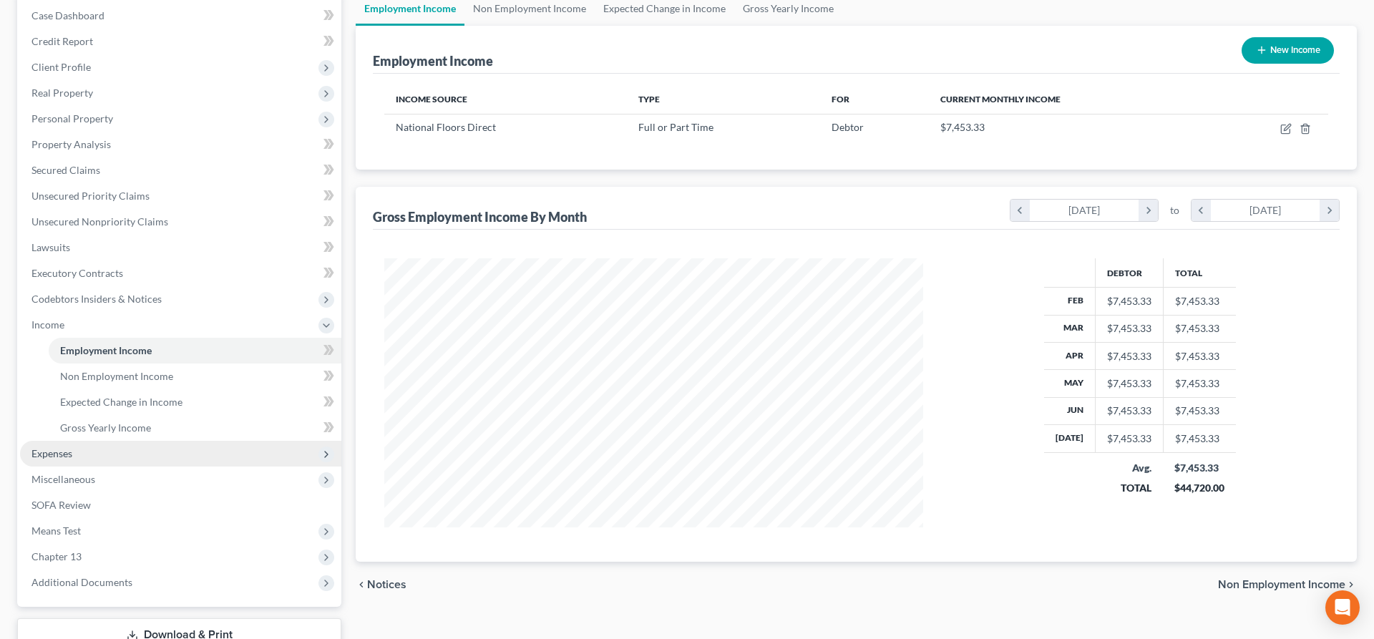
click at [89, 453] on span "Expenses" at bounding box center [180, 454] width 321 height 26
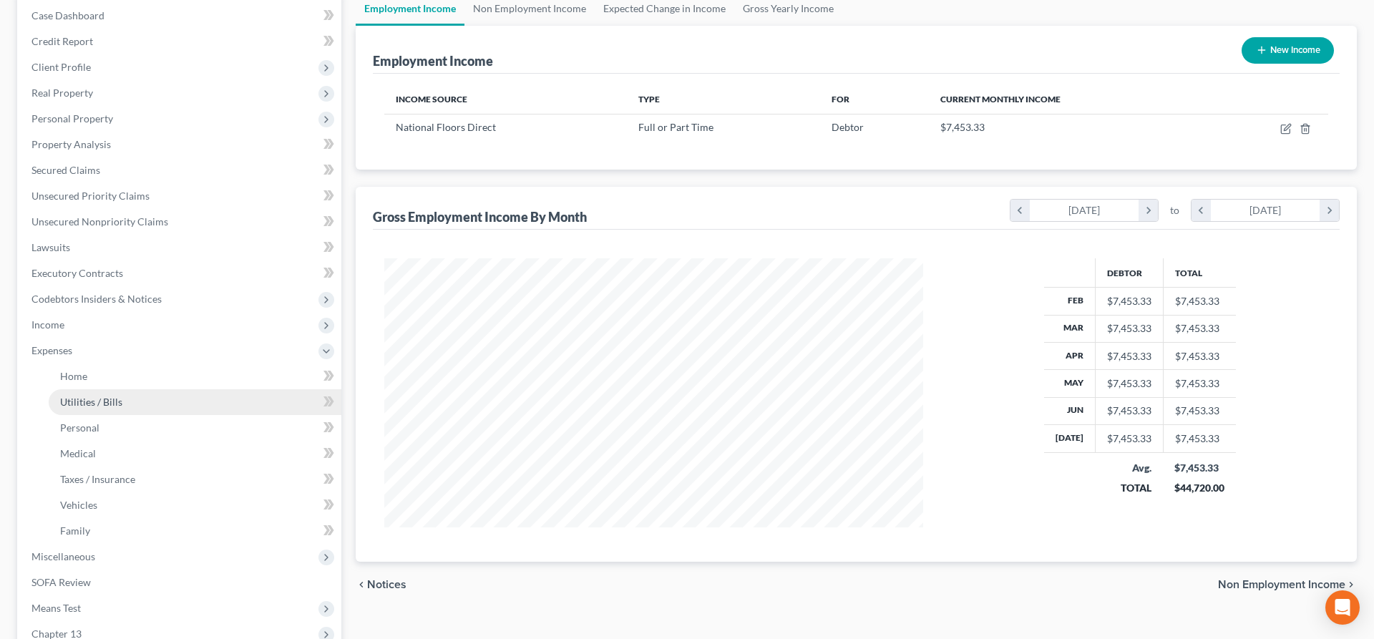
click at [100, 394] on link "Utilities / Bills" at bounding box center [195, 402] width 293 height 26
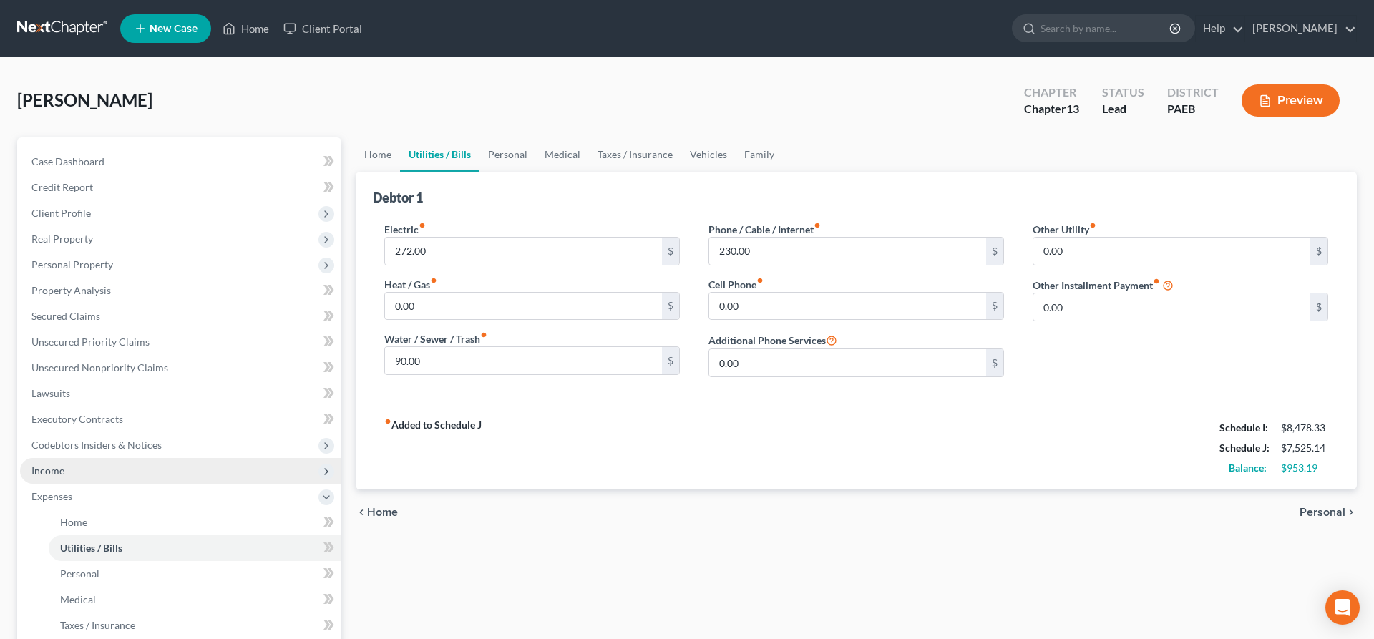
click at [50, 469] on span "Income" at bounding box center [47, 471] width 33 height 12
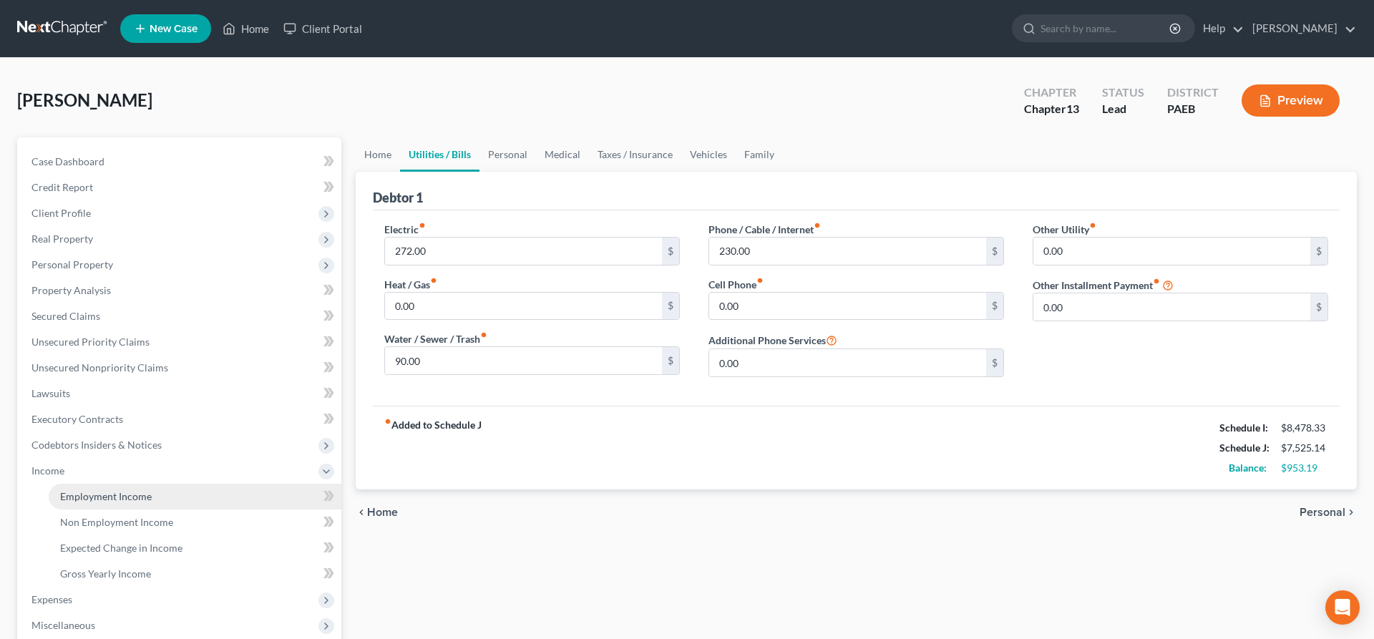
click at [102, 492] on span "Employment Income" at bounding box center [106, 496] width 92 height 12
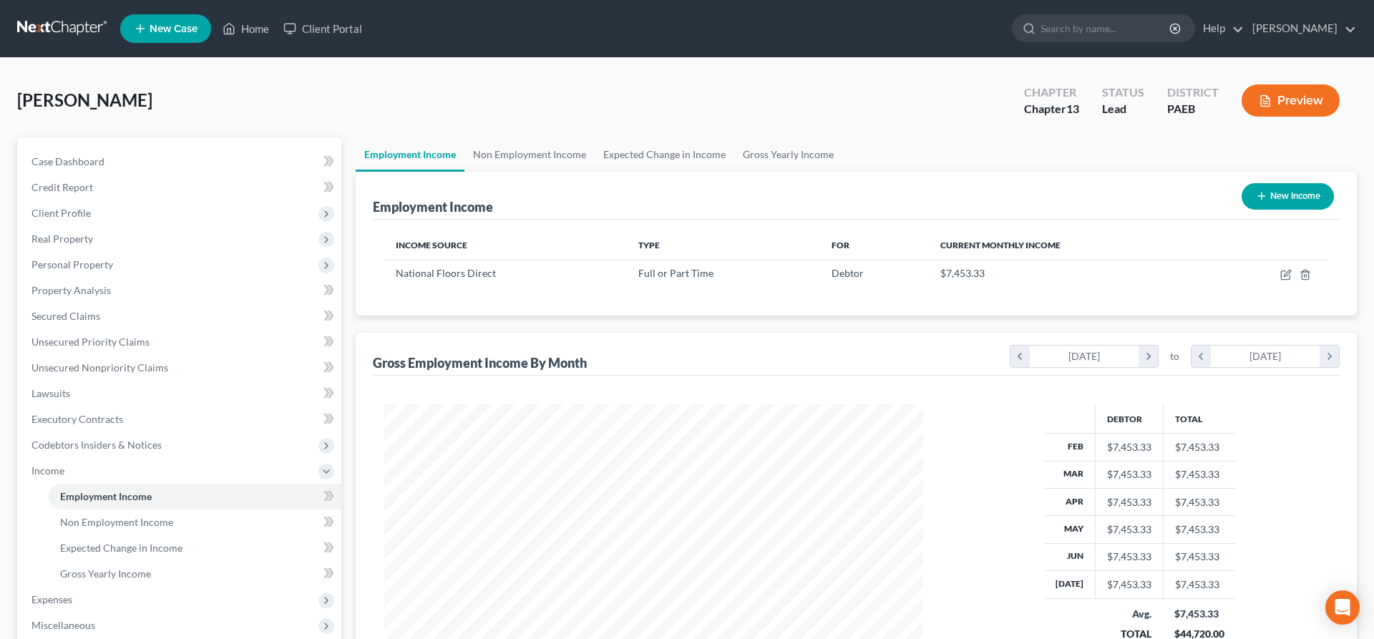
scroll to position [269, 568]
click at [497, 274] on div "National Floors Direct" at bounding box center [506, 273] width 220 height 14
click at [1284, 271] on icon "button" at bounding box center [1285, 275] width 9 height 9
select select "0"
select select "22"
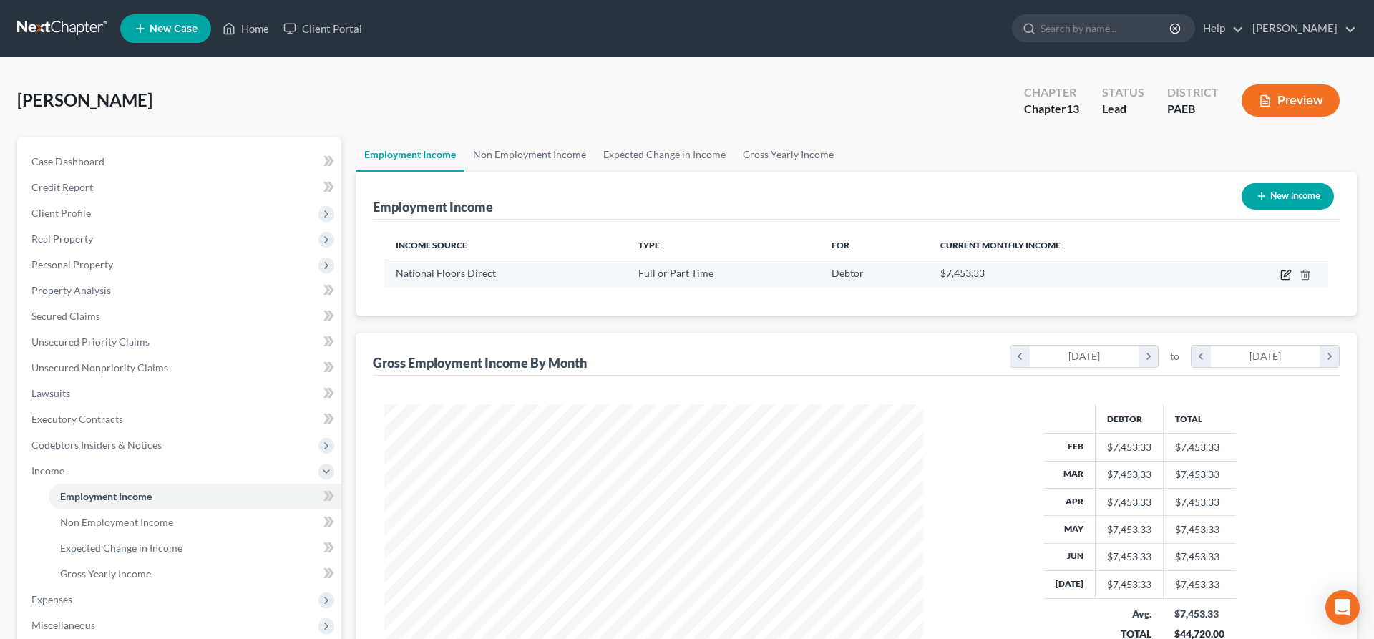
select select "3"
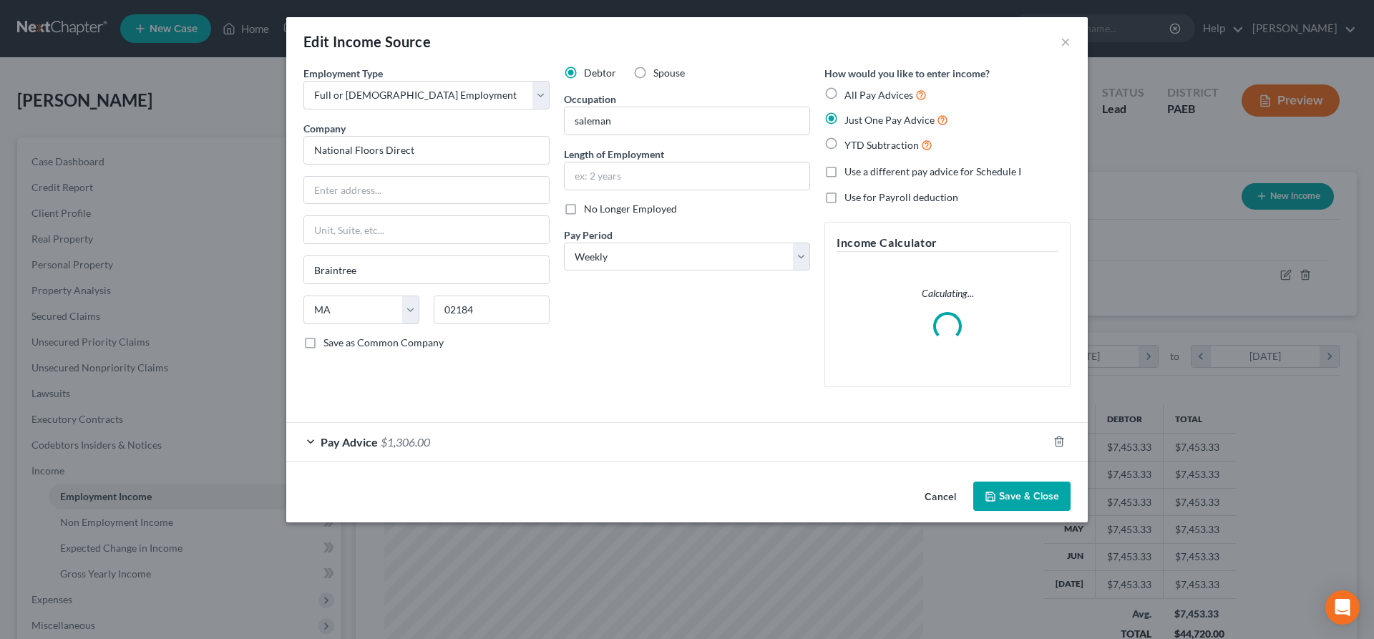
click at [427, 440] on span "$1,306.00" at bounding box center [405, 442] width 49 height 14
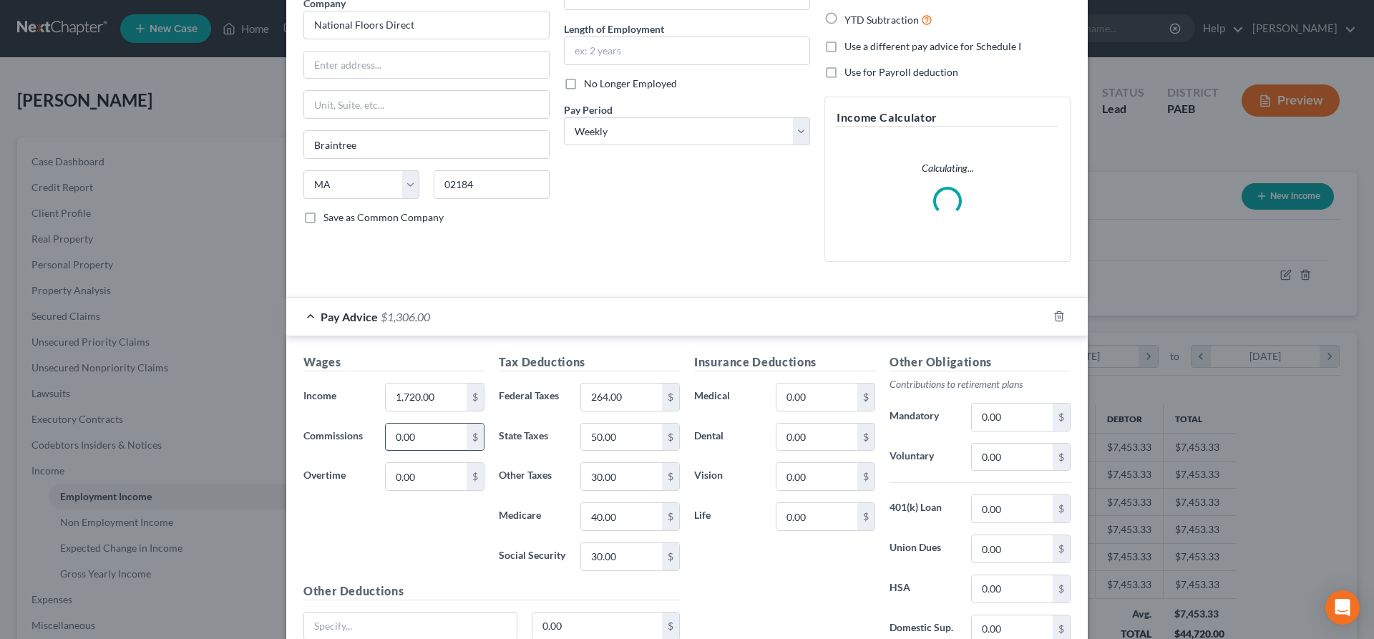
scroll to position [146, 0]
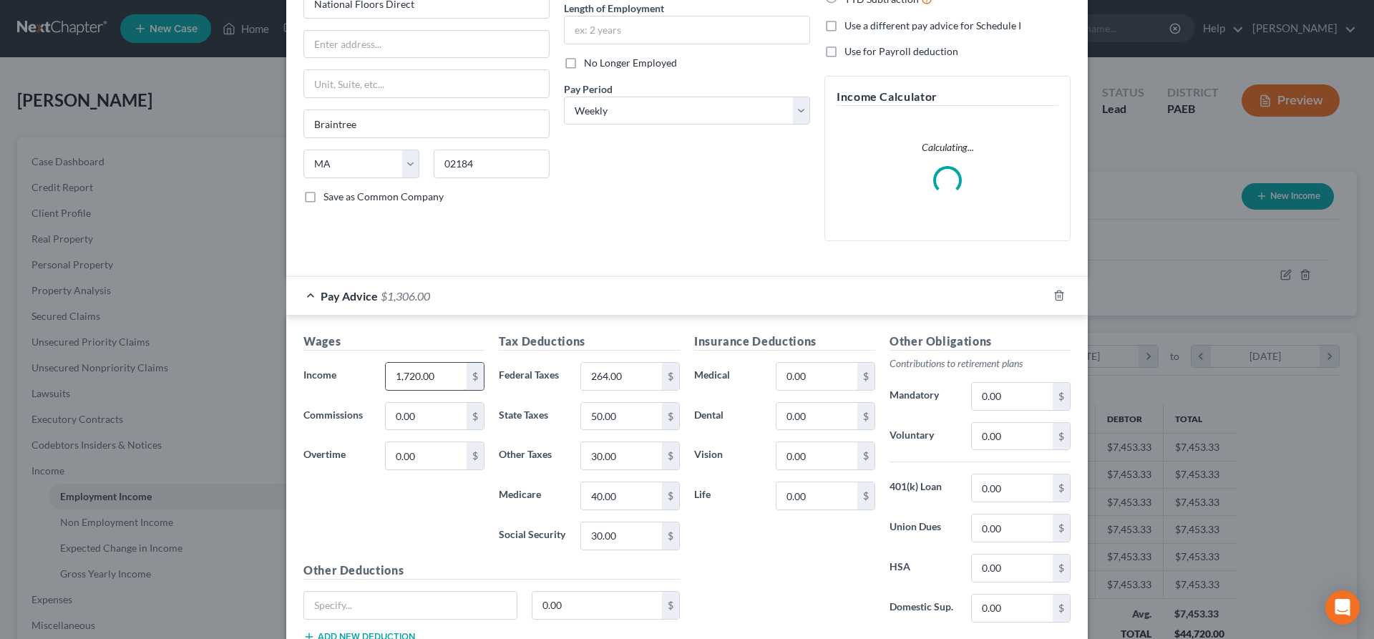
drag, startPoint x: 449, startPoint y: 378, endPoint x: 525, endPoint y: 384, distance: 76.1
click at [467, 384] on input "1,720.00" at bounding box center [426, 376] width 81 height 27
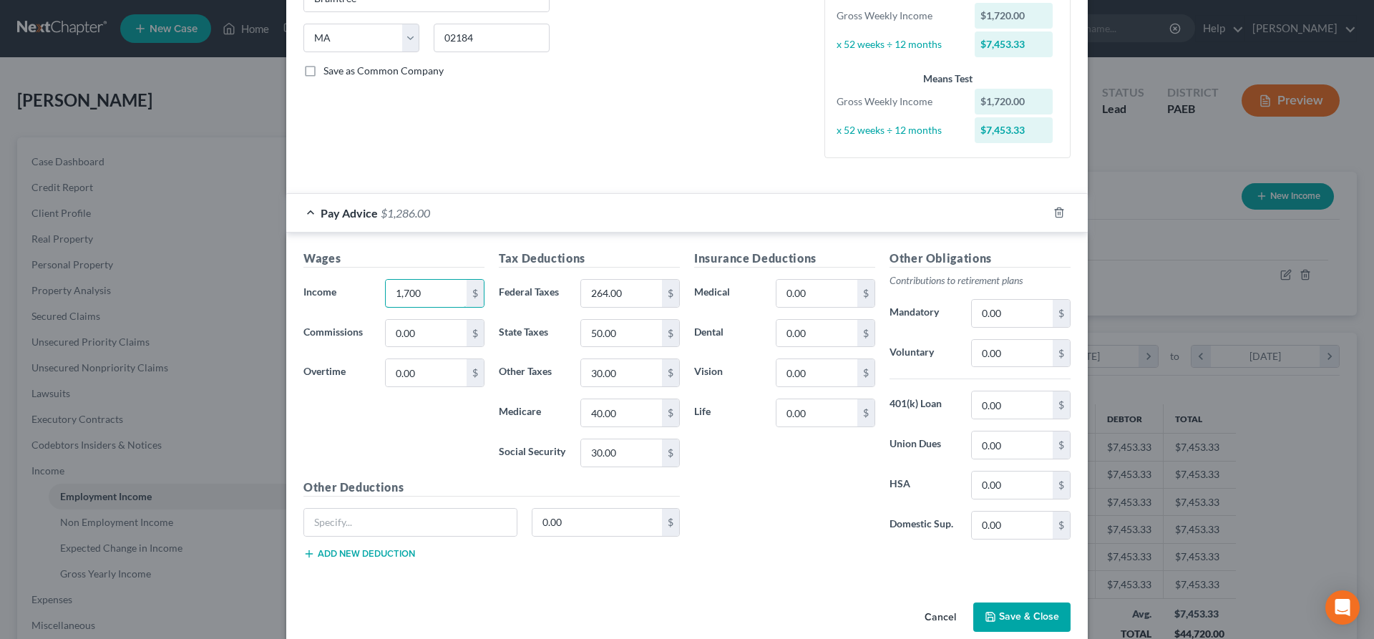
scroll to position [293, 0]
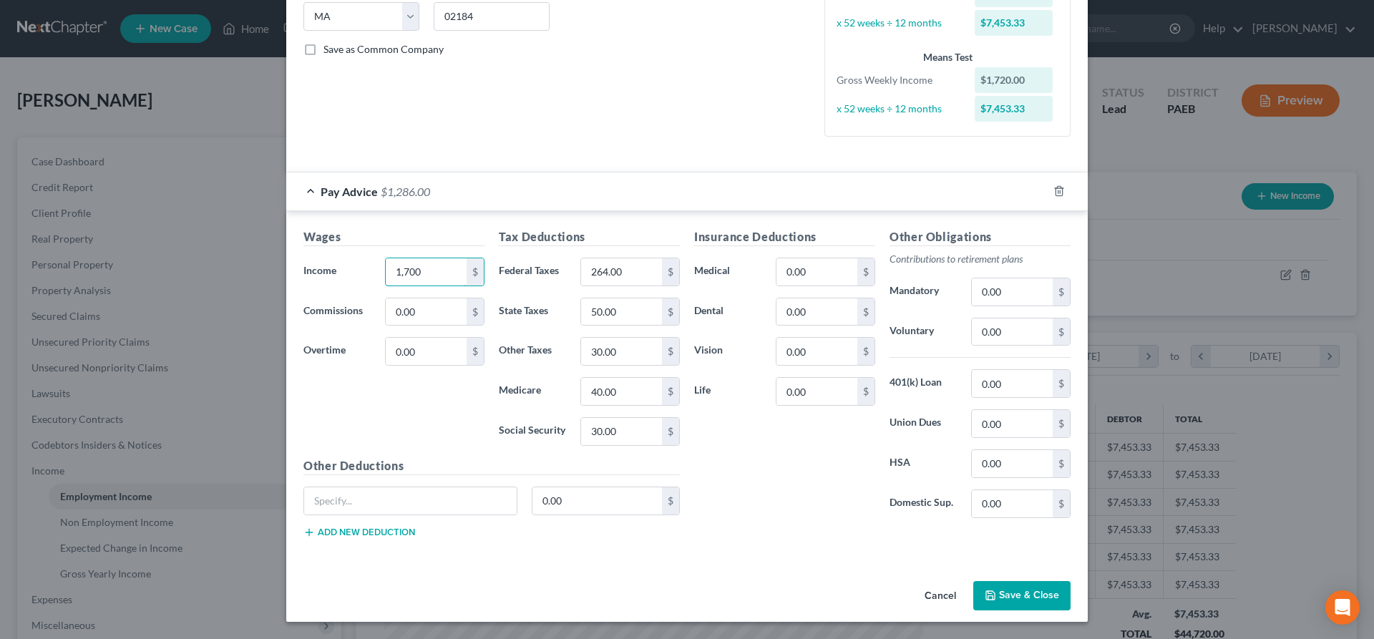
type input "1,700"
click at [1006, 596] on button "Save & Close" at bounding box center [1021, 596] width 97 height 30
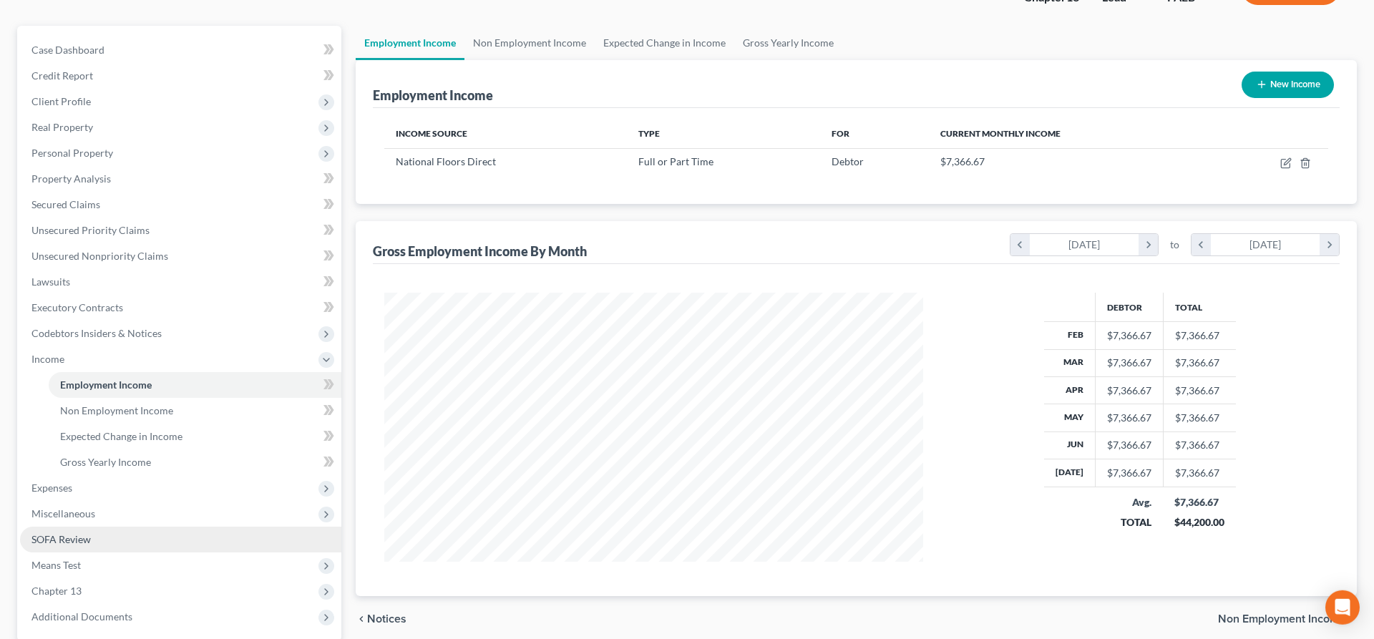
scroll to position [146, 0]
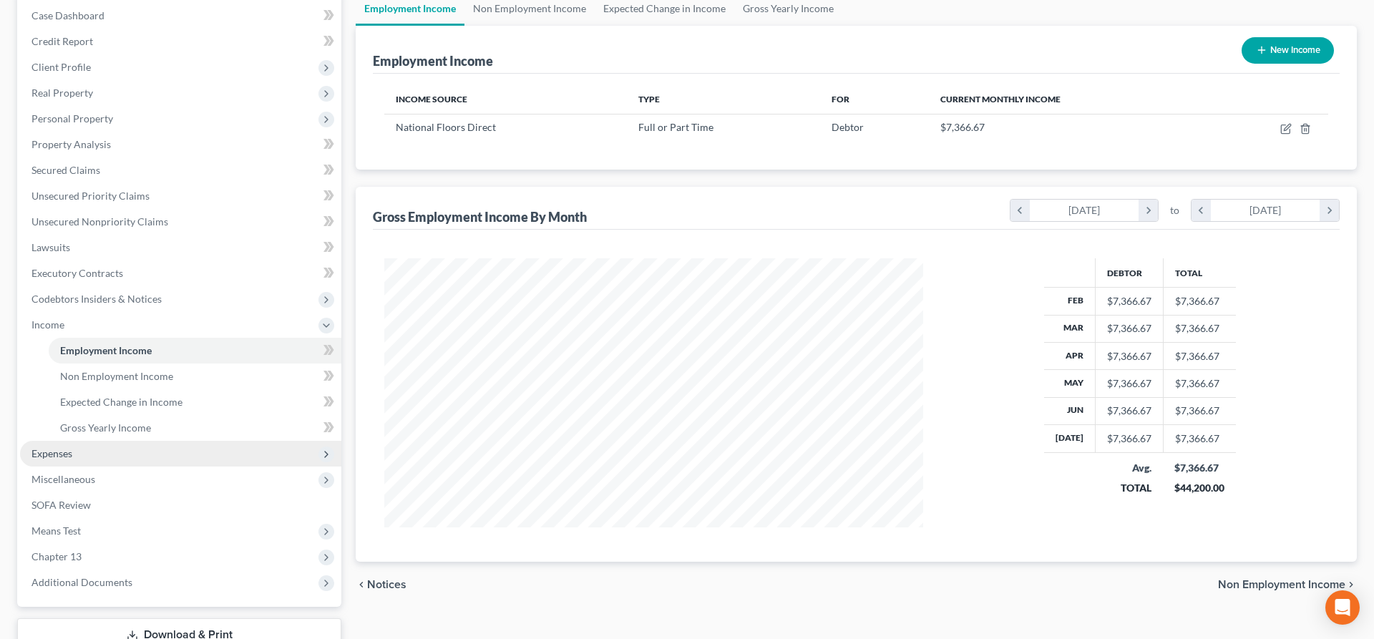
drag, startPoint x: 61, startPoint y: 454, endPoint x: 71, endPoint y: 455, distance: 10.1
click at [61, 453] on span "Expenses" at bounding box center [51, 453] width 41 height 12
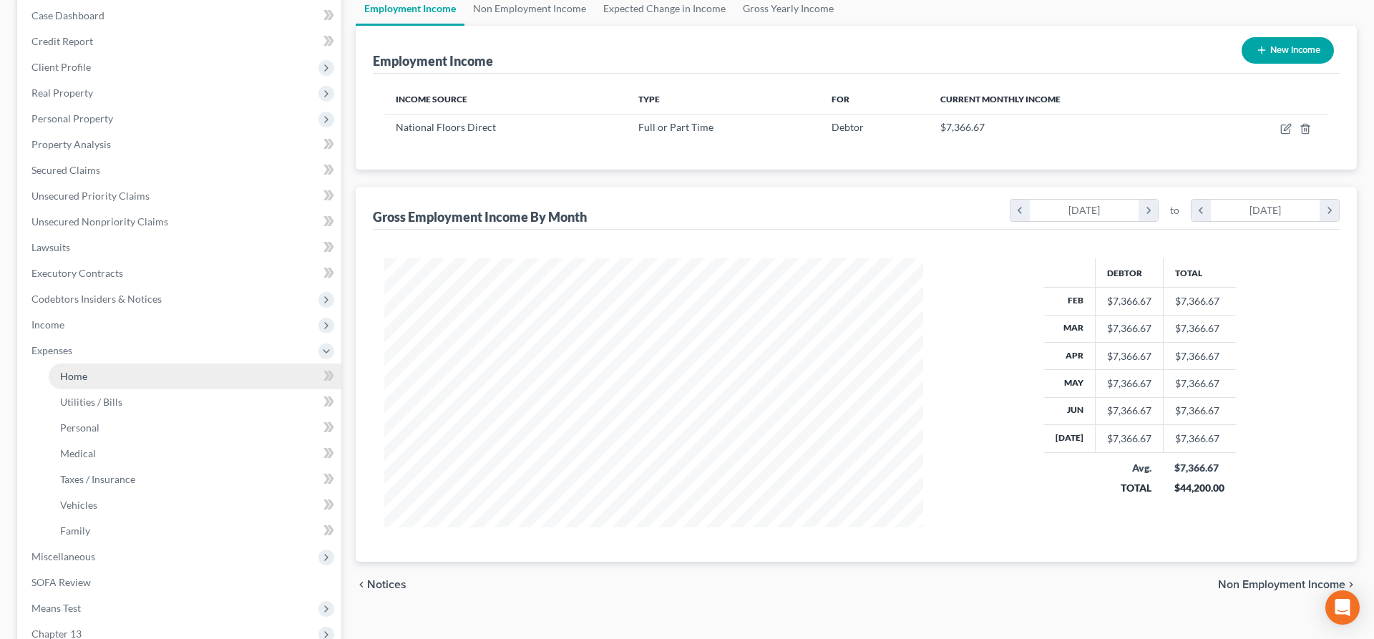
click at [99, 381] on link "Home" at bounding box center [195, 377] width 293 height 26
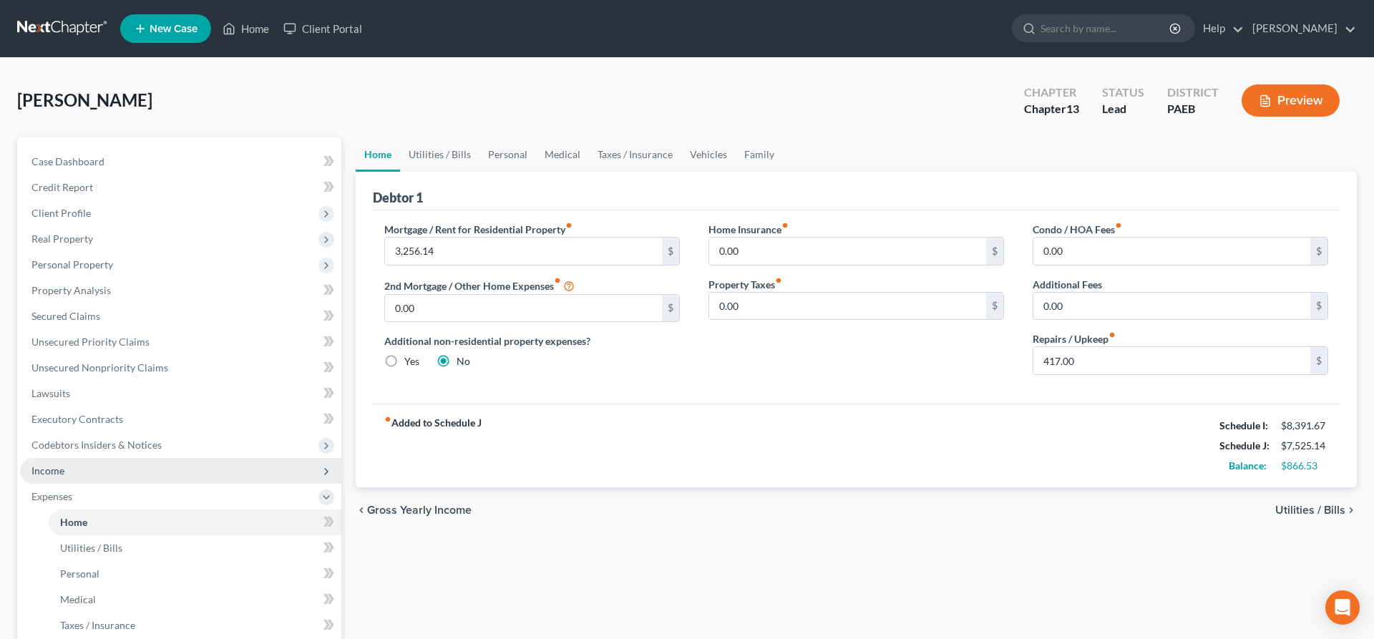
click at [38, 465] on span "Income" at bounding box center [47, 471] width 33 height 12
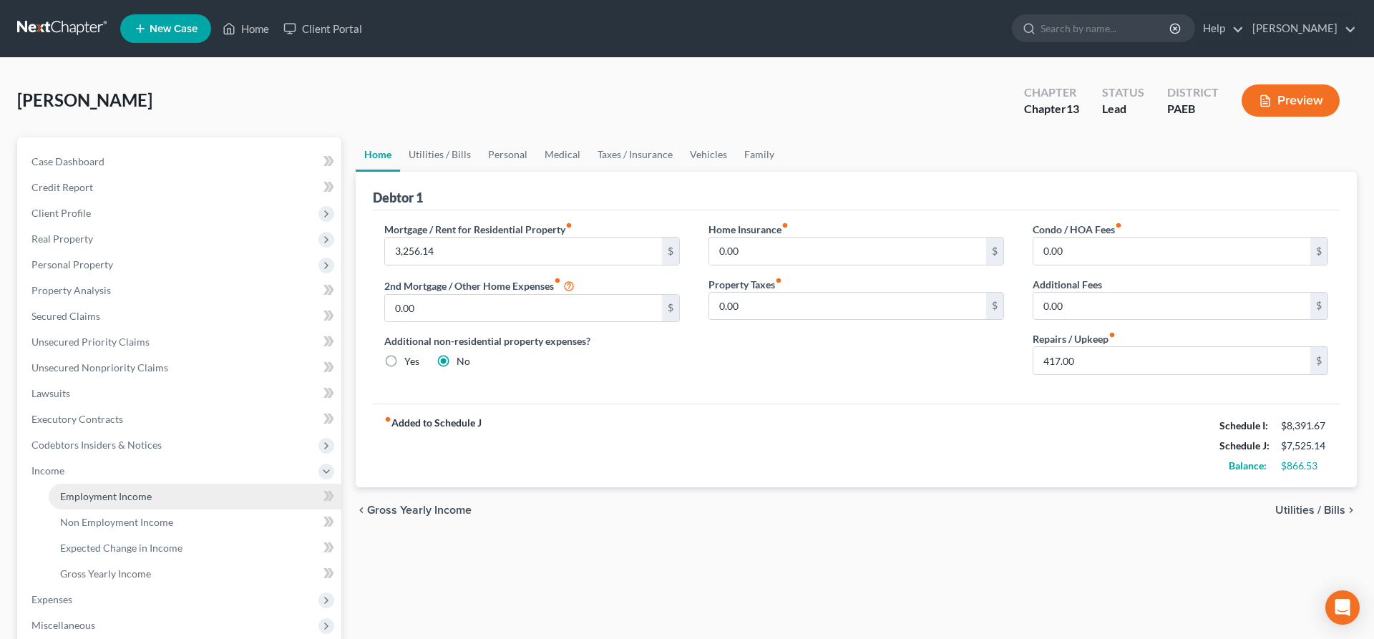
click at [135, 493] on span "Employment Income" at bounding box center [106, 496] width 92 height 12
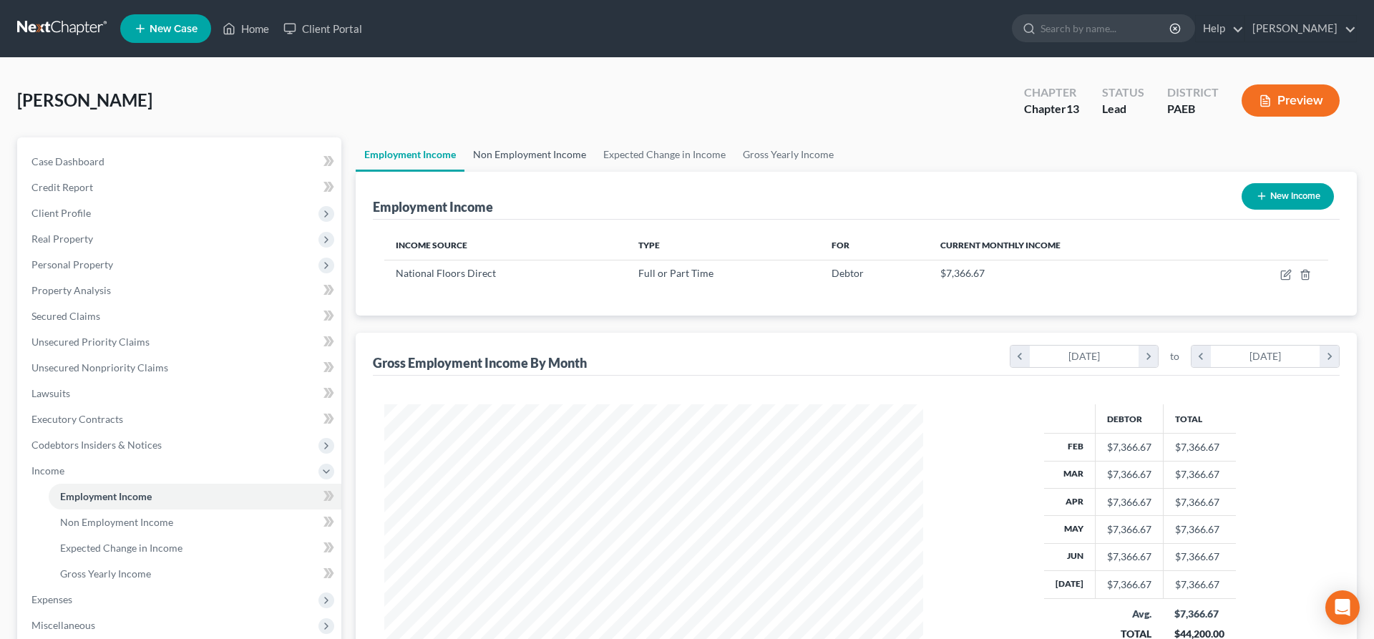
scroll to position [269, 568]
click at [542, 144] on link "Non Employment Income" at bounding box center [530, 154] width 130 height 34
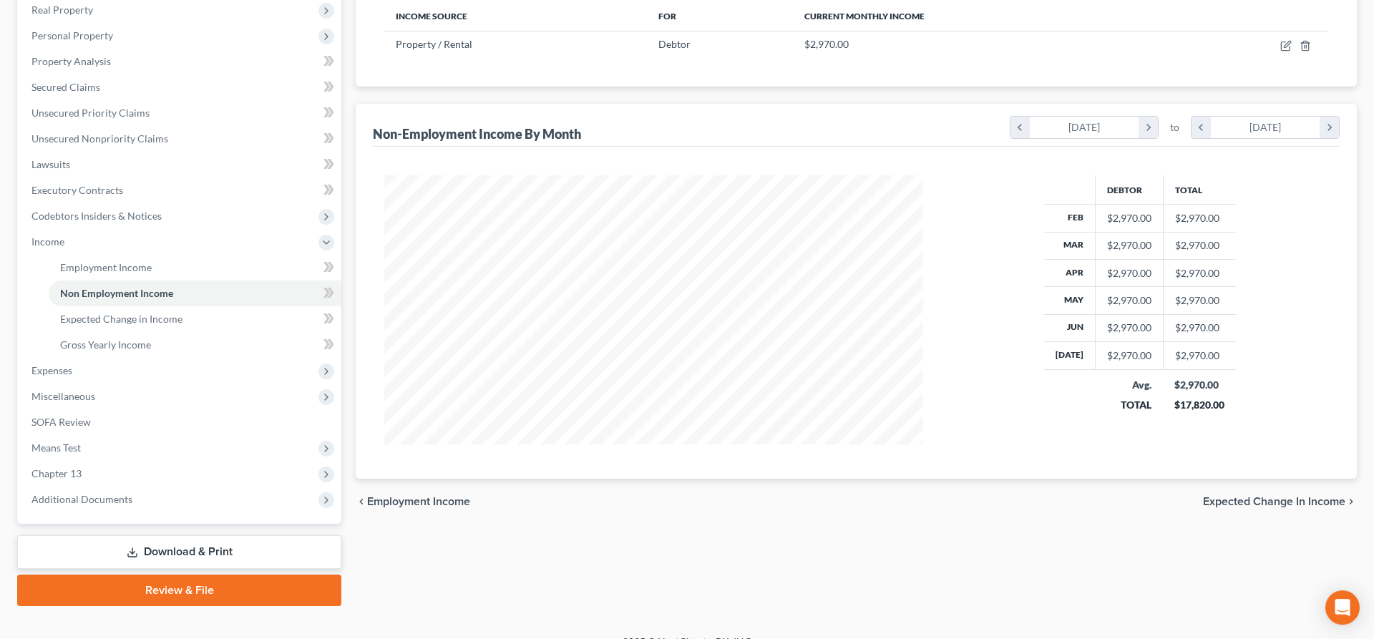
scroll to position [249, 0]
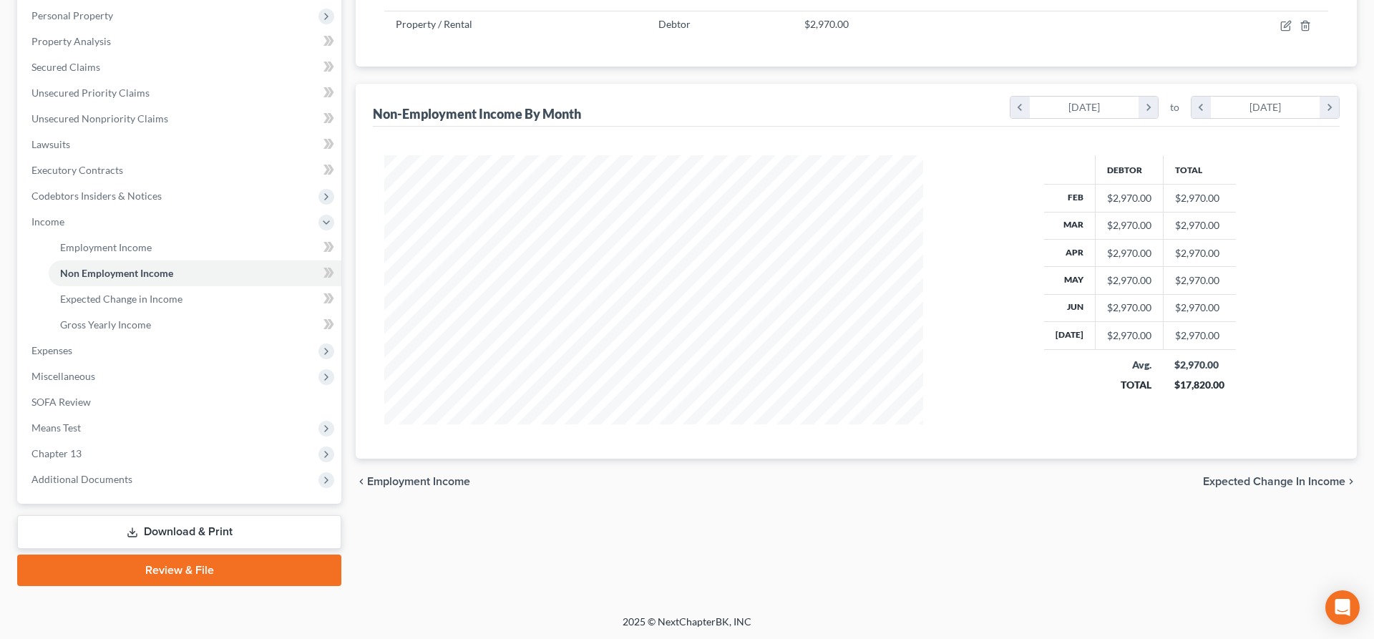
click at [223, 525] on link "Download & Print" at bounding box center [179, 532] width 324 height 34
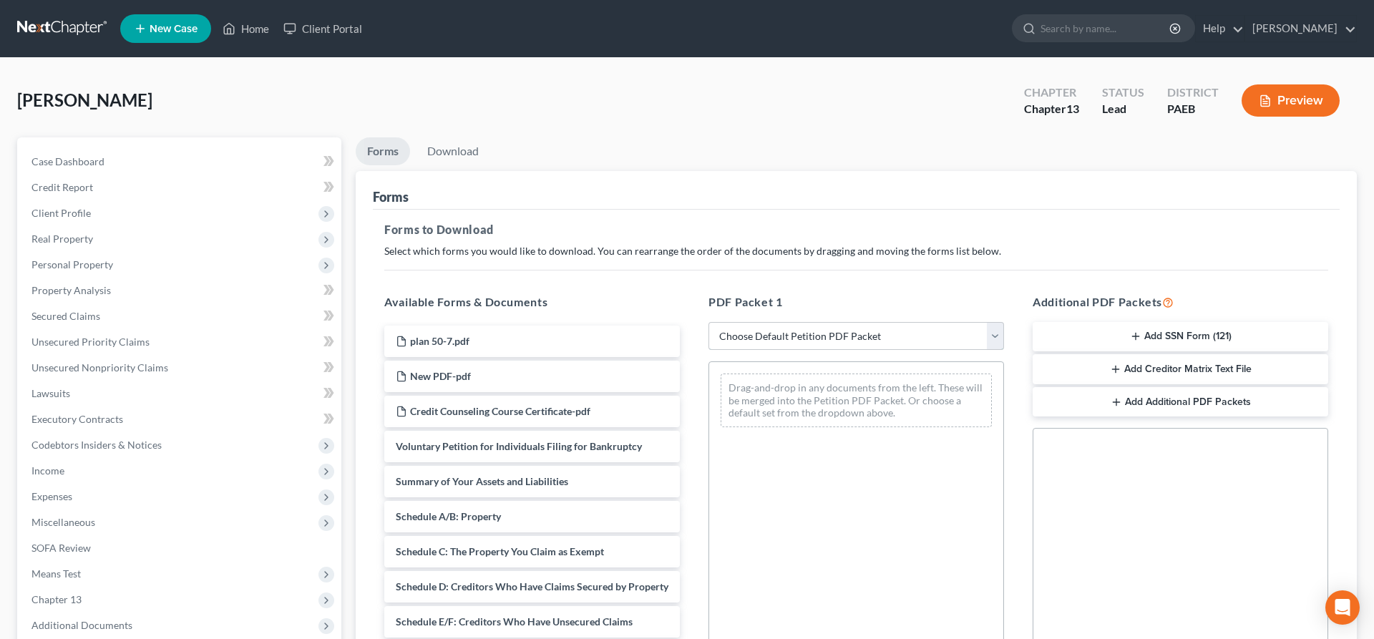
click at [709, 322] on select "Choose Default Petition PDF Packet Complete Bankruptcy Petition (all forms and …" at bounding box center [857, 336] width 296 height 29
select select "7"
click option "lsr 13" at bounding box center [0, 0] width 0 height 0
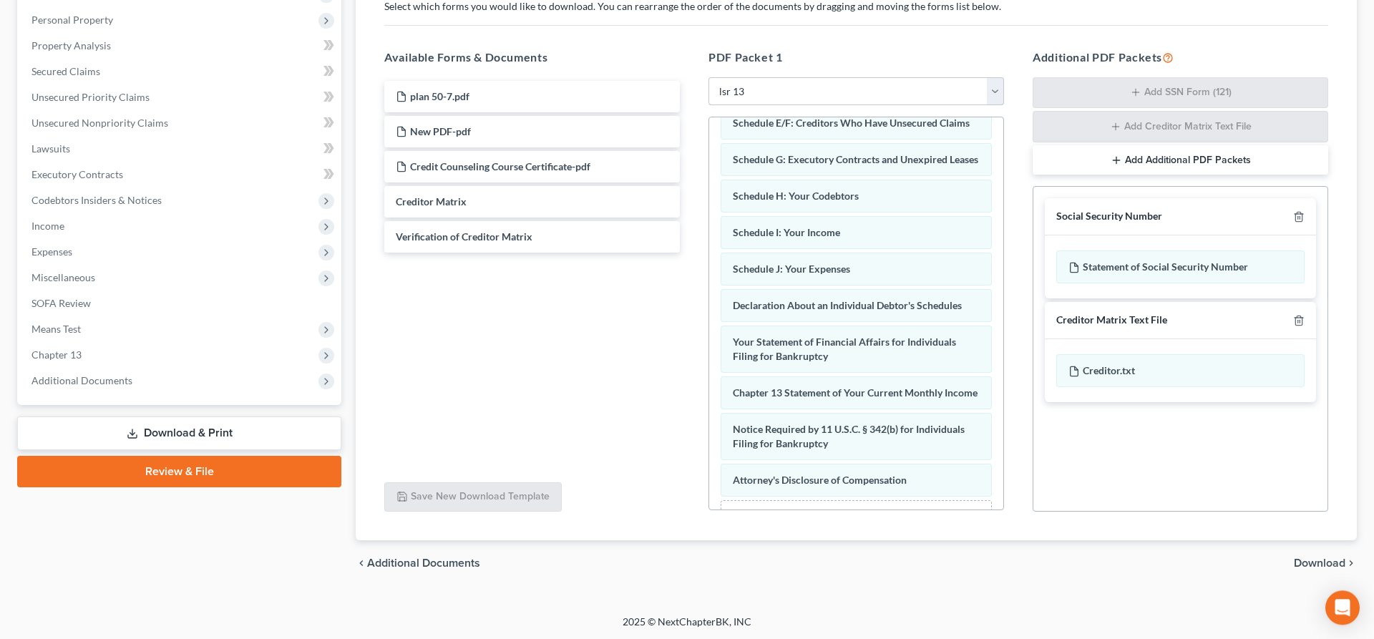
scroll to position [246, 0]
click at [1318, 560] on span "Download" at bounding box center [1320, 562] width 52 height 11
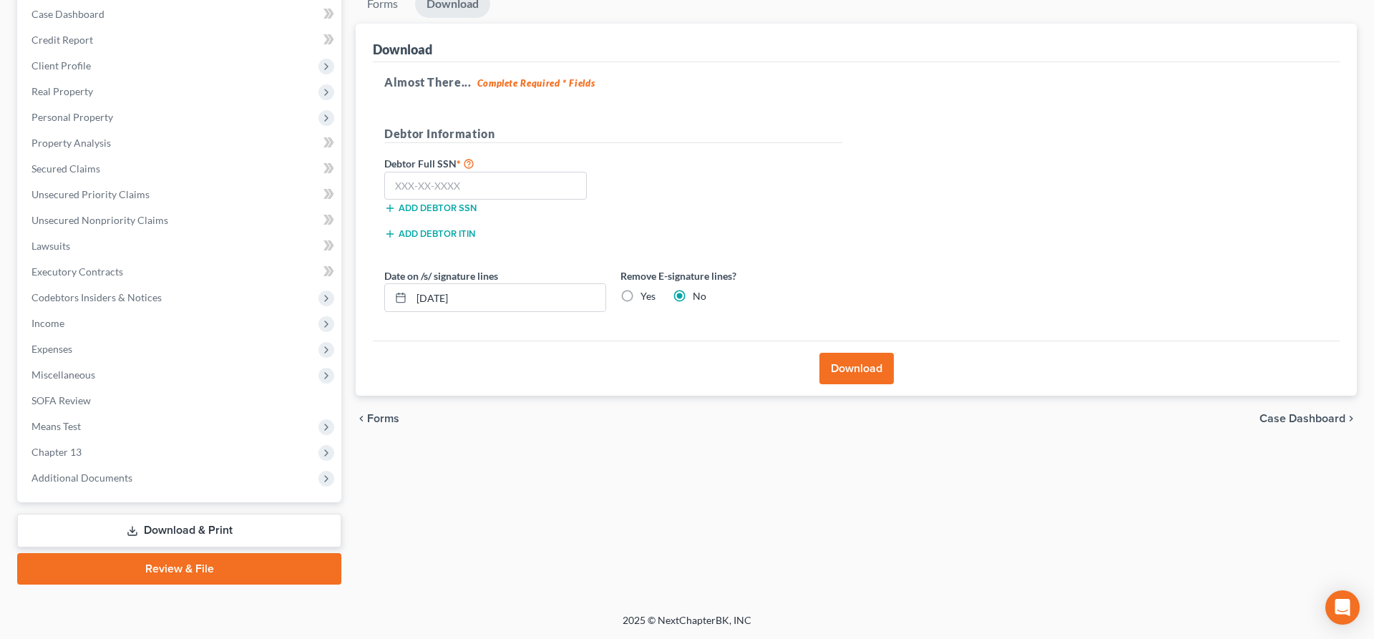
scroll to position [146, 0]
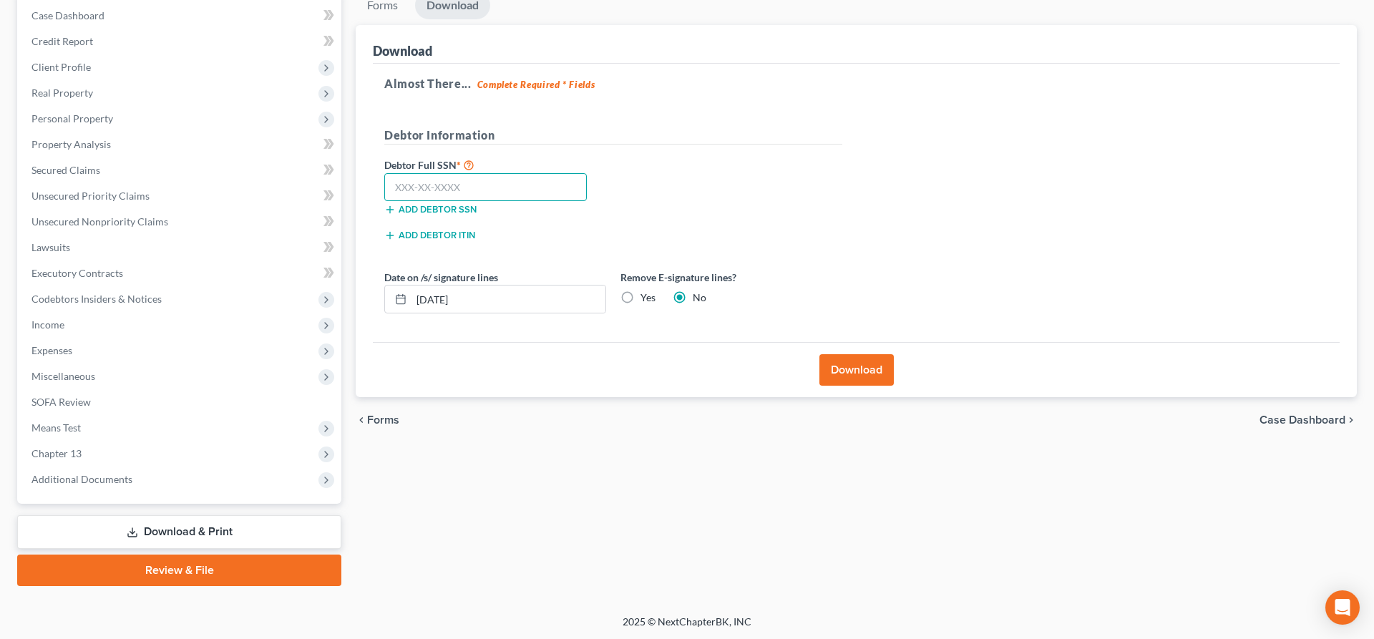
click at [429, 186] on input "text" at bounding box center [485, 187] width 203 height 29
click at [424, 182] on input "text" at bounding box center [485, 187] width 203 height 29
type input "203-68-5668"
click at [870, 367] on button "Download" at bounding box center [857, 369] width 74 height 31
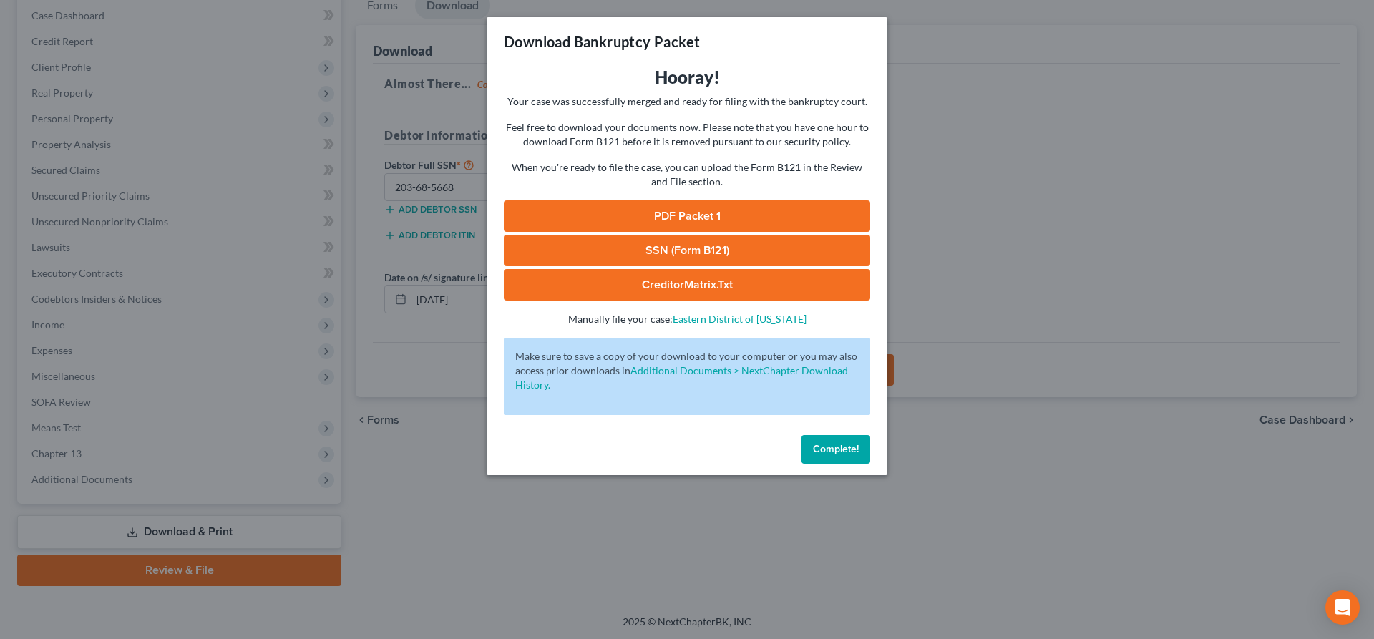
click at [716, 222] on link "PDF Packet 1" at bounding box center [687, 215] width 366 height 31
click at [716, 248] on link "SSN (Form B121)" at bounding box center [687, 250] width 366 height 31
click at [447, 523] on div "Download Bankruptcy Packet Hooray! Your case was successfully merged and ready …" at bounding box center [687, 319] width 1374 height 639
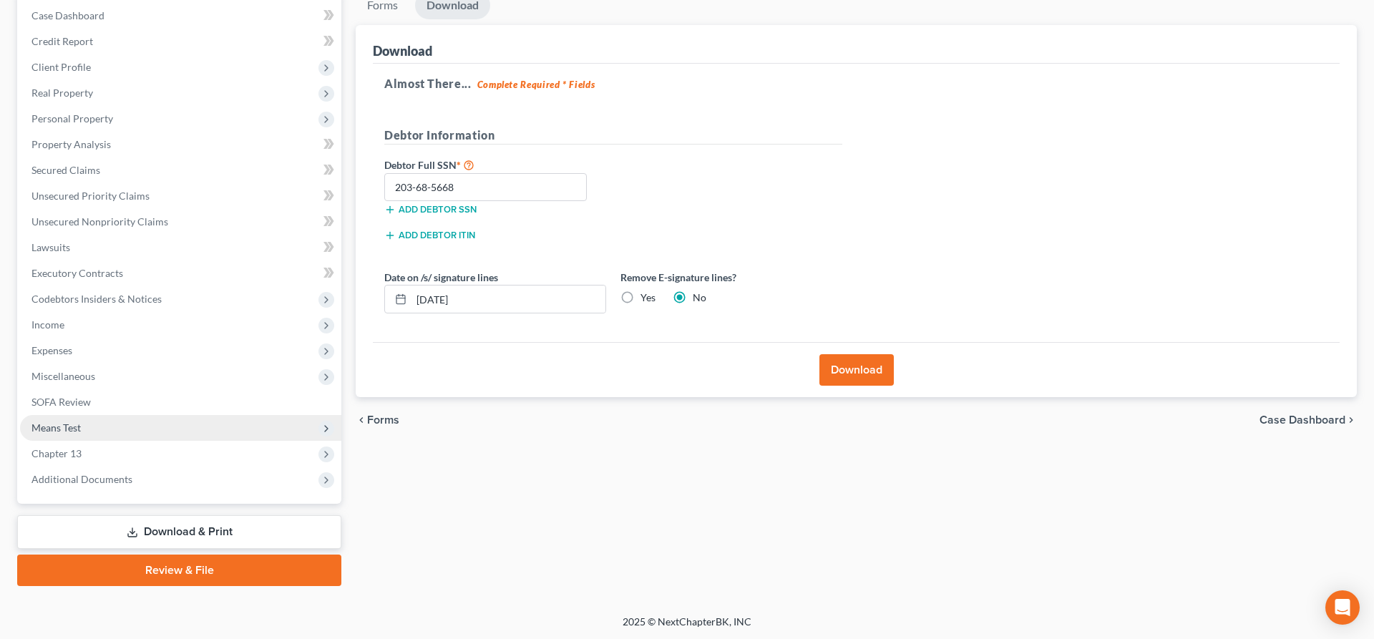
click at [82, 419] on span "Means Test" at bounding box center [180, 428] width 321 height 26
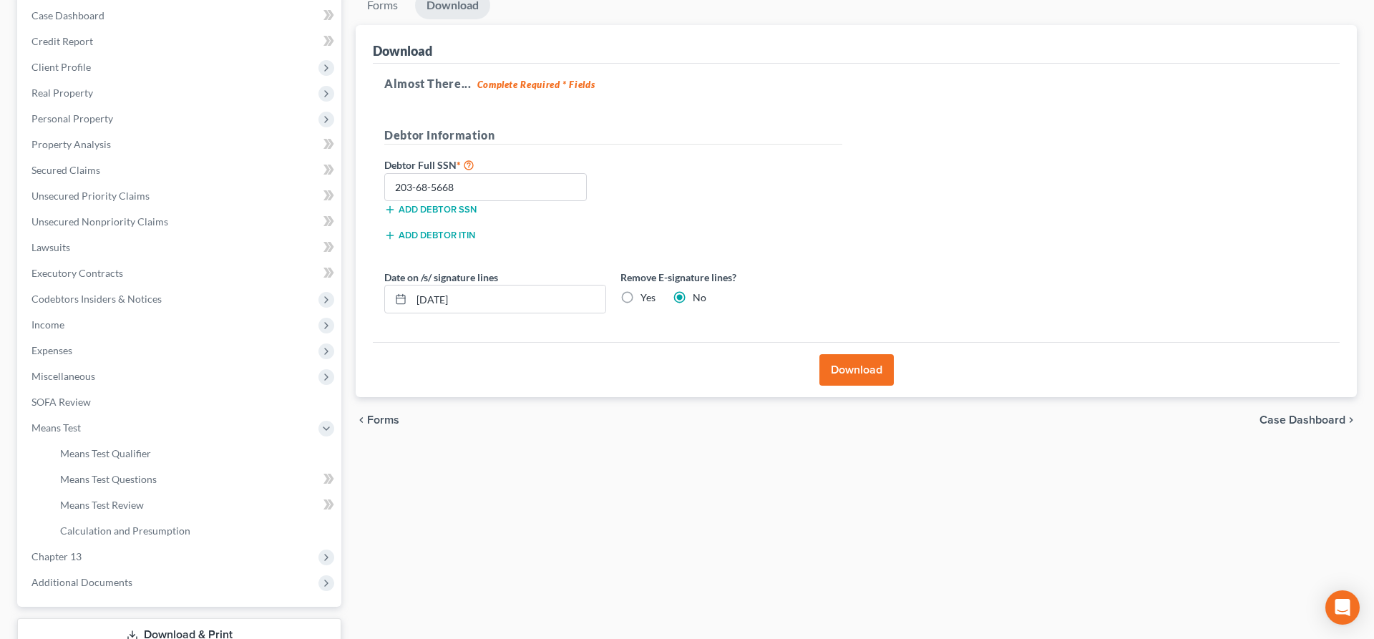
scroll to position [249, 0]
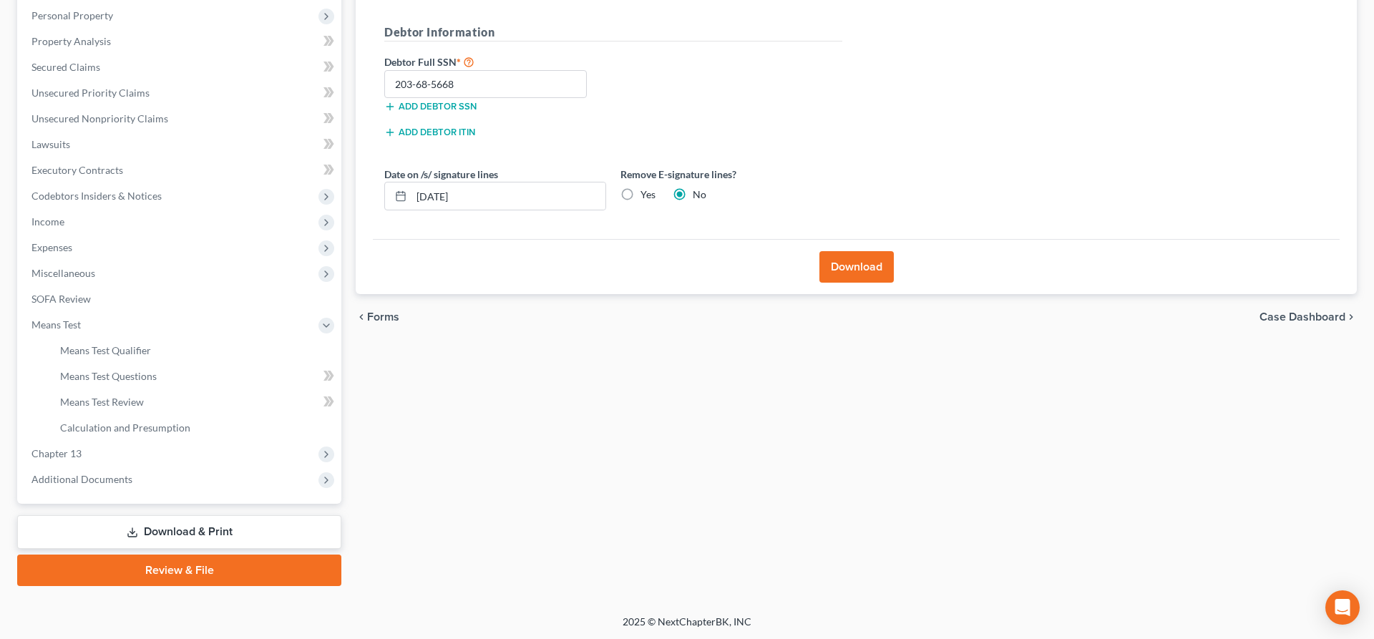
click at [182, 570] on link "Review & File" at bounding box center [179, 570] width 324 height 31
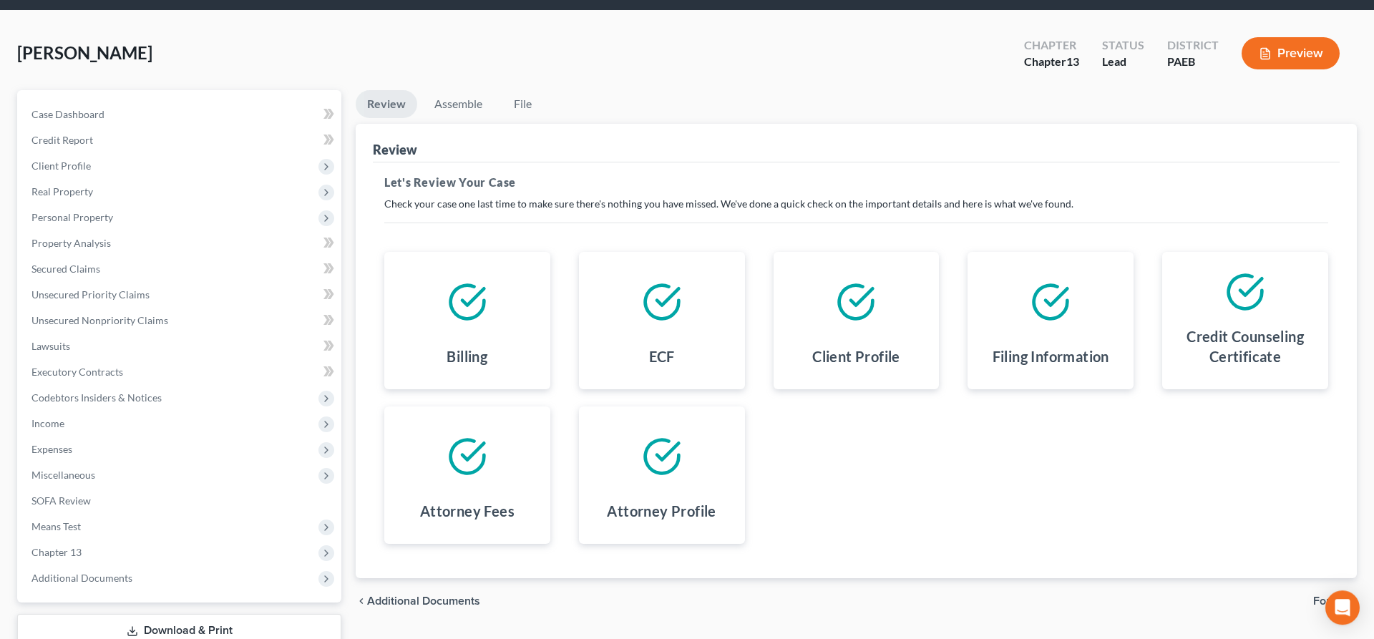
scroll to position [146, 0]
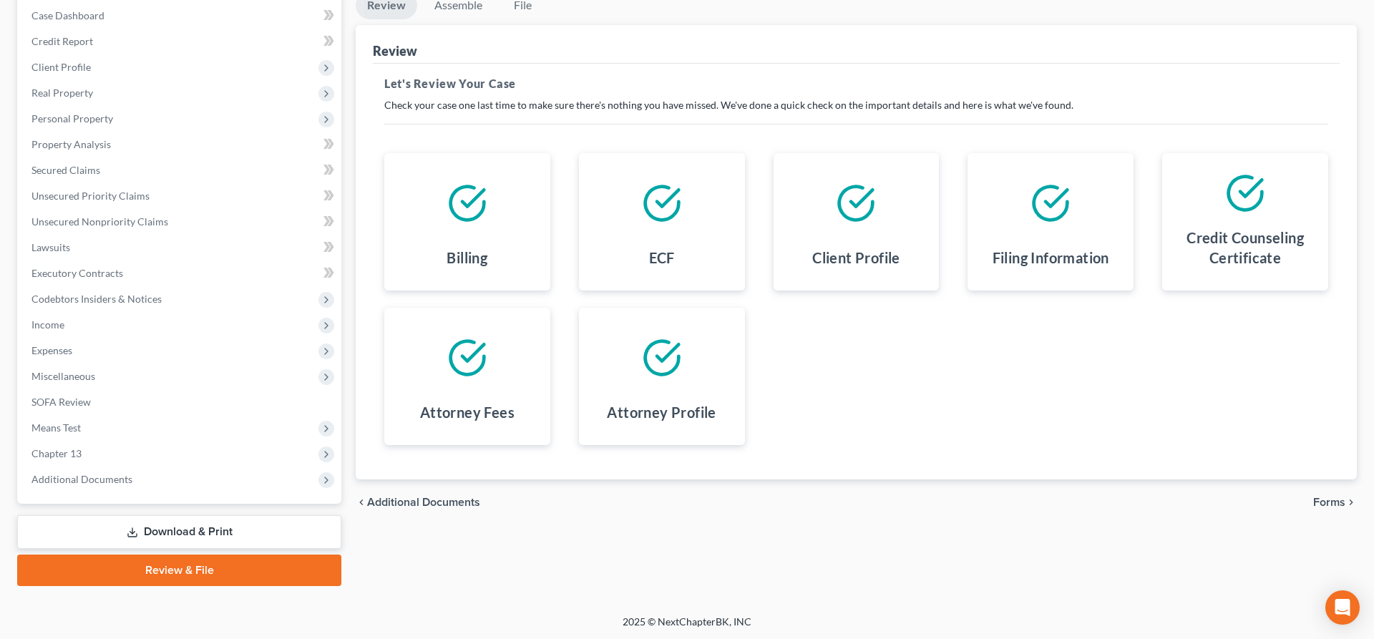
click at [1326, 498] on span "Forms" at bounding box center [1329, 502] width 32 height 11
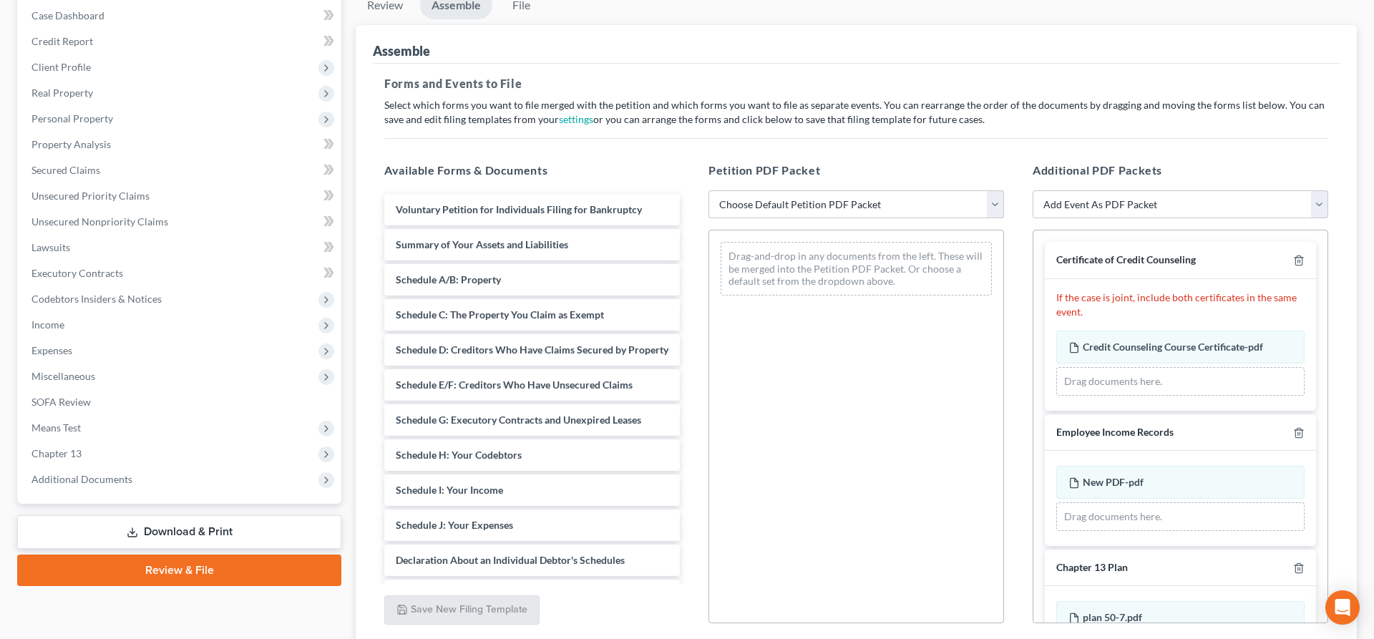
click at [709, 190] on select "Choose Default Petition PDF Packet Emergency Filing (Voluntary Petition and Cre…" at bounding box center [857, 204] width 296 height 29
select select "2"
click option "lsr_13" at bounding box center [0, 0] width 0 height 0
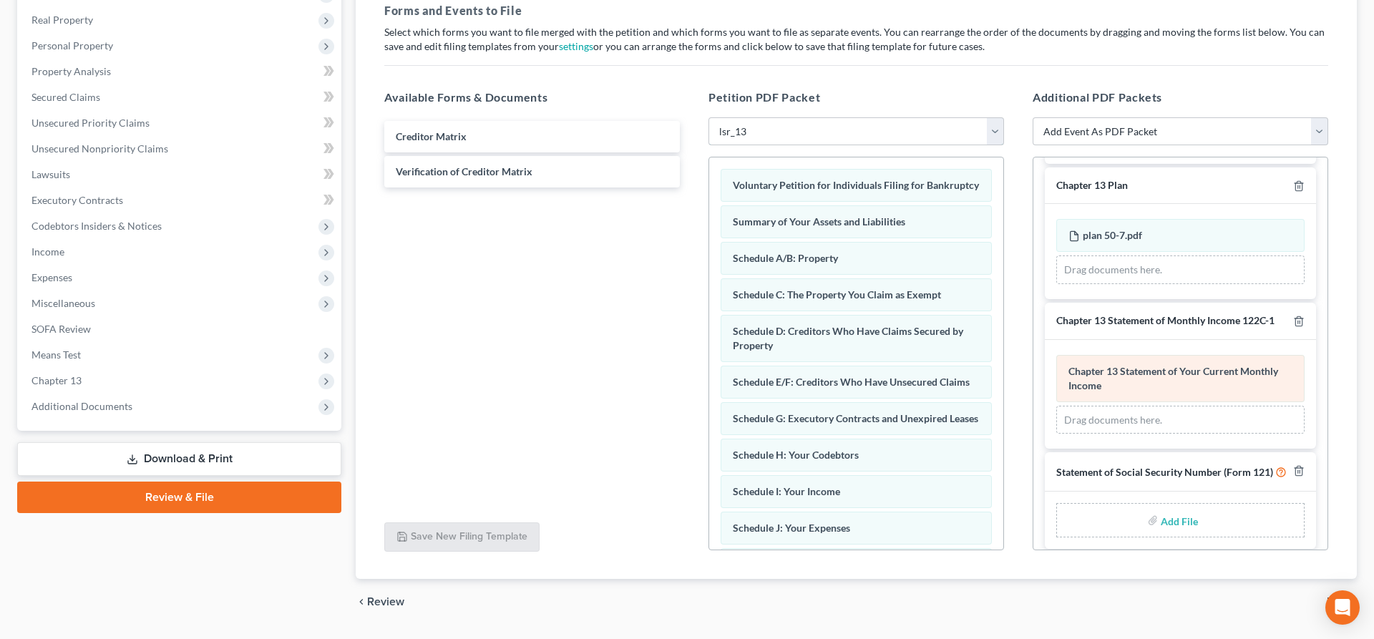
scroll to position [319, 0]
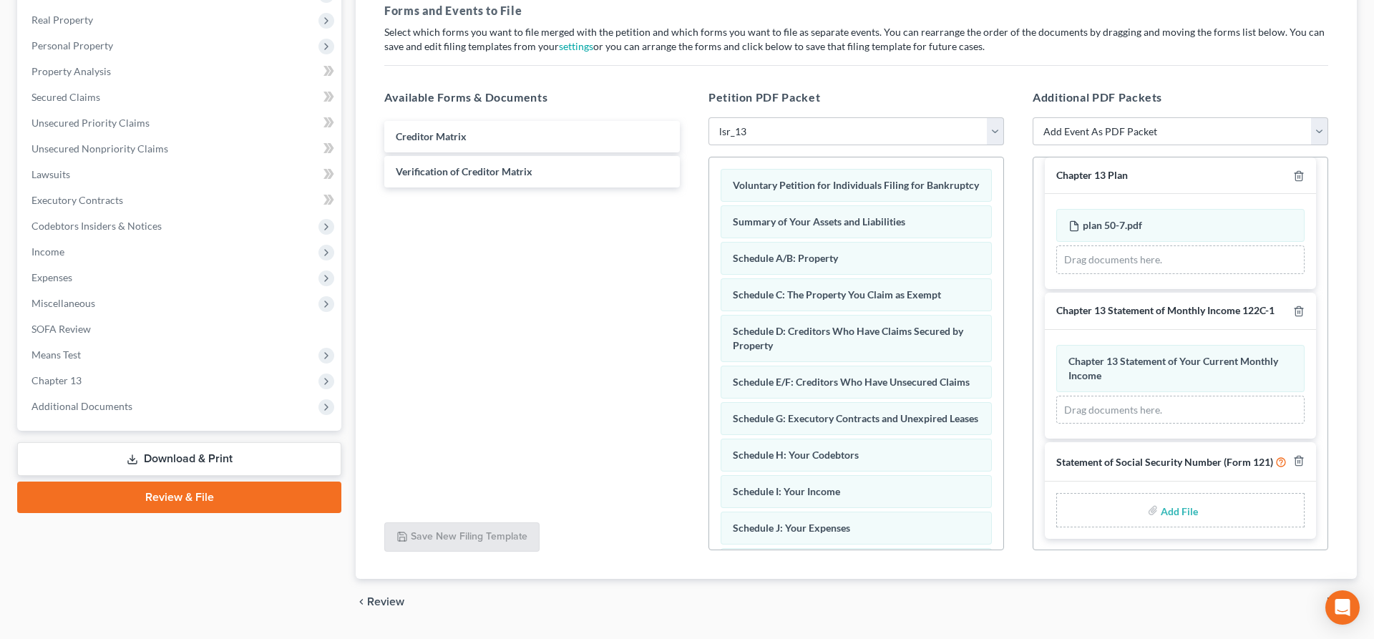
click at [1161, 507] on label "Add File" at bounding box center [1181, 513] width 40 height 26
click at [1165, 512] on input "file" at bounding box center [1178, 510] width 34 height 26
type input "C:\fakepath\ss.pdf"
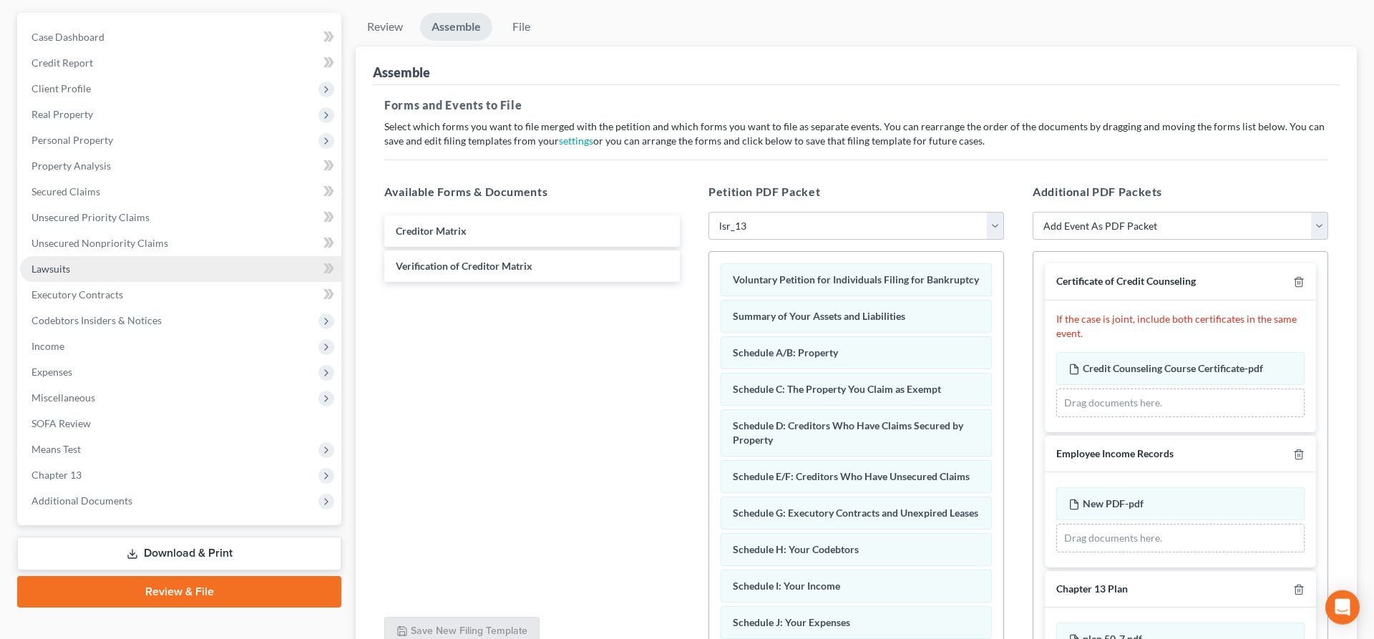
scroll to position [112, 0]
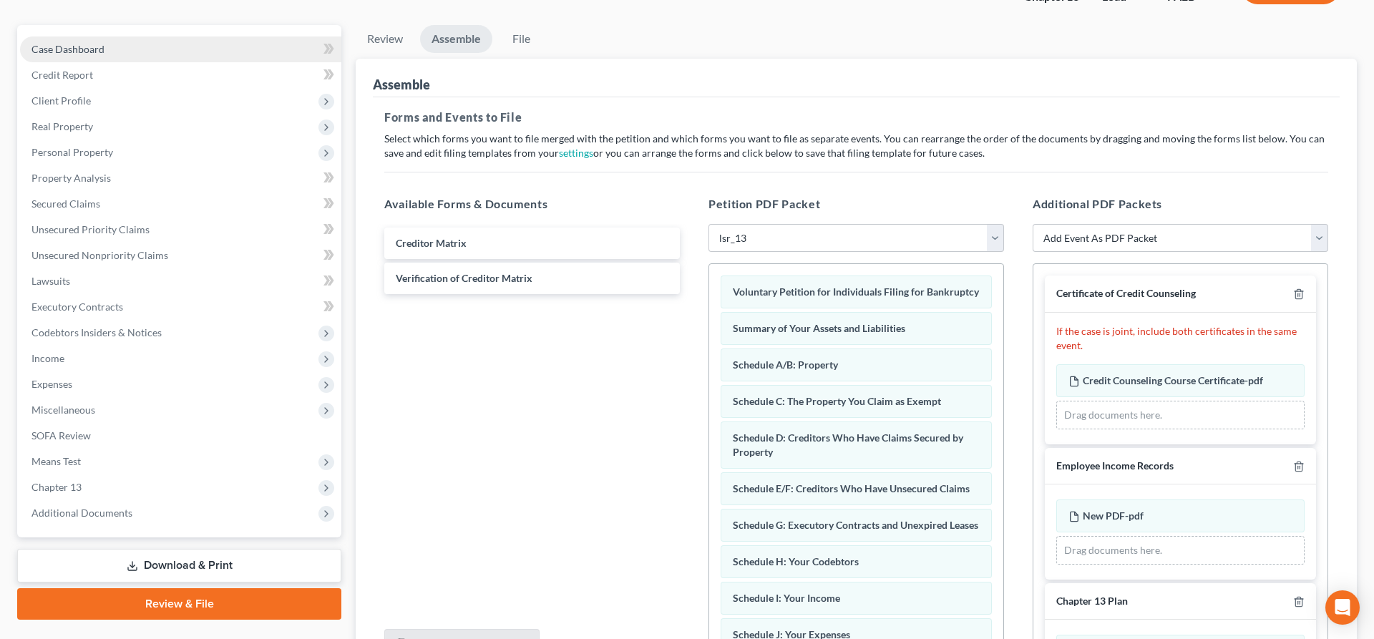
click at [74, 53] on span "Case Dashboard" at bounding box center [67, 49] width 73 height 12
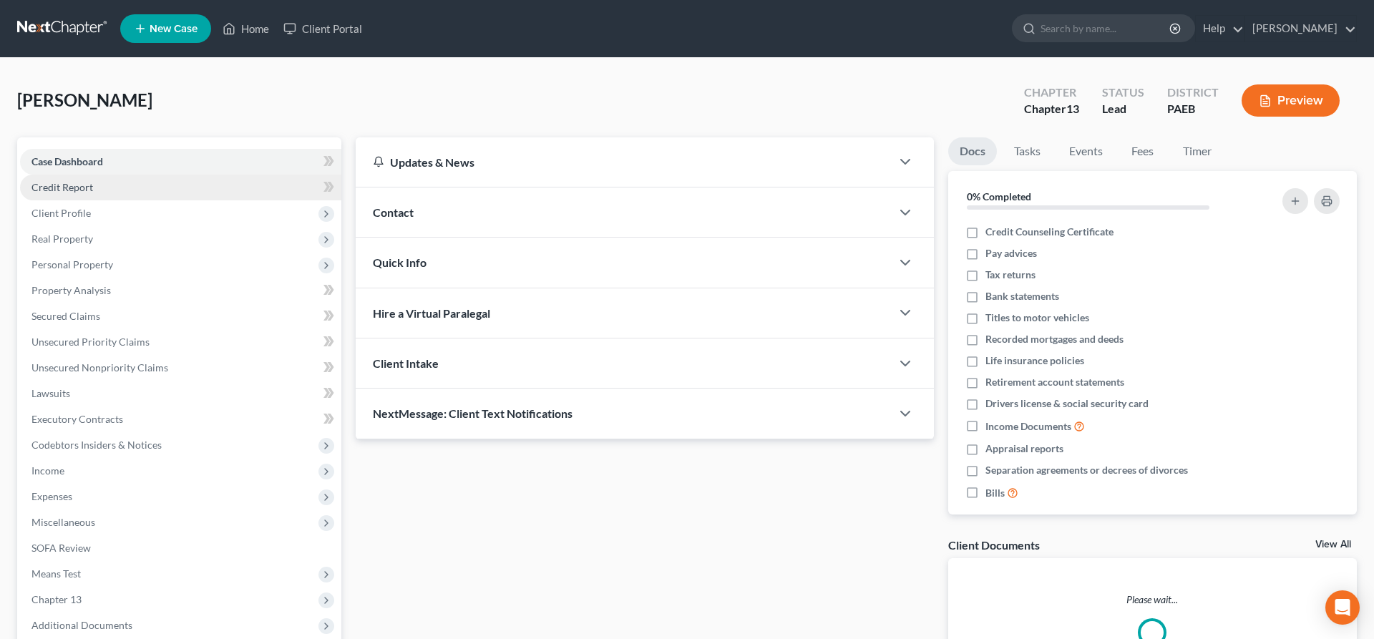
click at [92, 189] on span "Credit Report" at bounding box center [62, 187] width 62 height 12
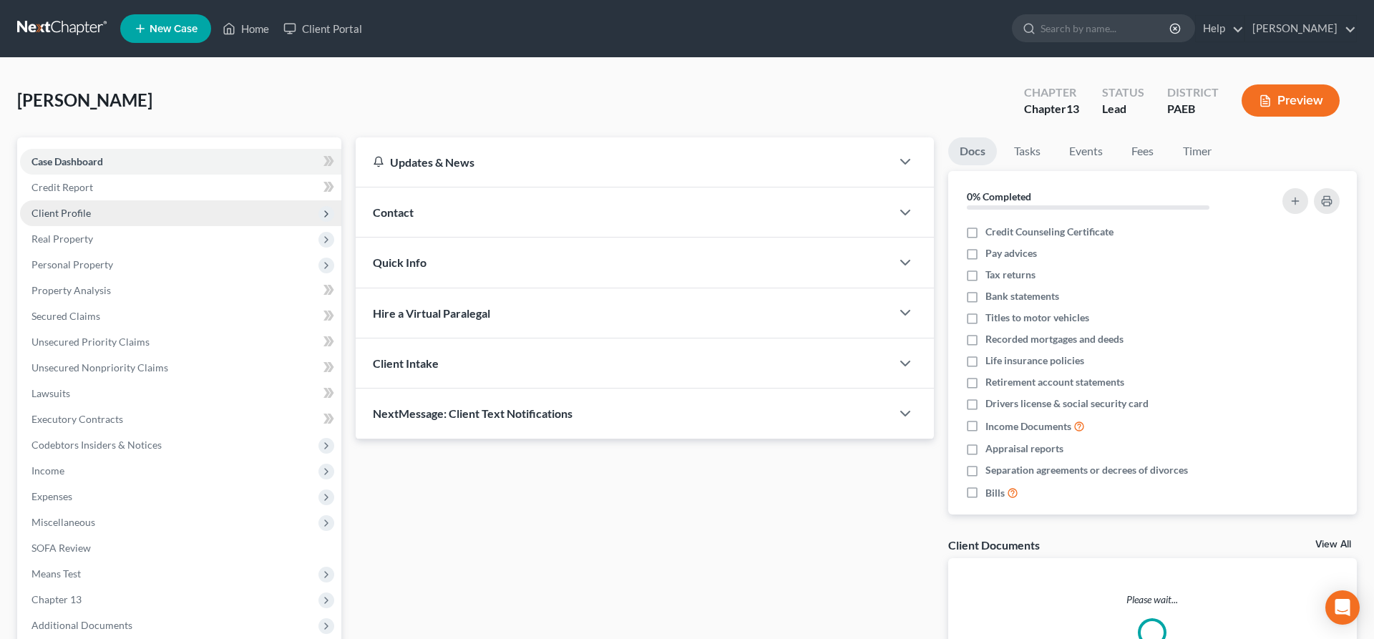
click at [74, 220] on span "Client Profile" at bounding box center [180, 213] width 321 height 26
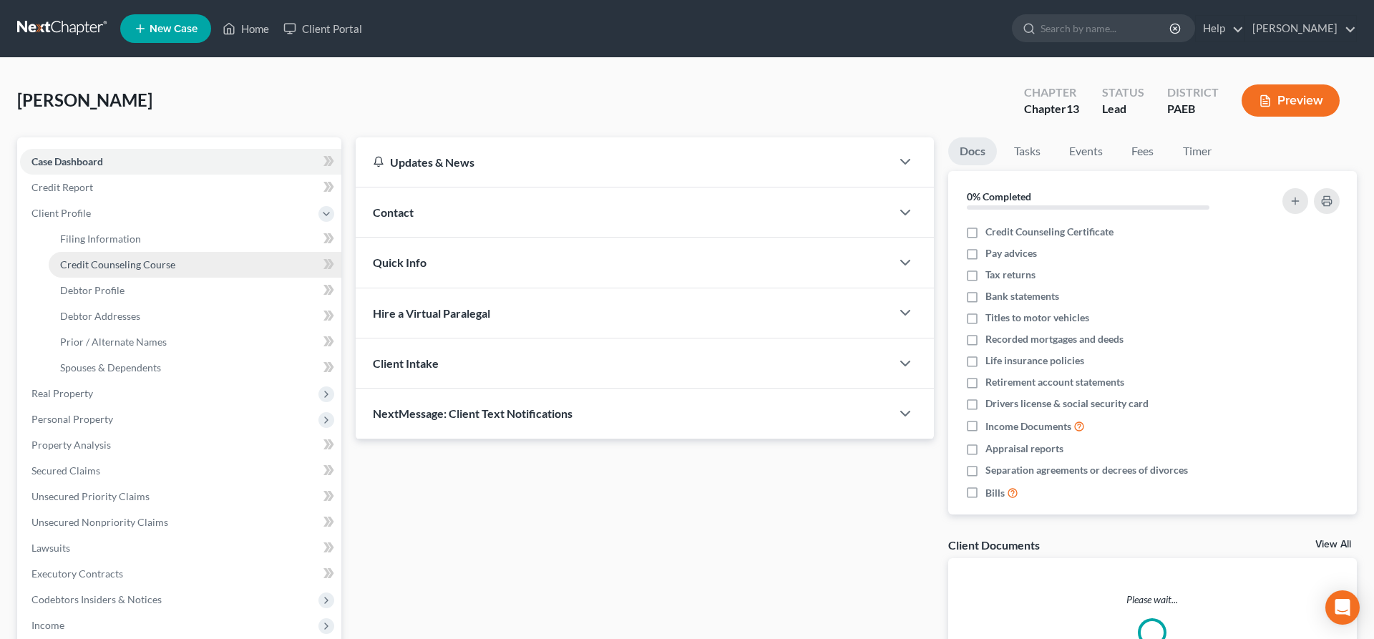
click at [98, 259] on span "Credit Counseling Course" at bounding box center [117, 264] width 115 height 12
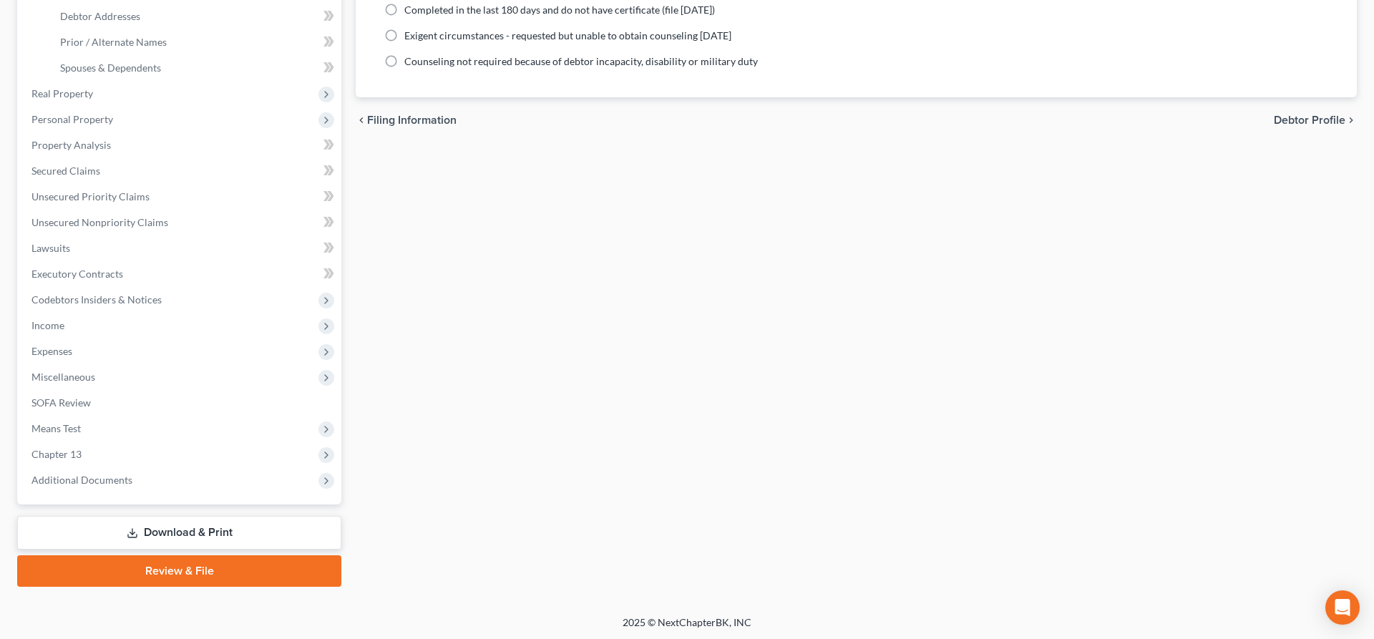
scroll to position [301, 0]
click at [173, 566] on link "Review & File" at bounding box center [179, 570] width 324 height 31
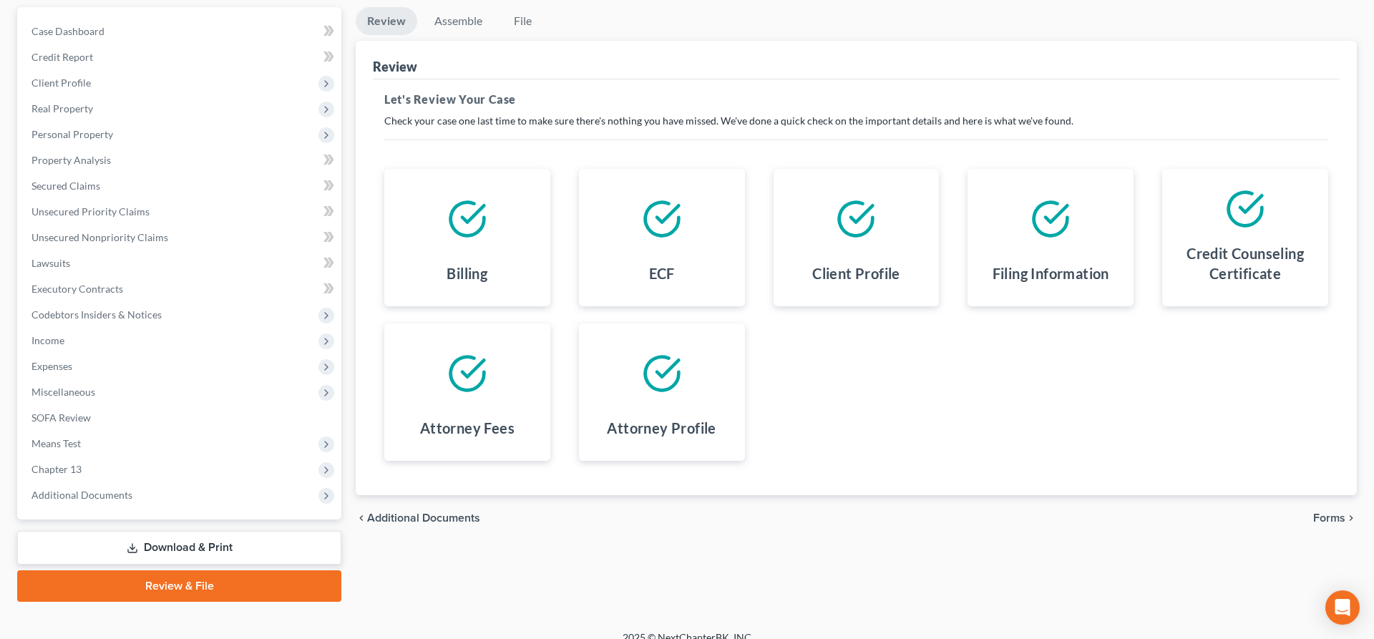
scroll to position [146, 0]
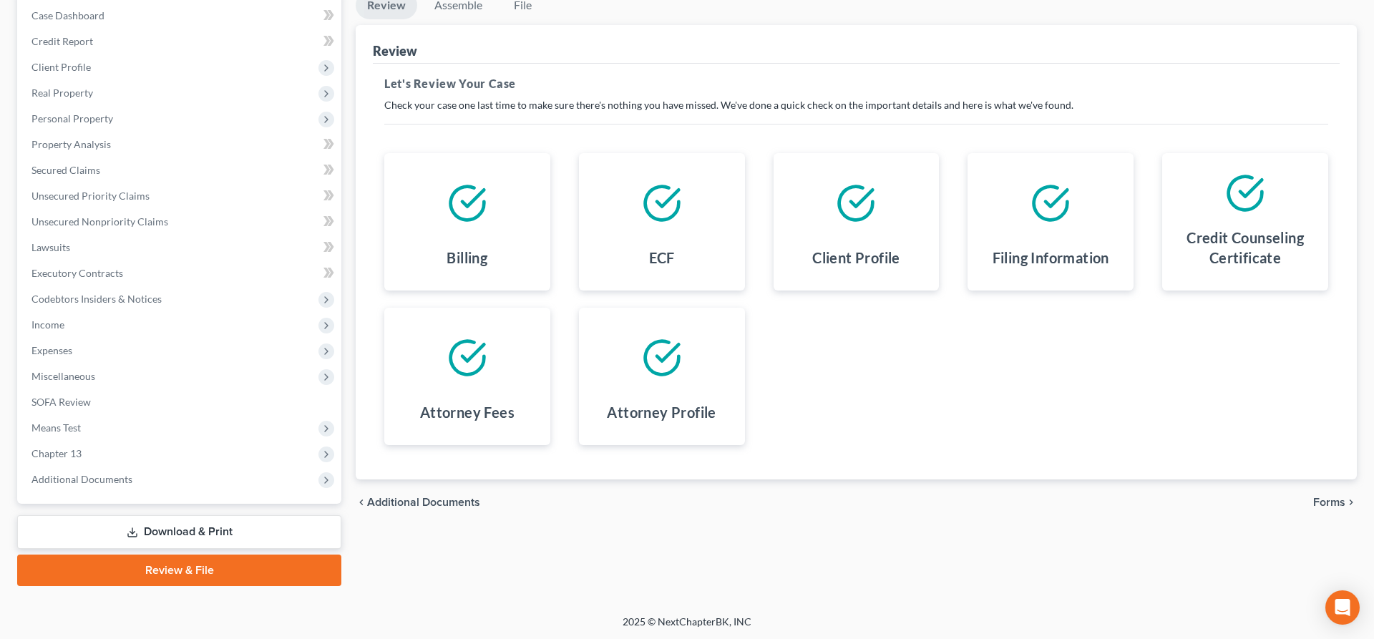
click at [1333, 501] on span "Forms" at bounding box center [1329, 502] width 32 height 11
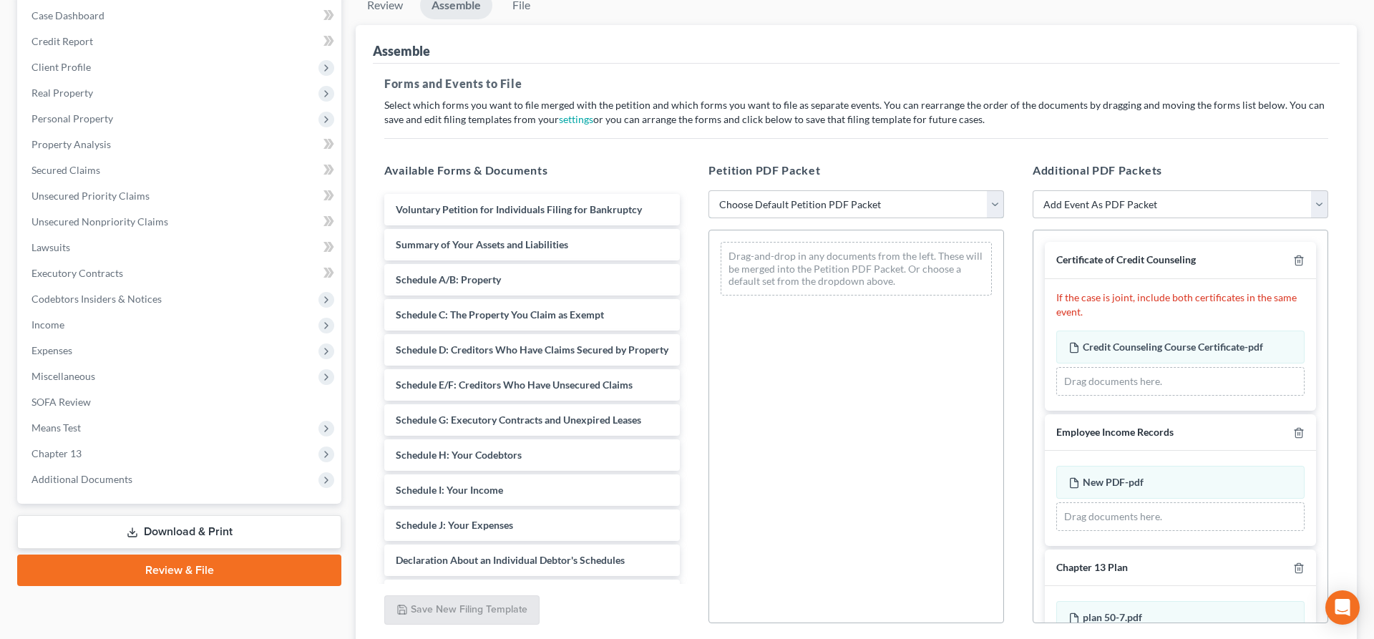
click at [709, 190] on select "Choose Default Petition PDF Packet Emergency Filing (Voluntary Petition and Cre…" at bounding box center [857, 204] width 296 height 29
select select "2"
click option "lsr_13" at bounding box center [0, 0] width 0 height 0
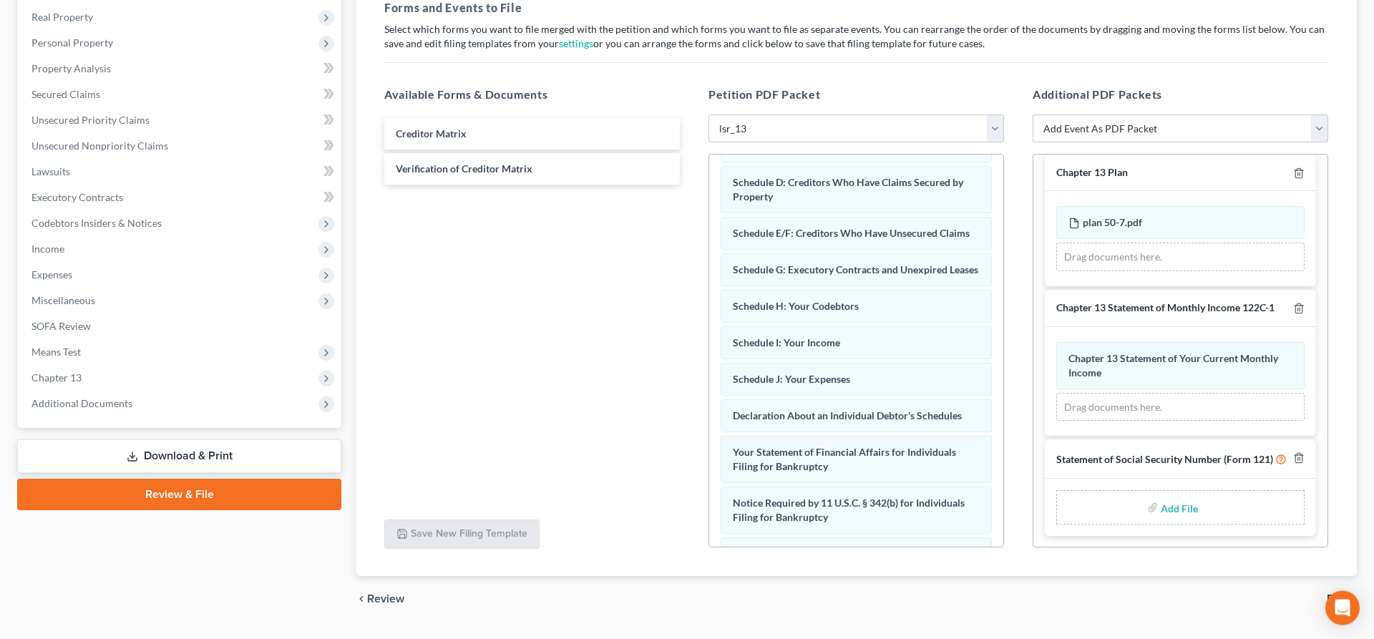
scroll to position [258, 0]
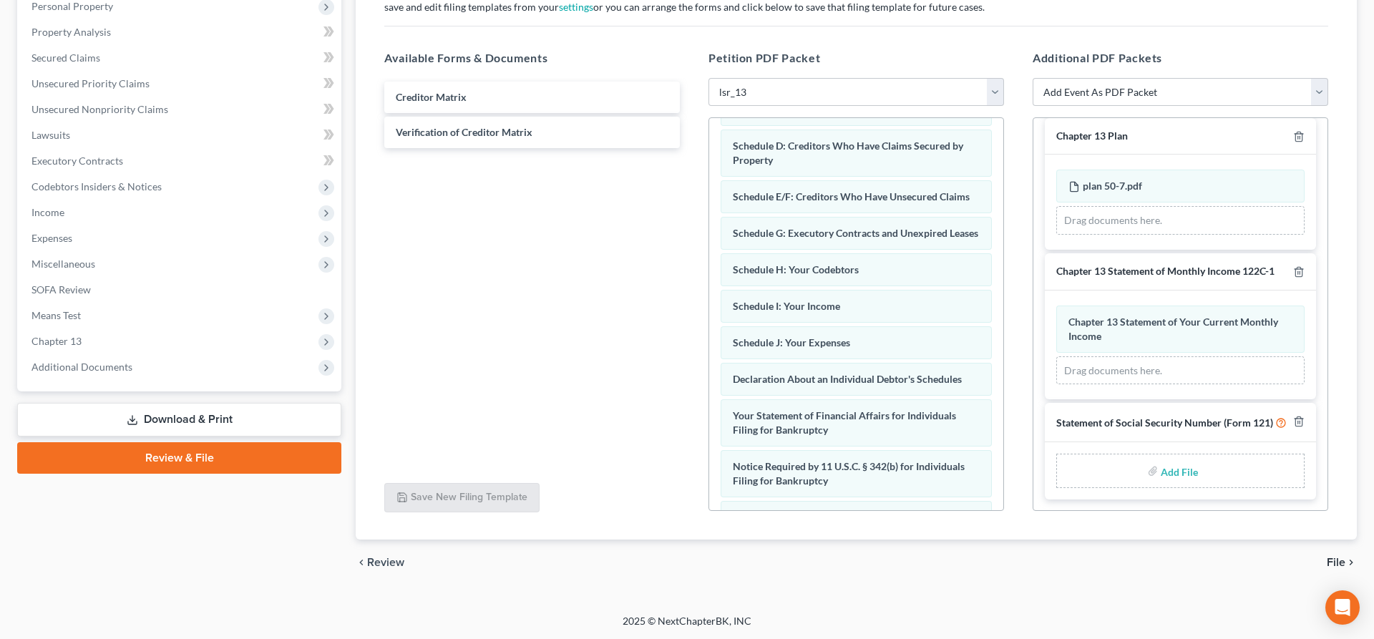
click at [1334, 562] on span "File" at bounding box center [1336, 562] width 19 height 11
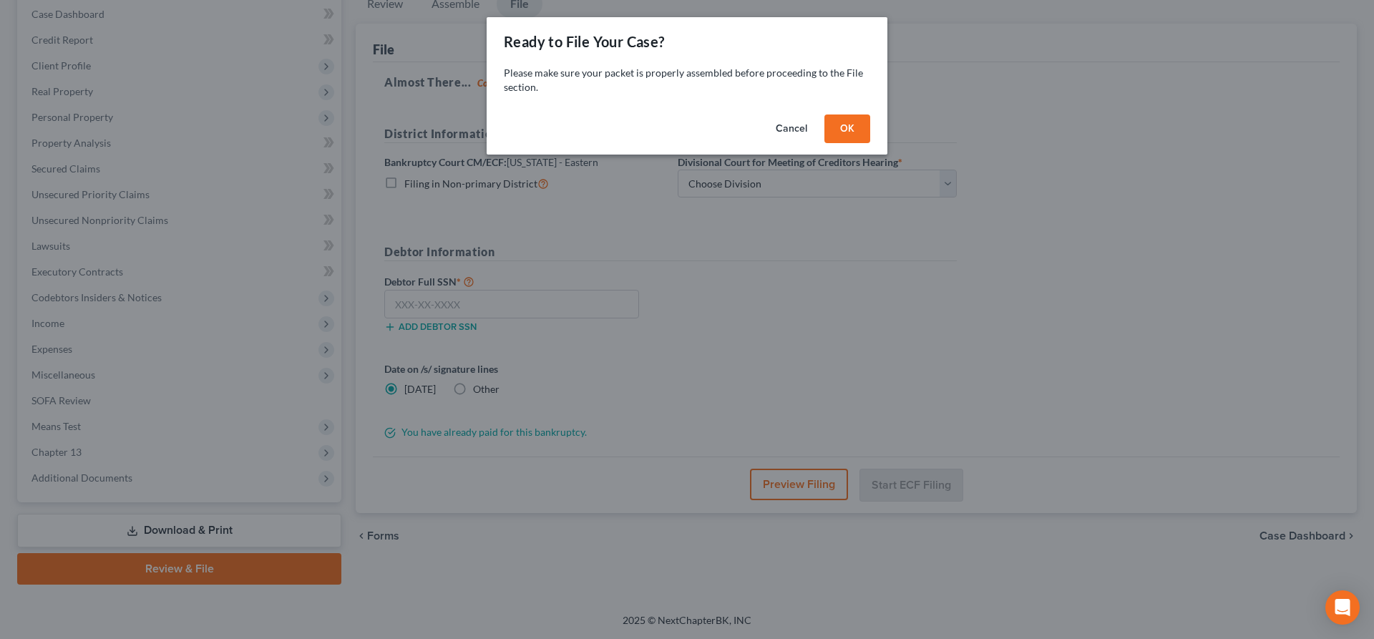
scroll to position [146, 0]
click at [843, 125] on button "OK" at bounding box center [848, 129] width 46 height 29
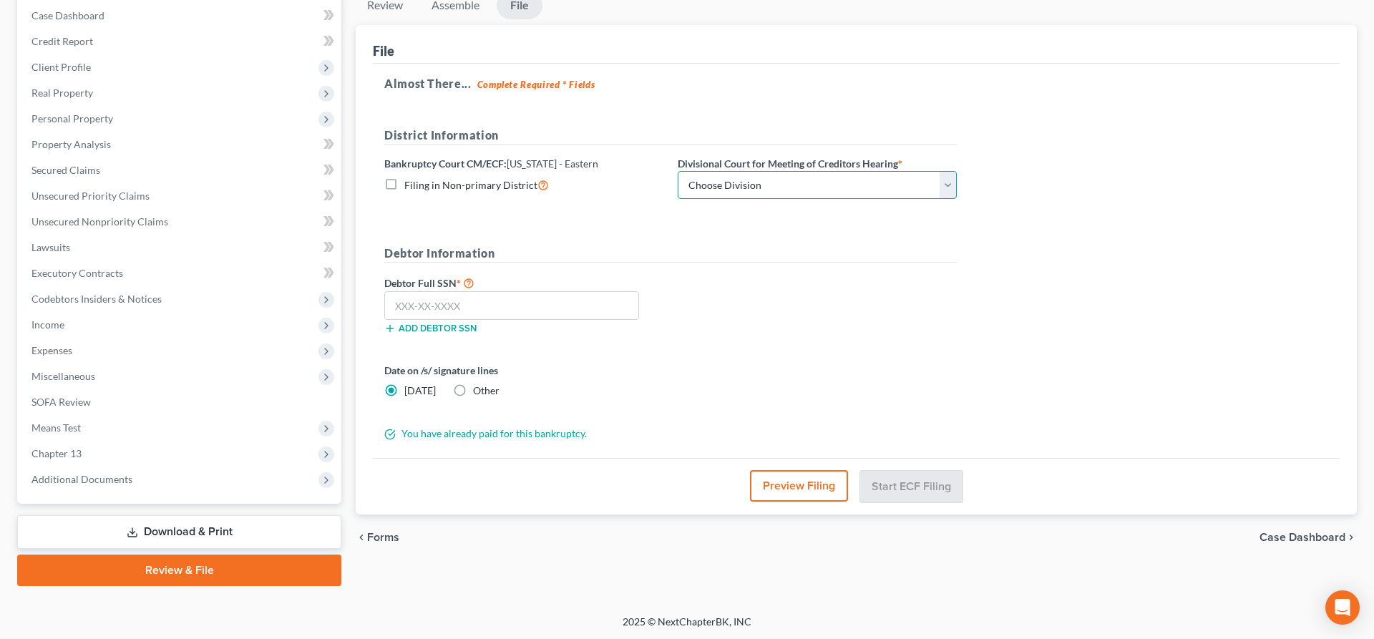
click at [678, 171] on select "Choose Division Philadelphia Reading" at bounding box center [817, 185] width 279 height 29
select select "0"
click option "Philadelphia" at bounding box center [0, 0] width 0 height 0
click at [422, 308] on input "text" at bounding box center [511, 305] width 255 height 29
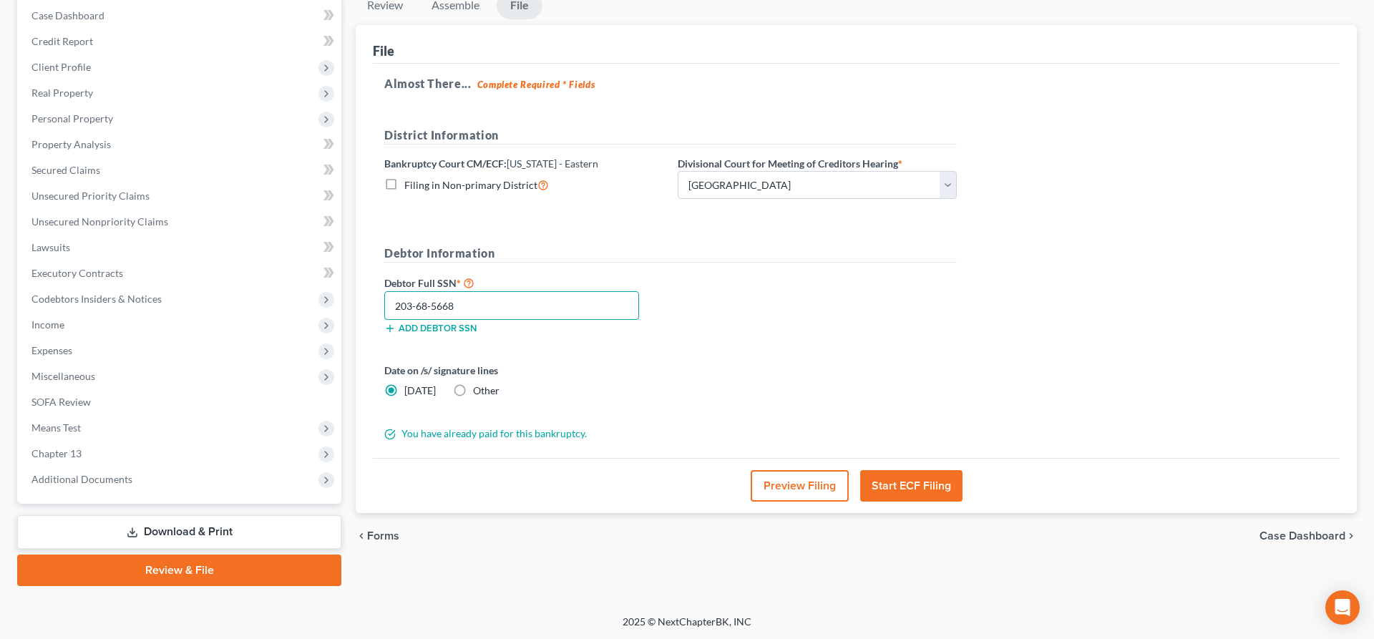
type input "203-68-5668"
click at [915, 484] on button "Start ECF Filing" at bounding box center [911, 485] width 102 height 31
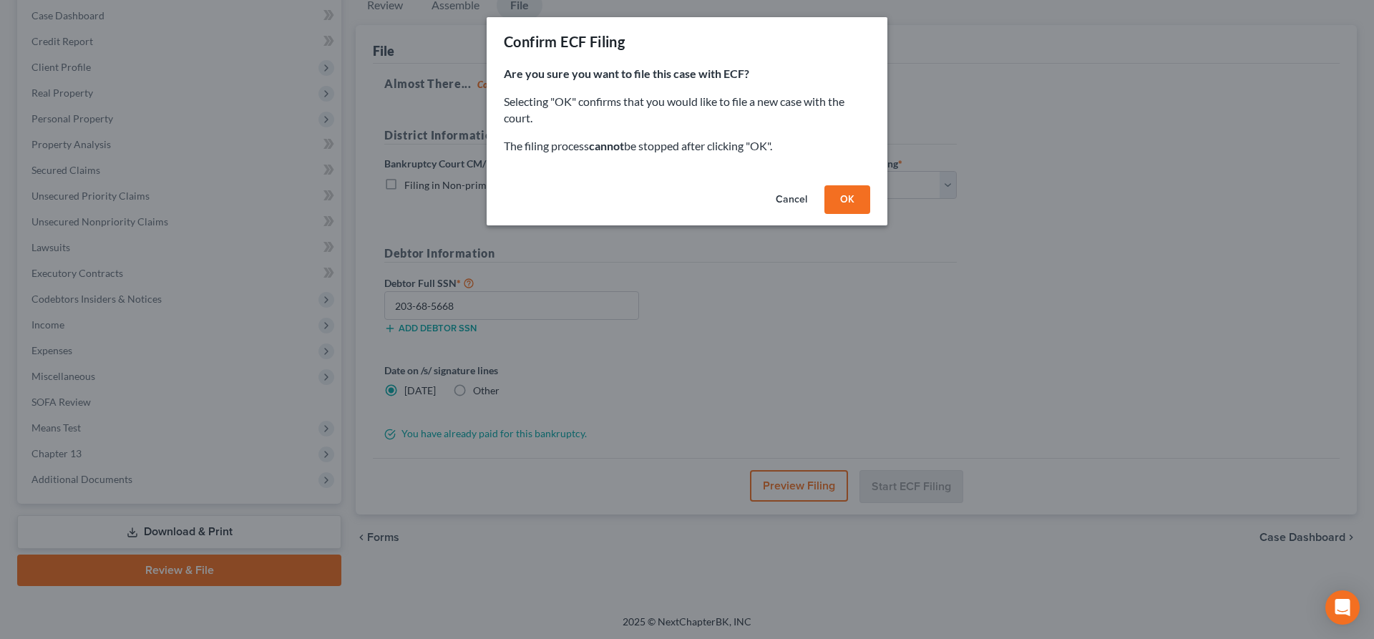
click at [838, 198] on button "OK" at bounding box center [848, 199] width 46 height 29
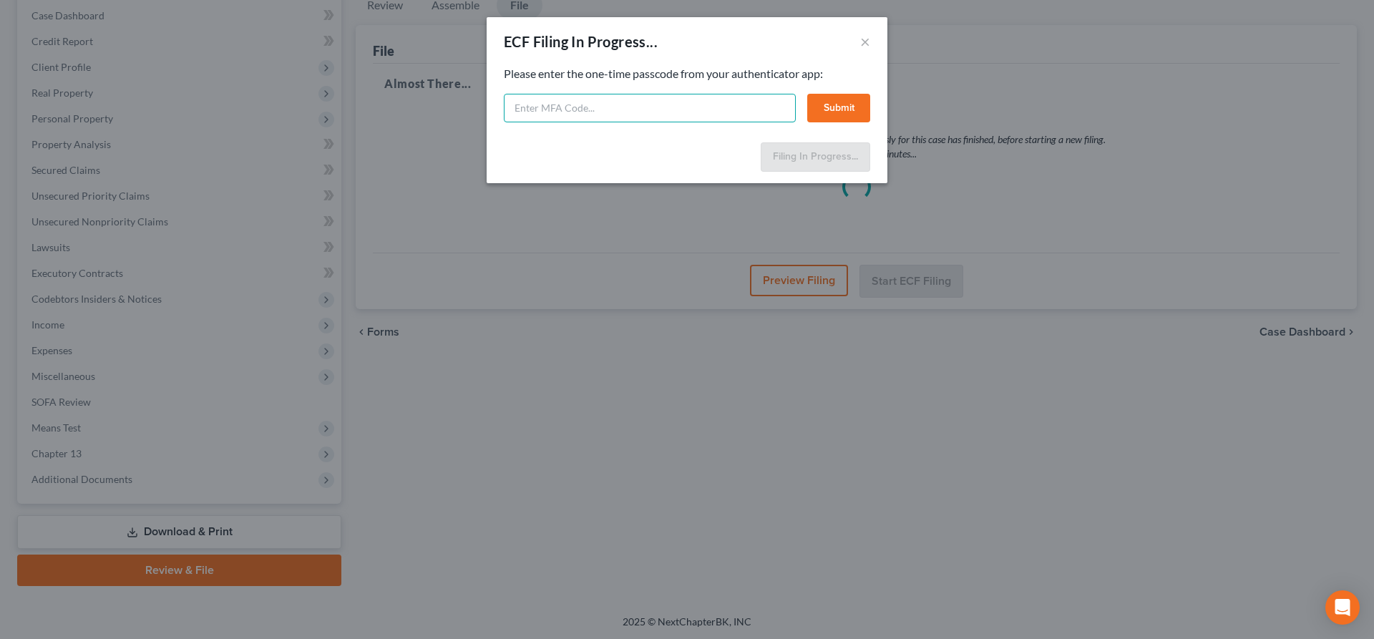
click at [553, 99] on input "text" at bounding box center [650, 108] width 292 height 29
type input "735353"
click at [834, 109] on button "Submit" at bounding box center [838, 108] width 63 height 29
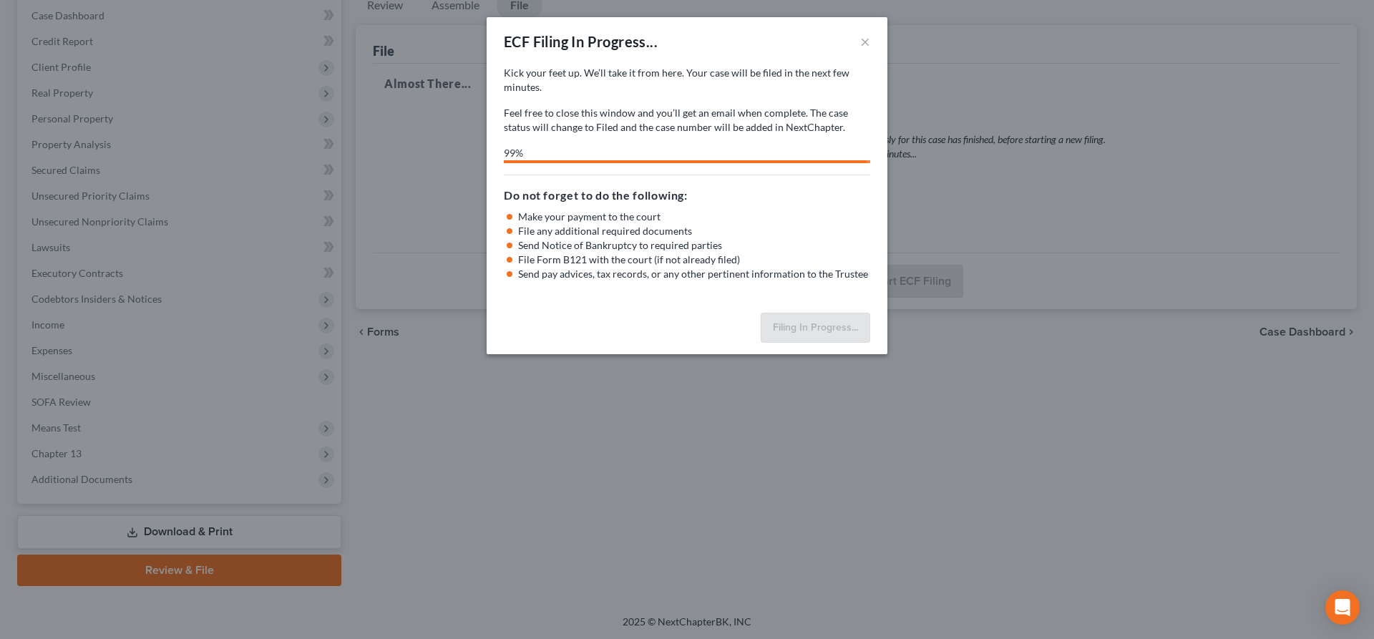
select select "0"
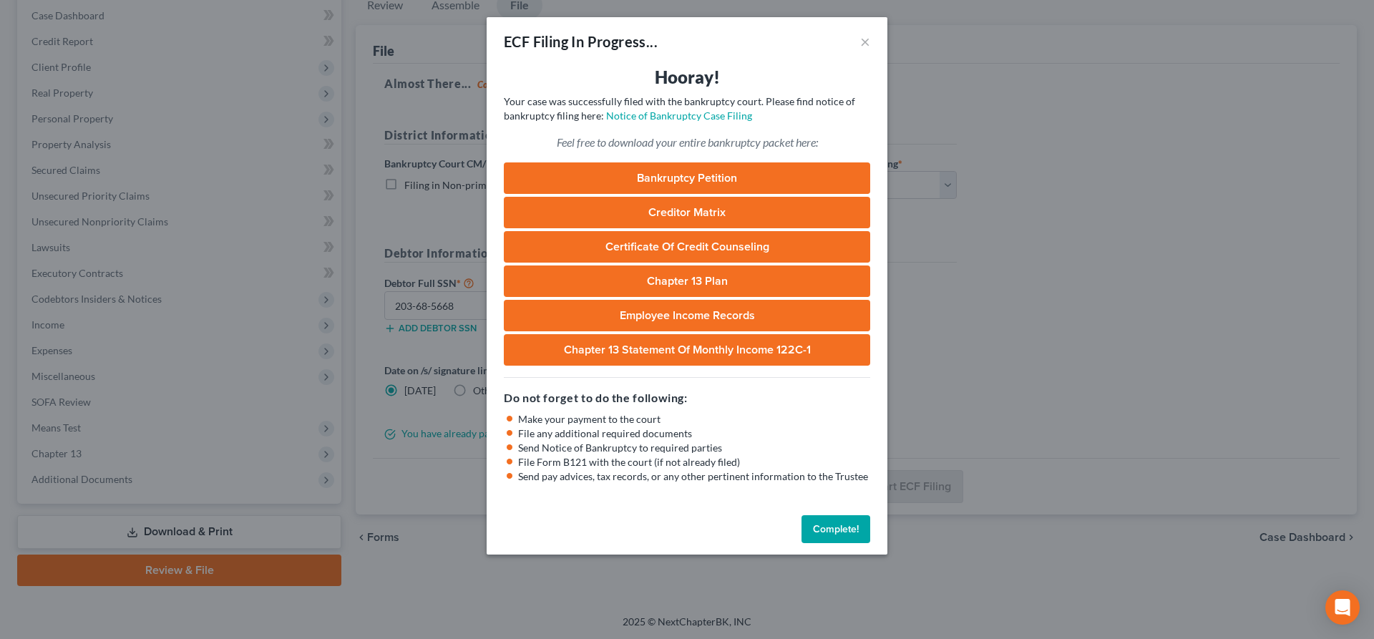
click at [701, 520] on div "Complete!" at bounding box center [687, 533] width 401 height 46
click at [838, 529] on button "Complete!" at bounding box center [836, 529] width 69 height 29
